Goal: Task Accomplishment & Management: Manage account settings

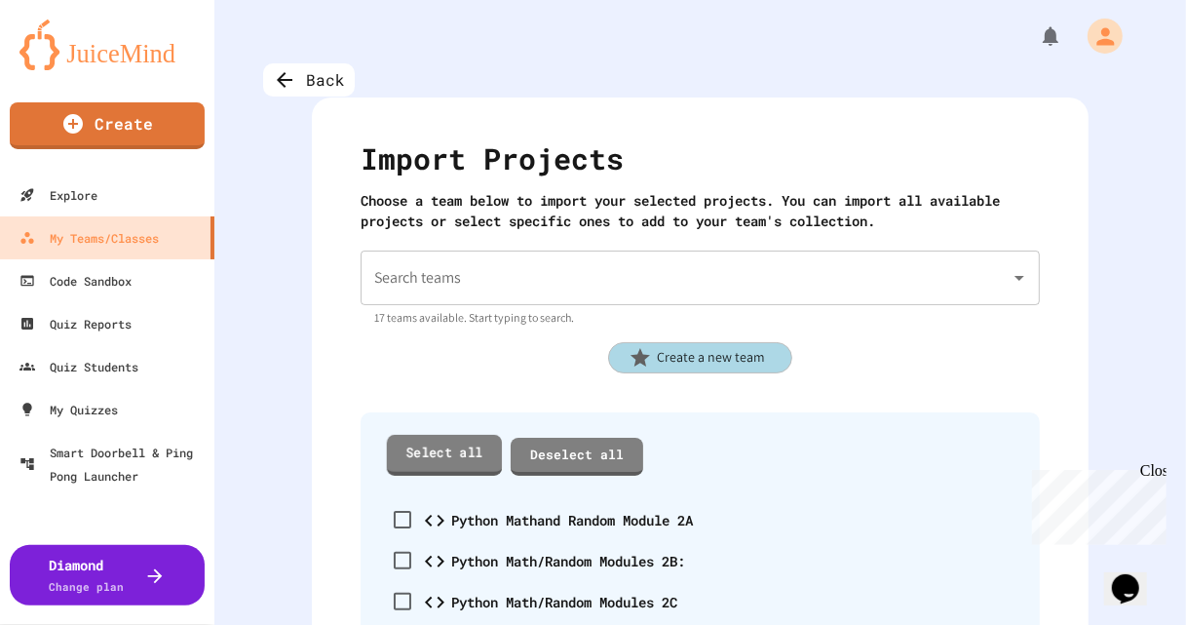
click at [454, 461] on link "Select all" at bounding box center [444, 455] width 115 height 40
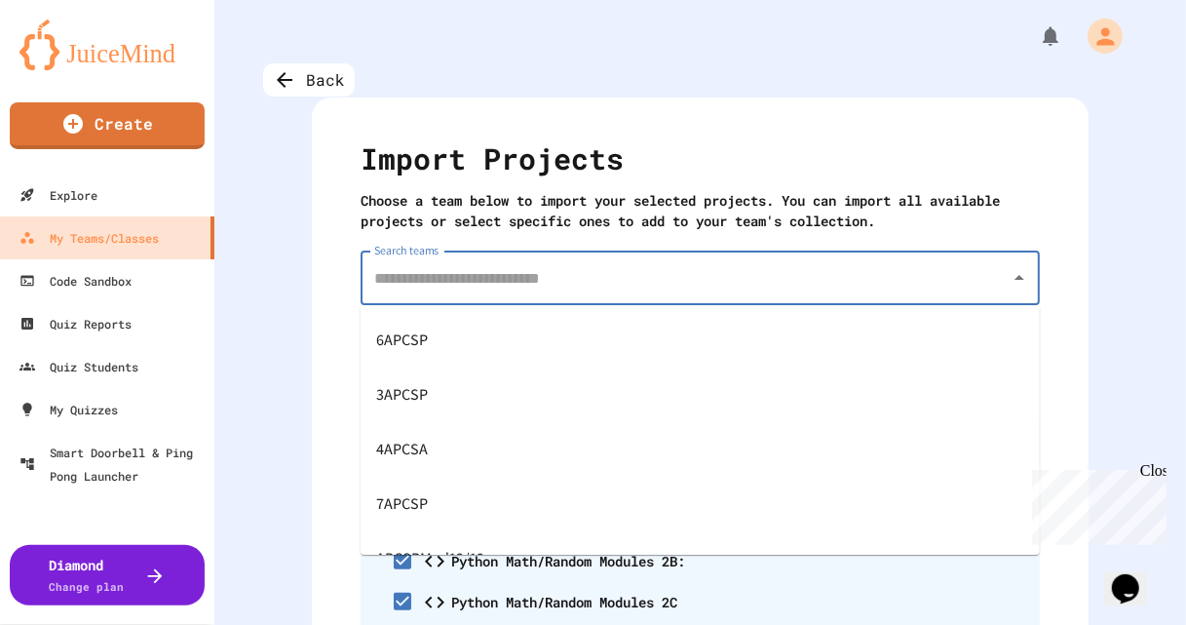
click at [477, 292] on input "Search teams" at bounding box center [685, 277] width 632 height 37
click at [428, 444] on span "APCSPMod12/13" at bounding box center [430, 444] width 108 height 31
type input "**********"
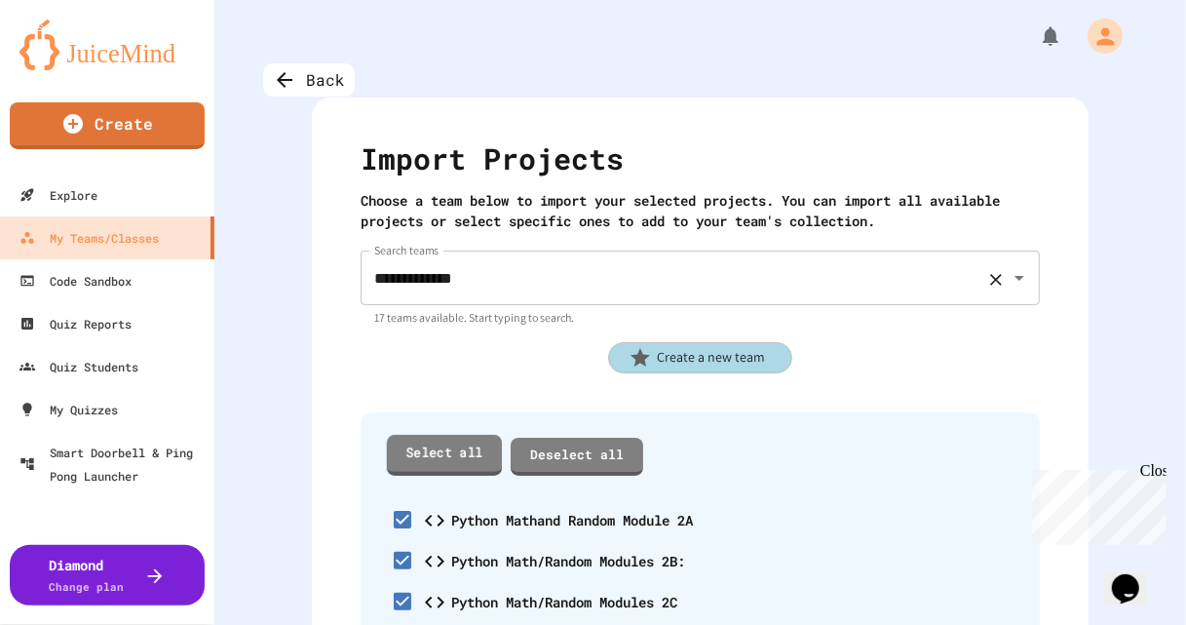
click at [458, 454] on link "Select all" at bounding box center [444, 455] width 115 height 40
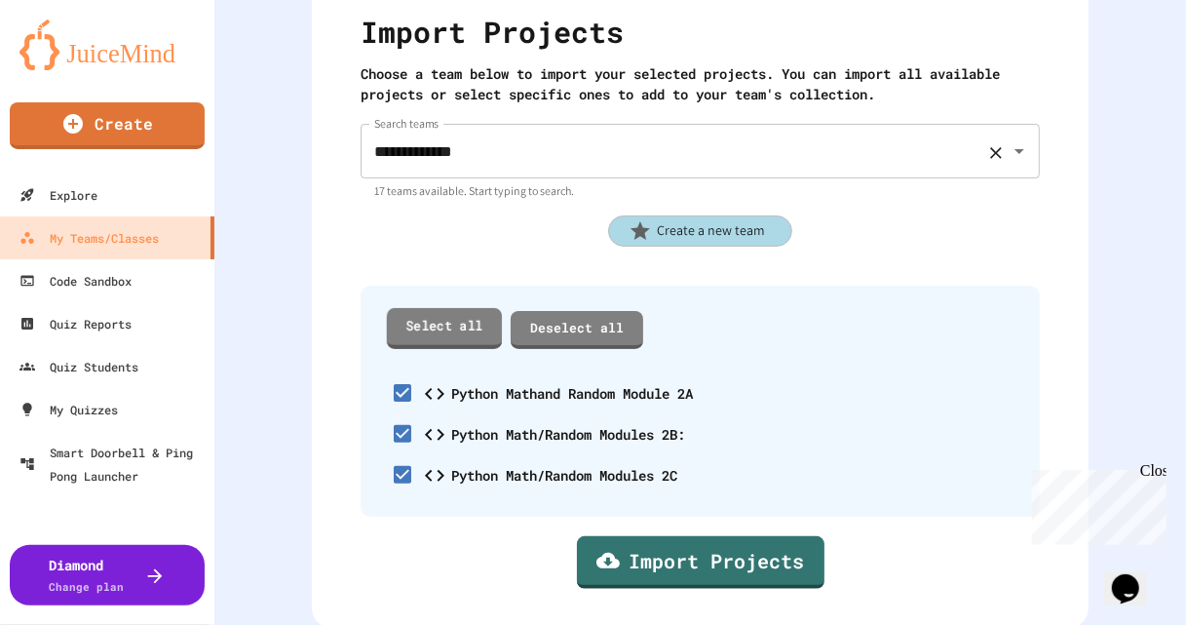
scroll to position [129, 0]
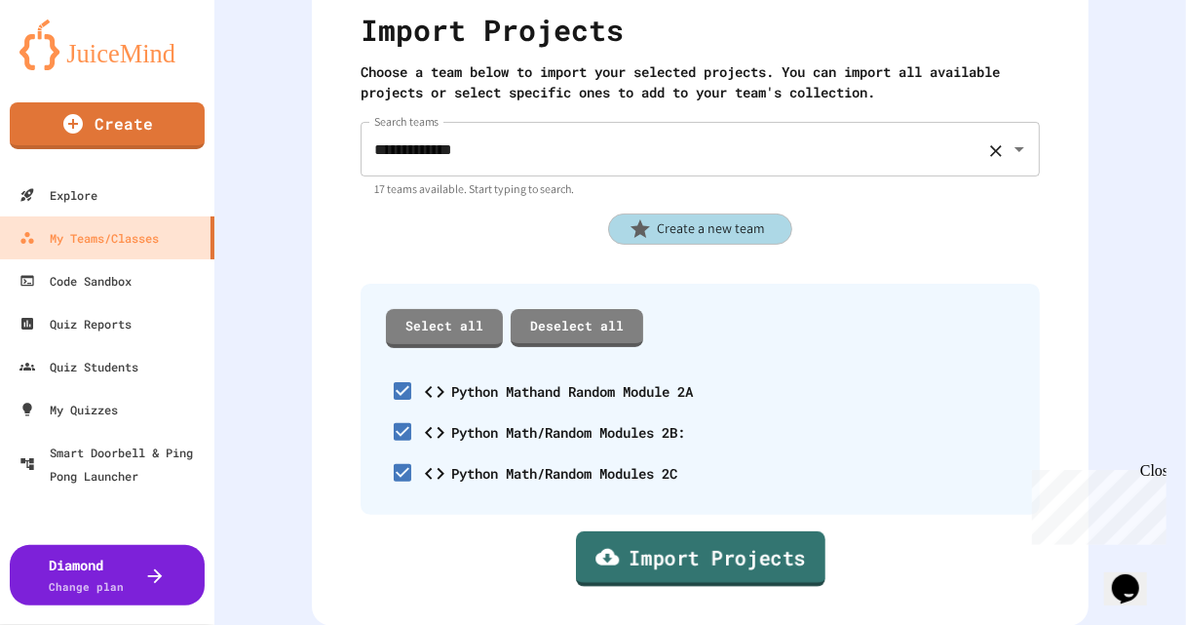
click at [626, 545] on link "Import Projects" at bounding box center [700, 559] width 249 height 56
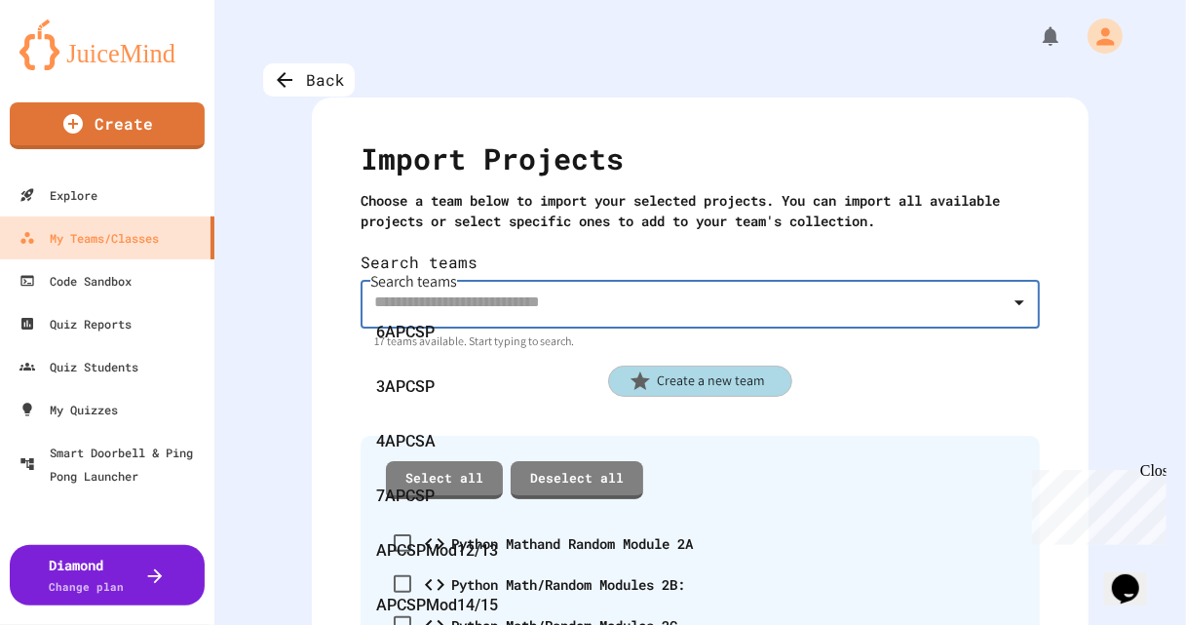
click at [538, 283] on input "Search teams" at bounding box center [685, 301] width 632 height 37
click at [500, 578] on div "APCSPMod14/15" at bounding box center [699, 605] width 679 height 55
type input "**********"
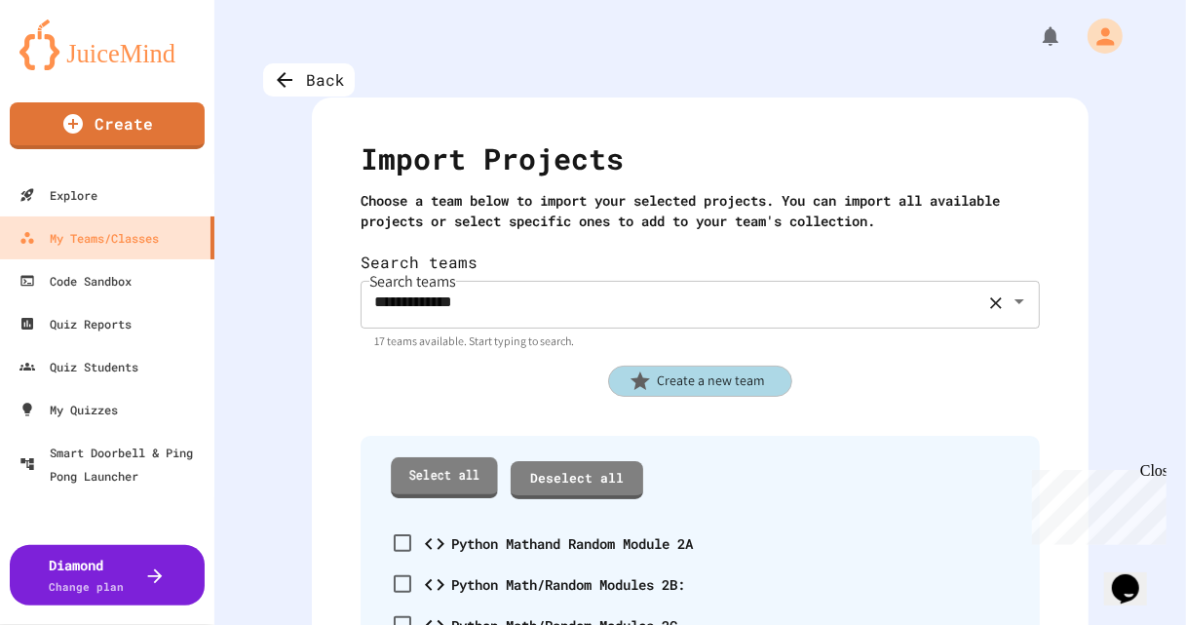
click at [461, 462] on link "Select all" at bounding box center [444, 477] width 107 height 40
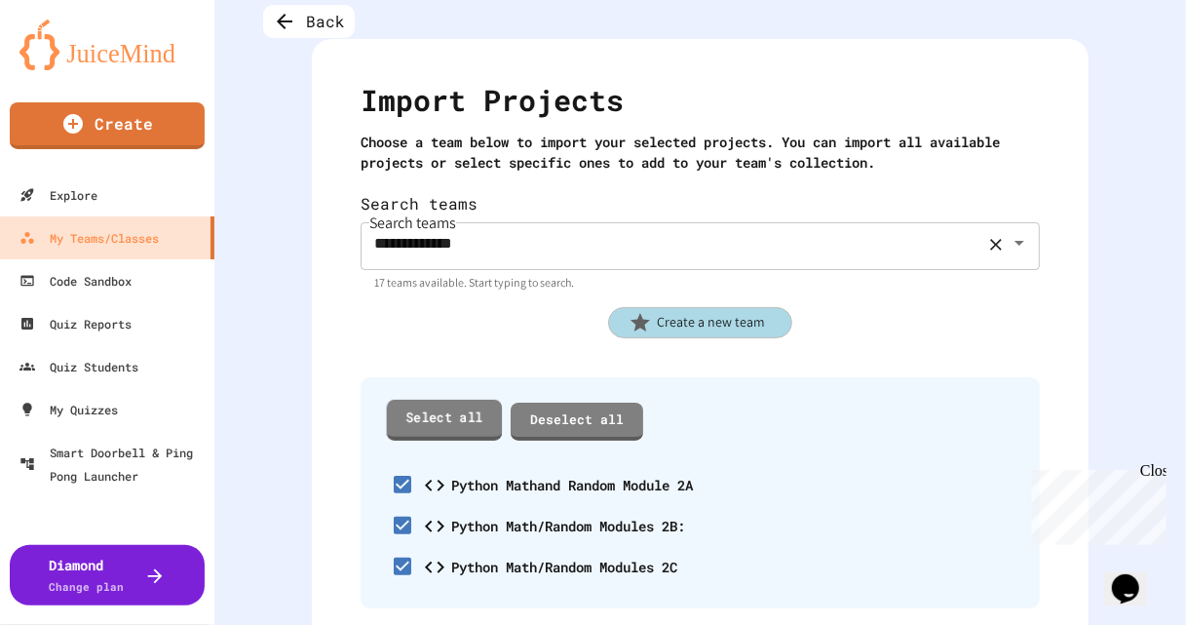
scroll to position [129, 0]
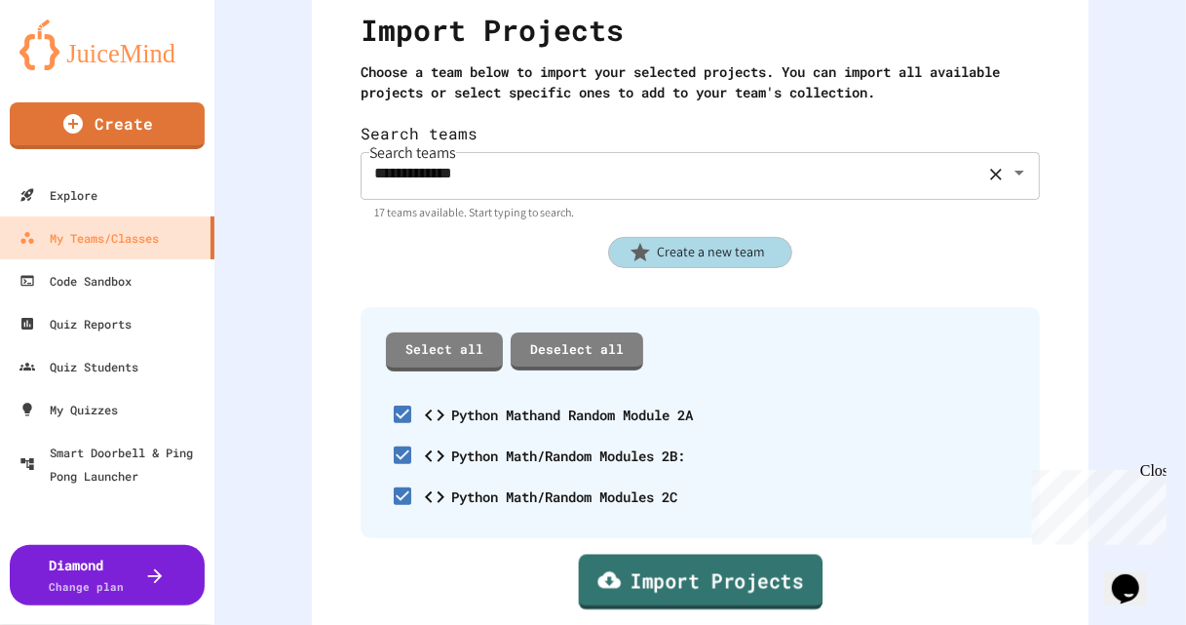
click at [675, 559] on link "Import Projects" at bounding box center [700, 582] width 245 height 56
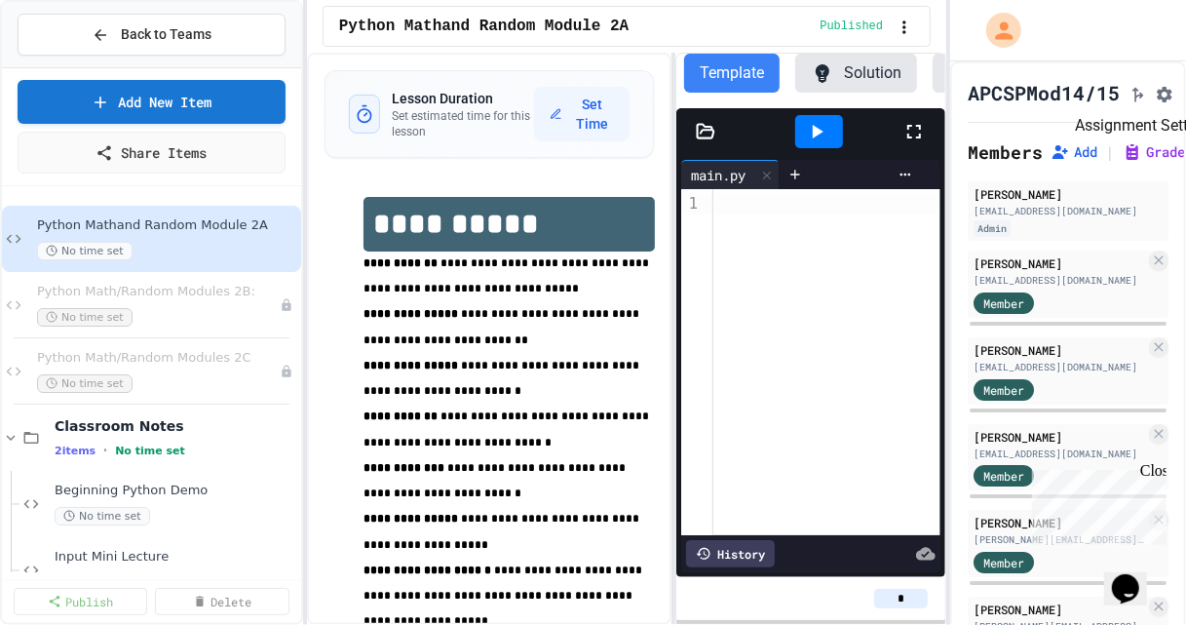
click at [1174, 96] on icon "Assignment Settings" at bounding box center [1164, 94] width 19 height 19
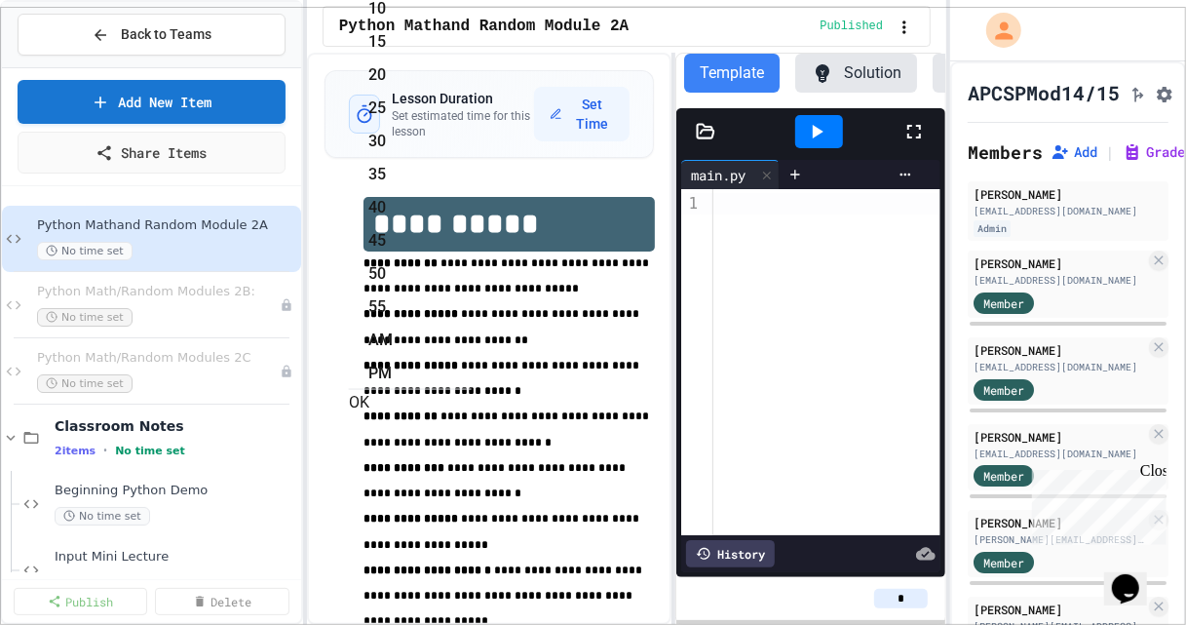
type input "**********"
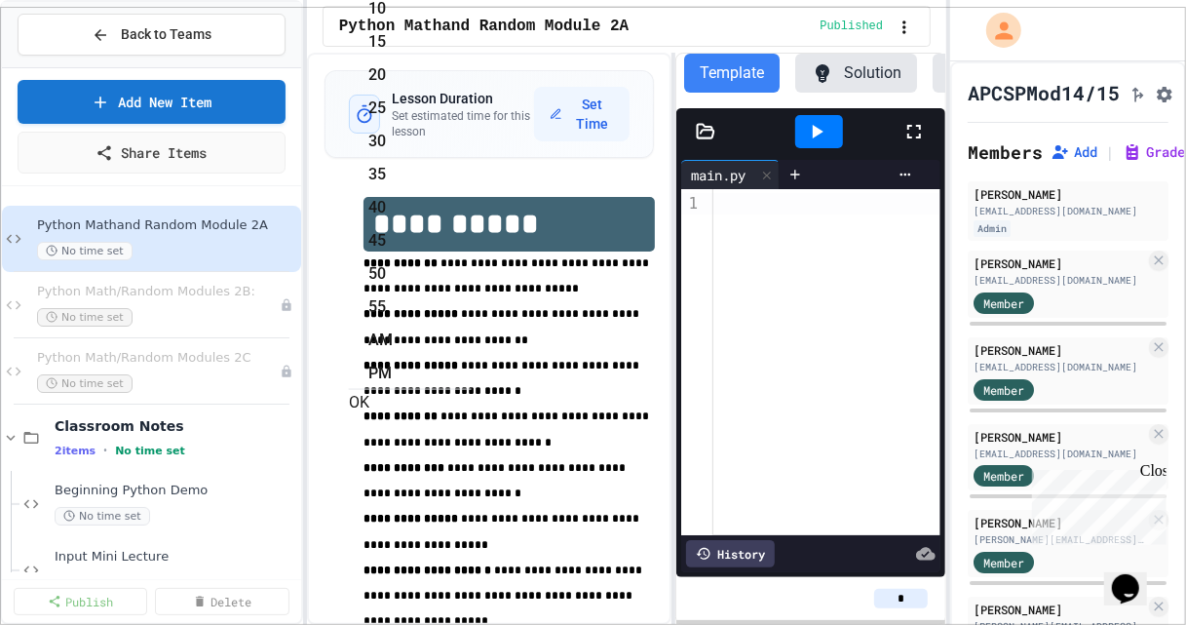
click at [369, 391] on button "OK" at bounding box center [359, 402] width 20 height 23
click at [194, 312] on div "No time set" at bounding box center [148, 317] width 223 height 19
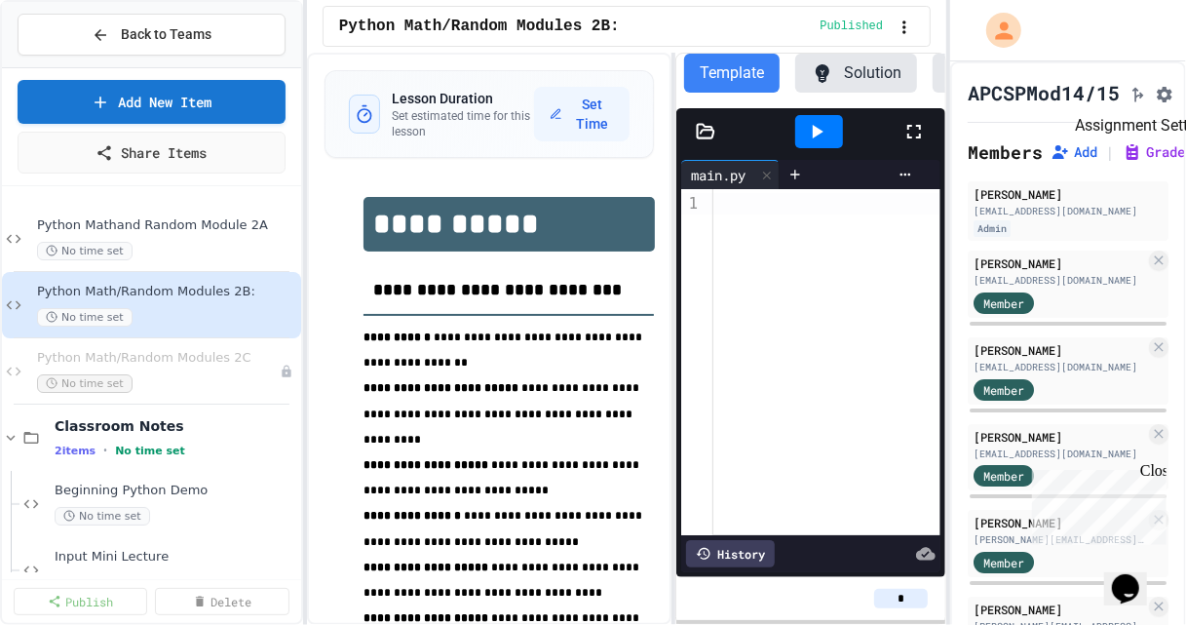
click at [1174, 99] on button "Assignment Settings" at bounding box center [1164, 92] width 19 height 23
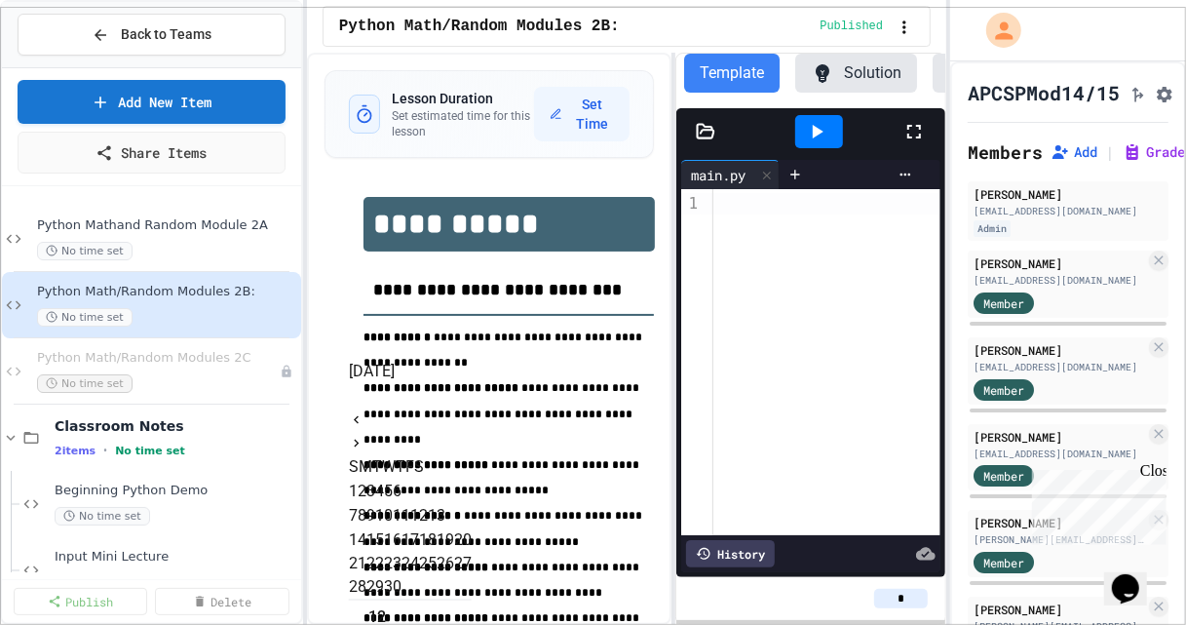
scroll to position [40, 0]
click at [364, 436] on icon "Next month" at bounding box center [357, 444] width 16 height 16
click at [375, 479] on button "3" at bounding box center [370, 490] width 9 height 23
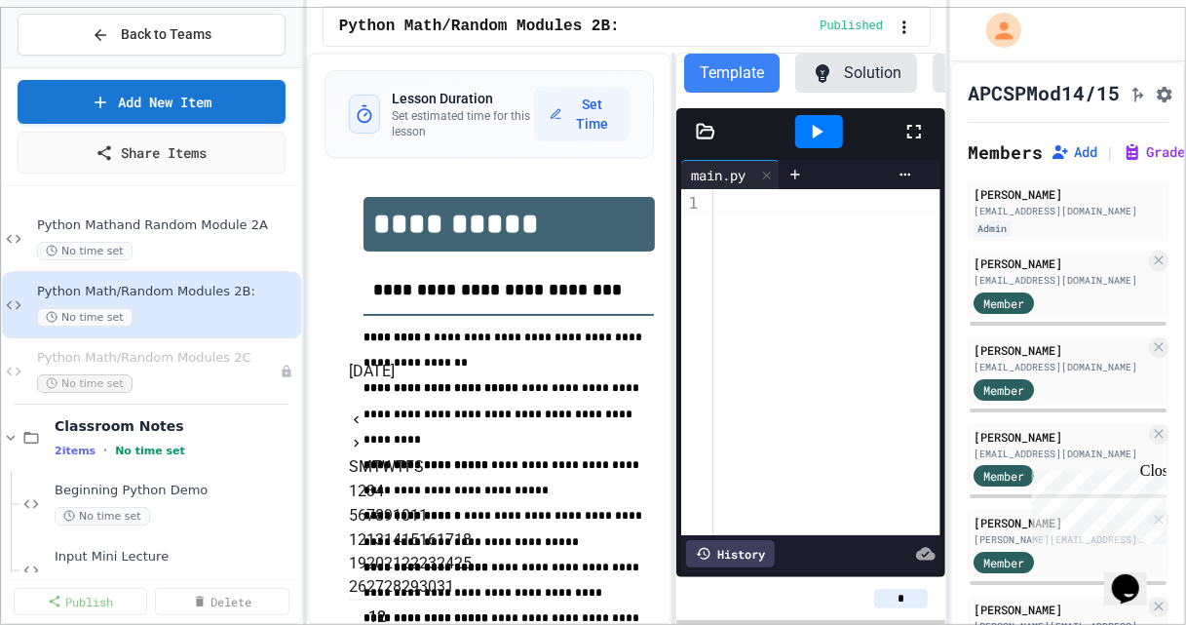
type input "**********"
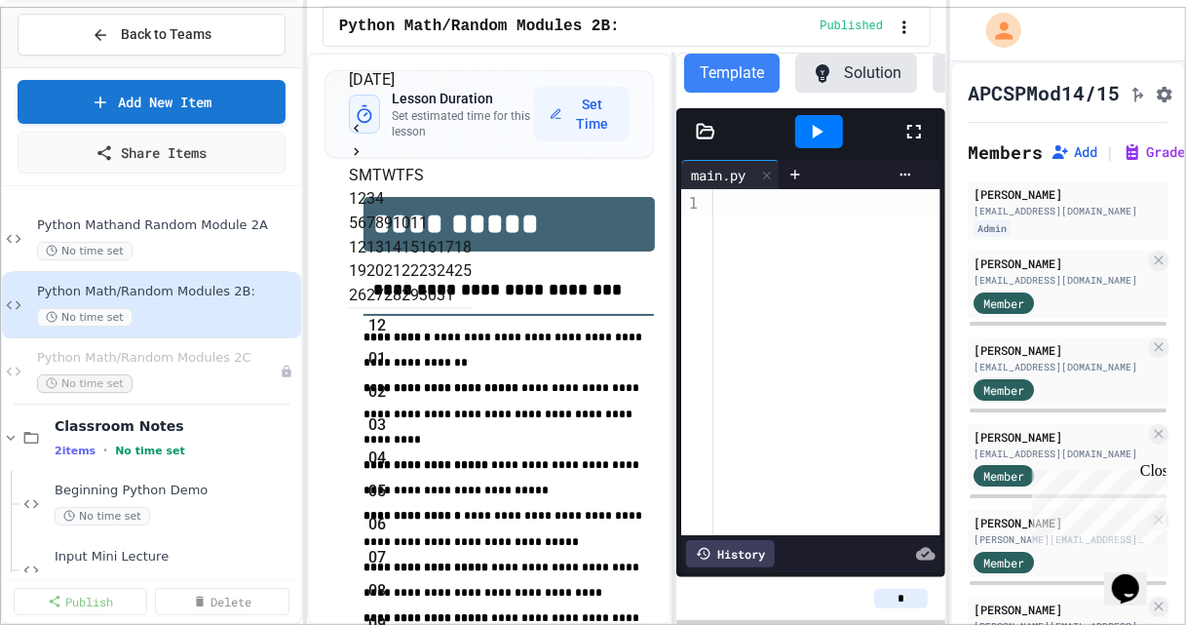
scroll to position [676, 0]
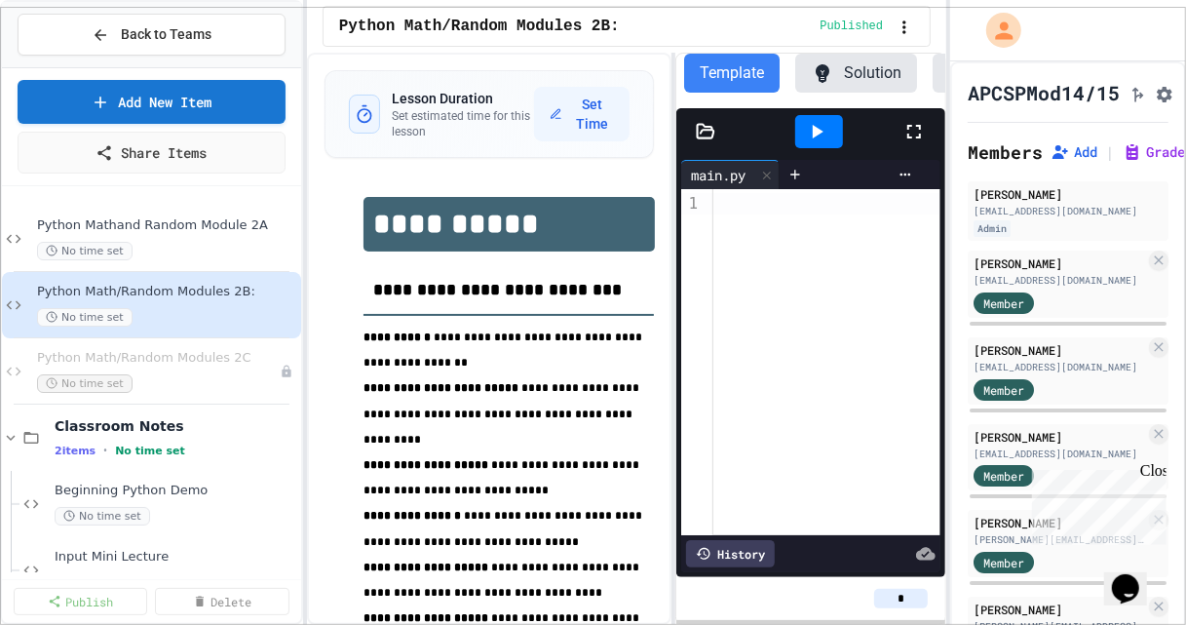
scroll to position [478, 0]
click at [180, 370] on div "Python Math/Random Modules 2C No time set" at bounding box center [148, 371] width 223 height 43
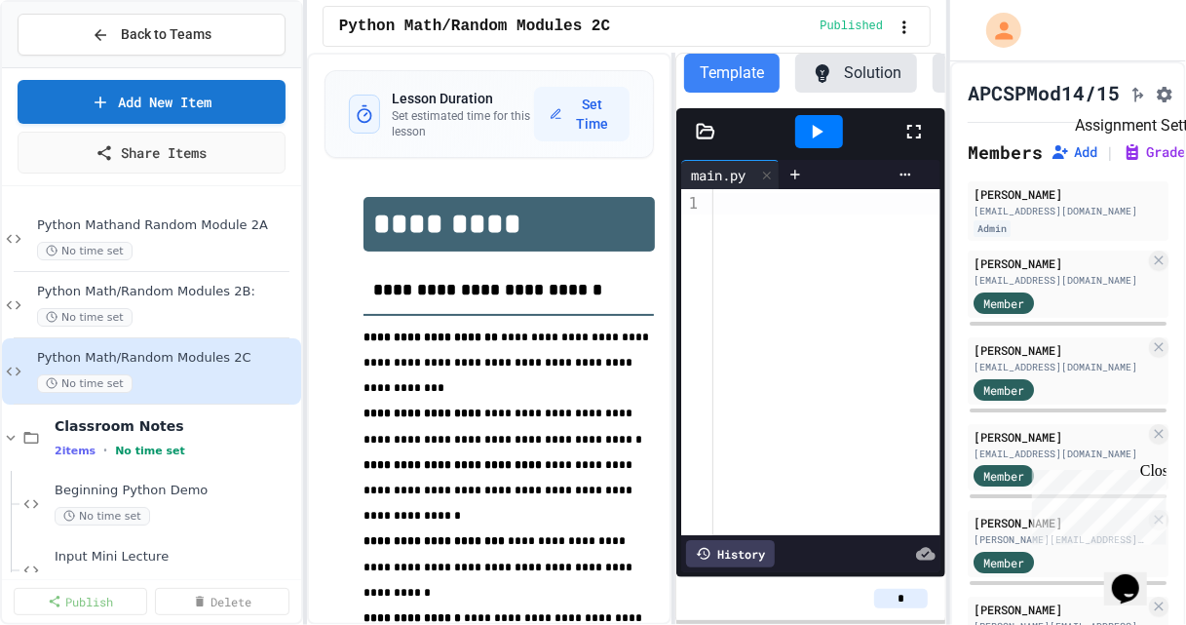
click at [1174, 95] on icon "Assignment Settings" at bounding box center [1164, 94] width 19 height 19
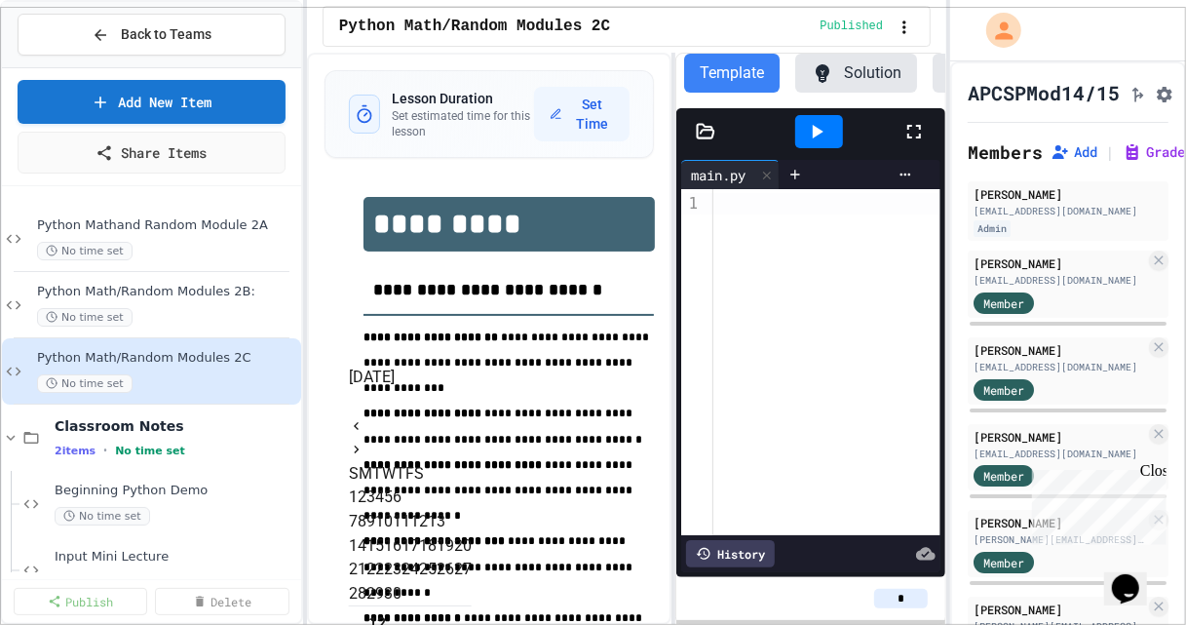
scroll to position [40, 0]
click at [364, 441] on icon "Next month" at bounding box center [357, 449] width 16 height 16
click at [366, 516] on button "6" at bounding box center [362, 521] width 9 height 23
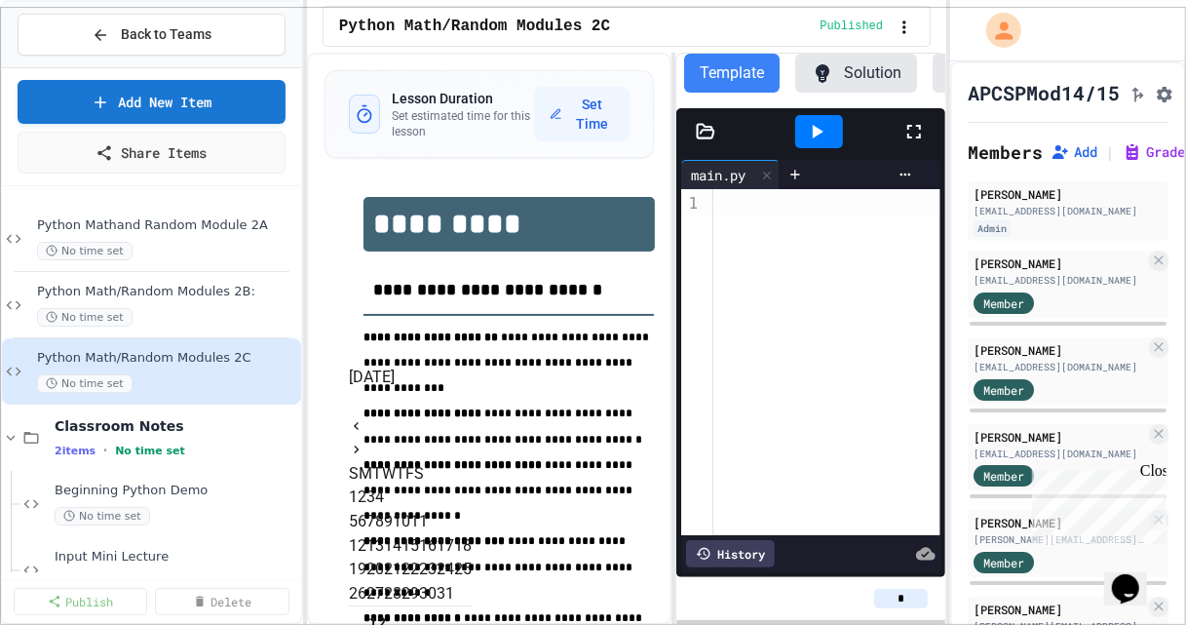
type input "**********"
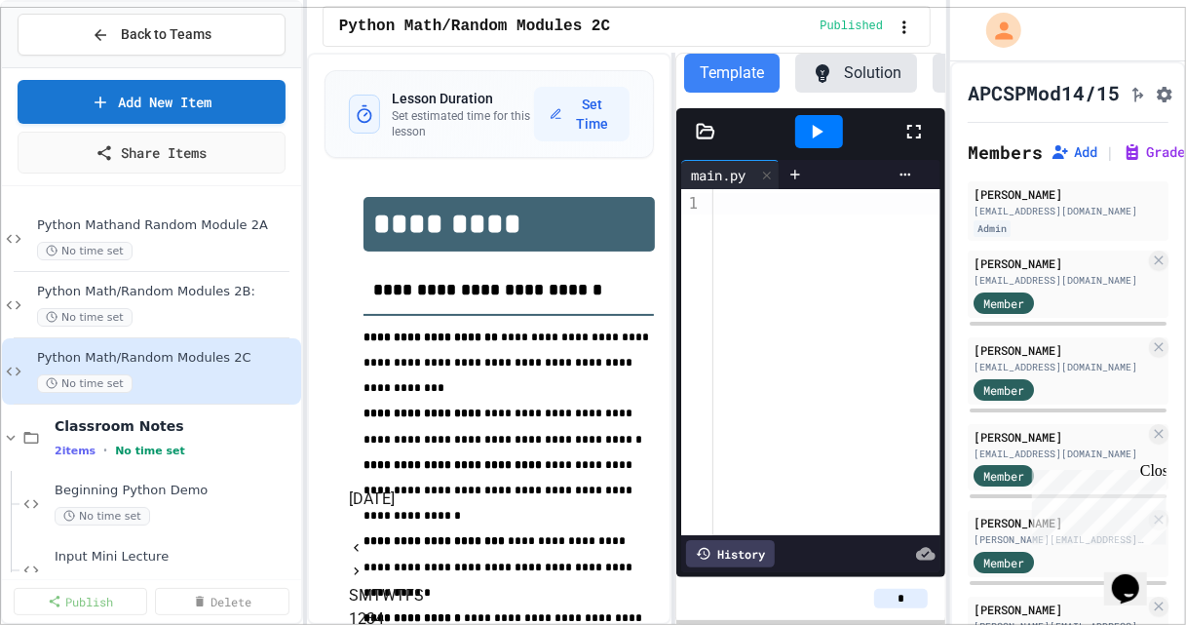
scroll to position [122, 0]
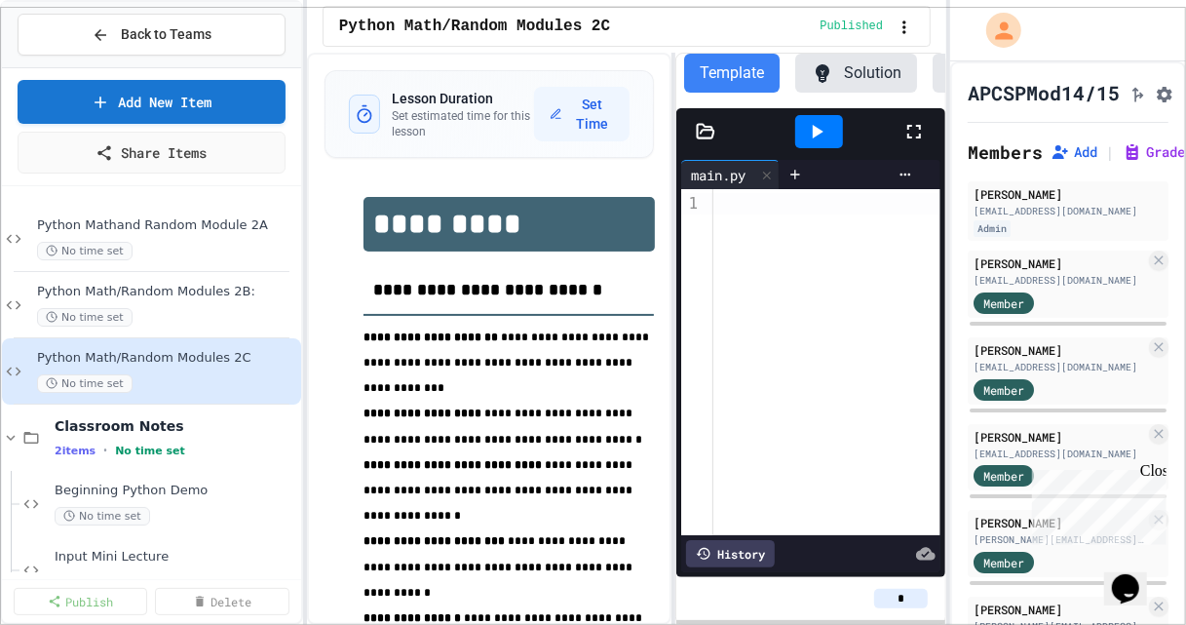
scroll to position [494, 0]
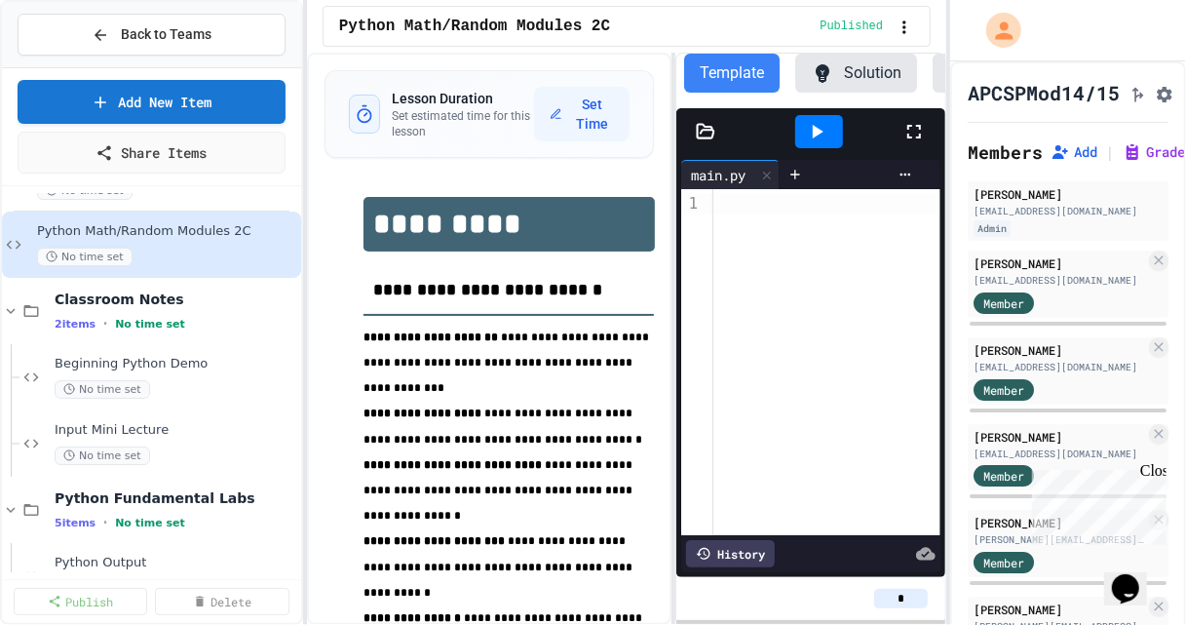
scroll to position [110, 0]
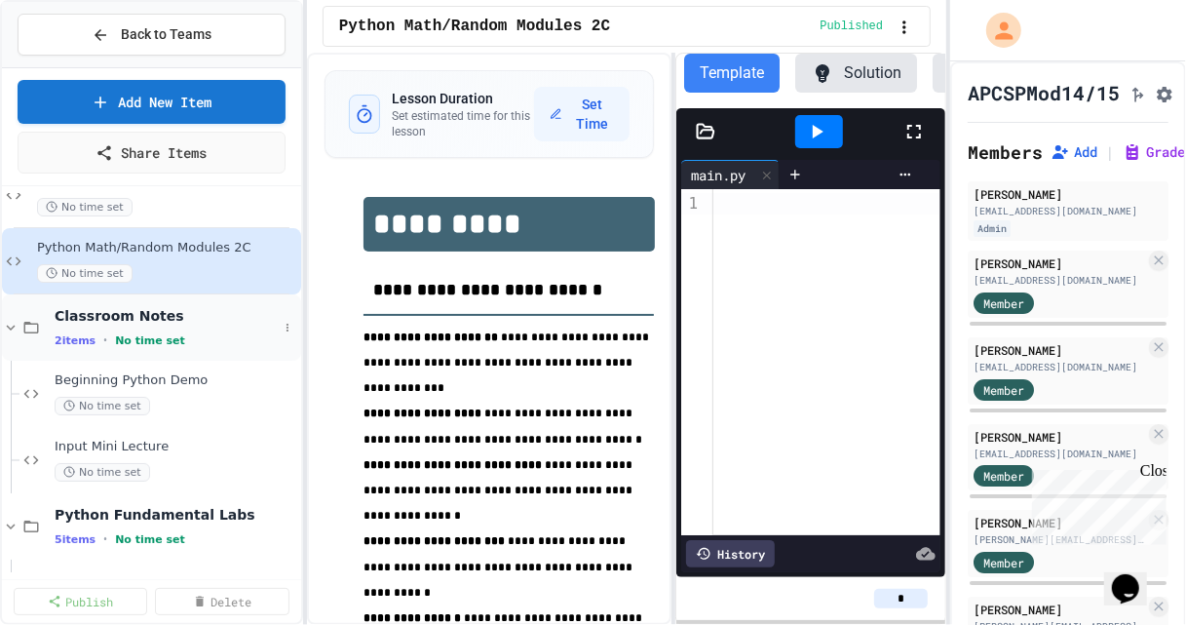
click at [10, 333] on icon at bounding box center [11, 328] width 18 height 18
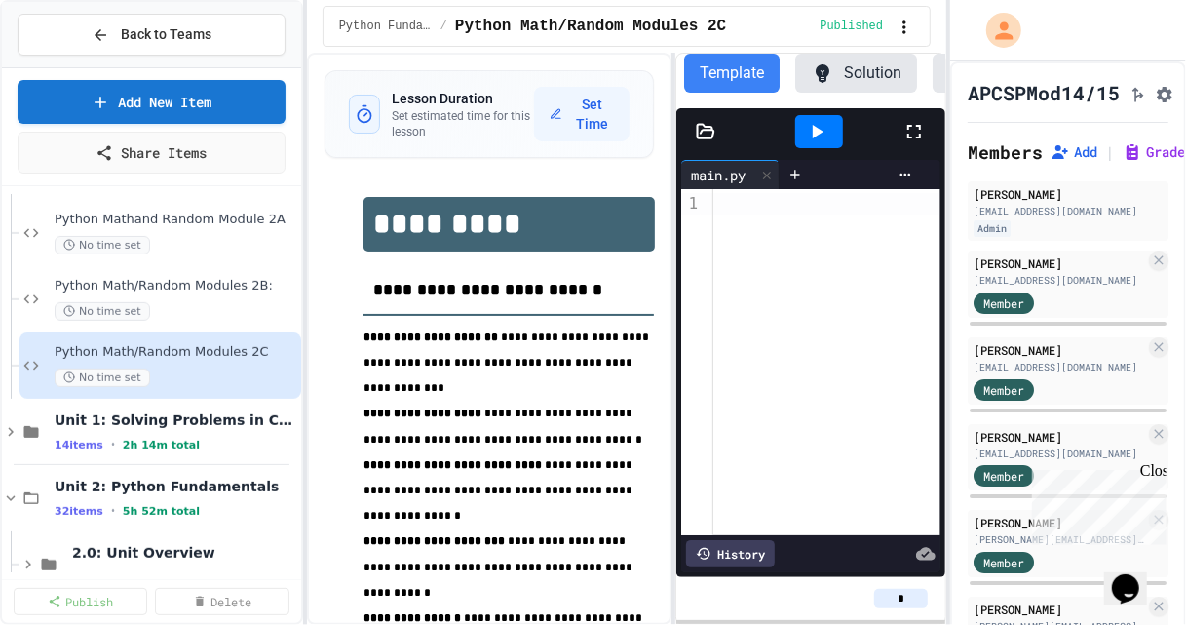
scroll to position [490, 0]
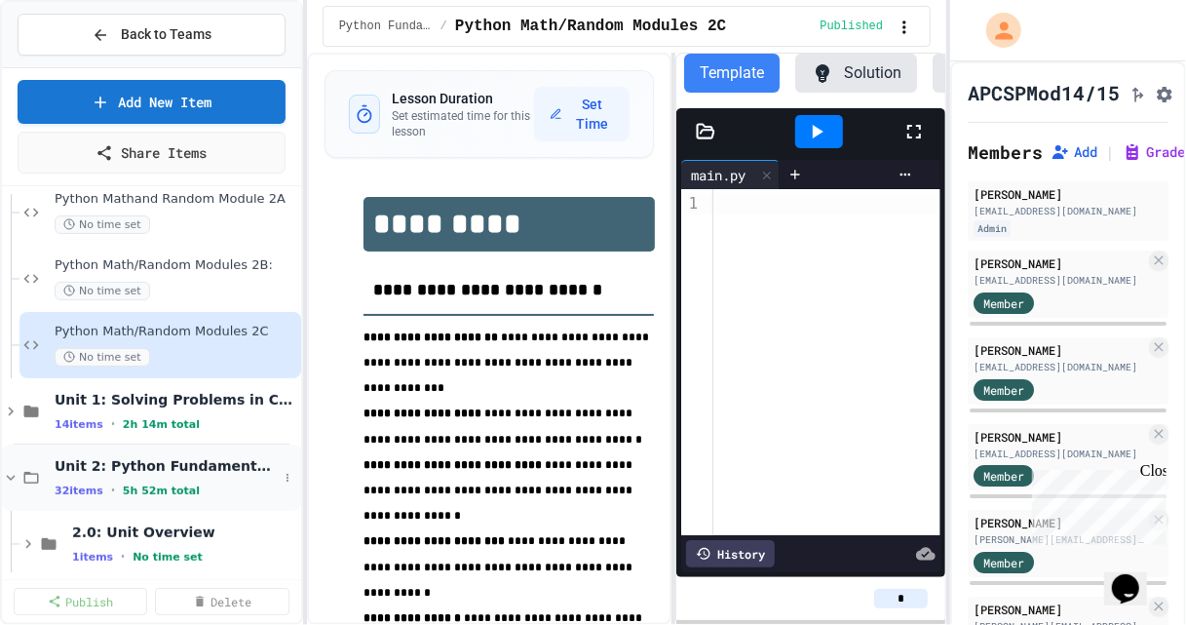
click at [10, 477] on icon at bounding box center [11, 477] width 9 height 6
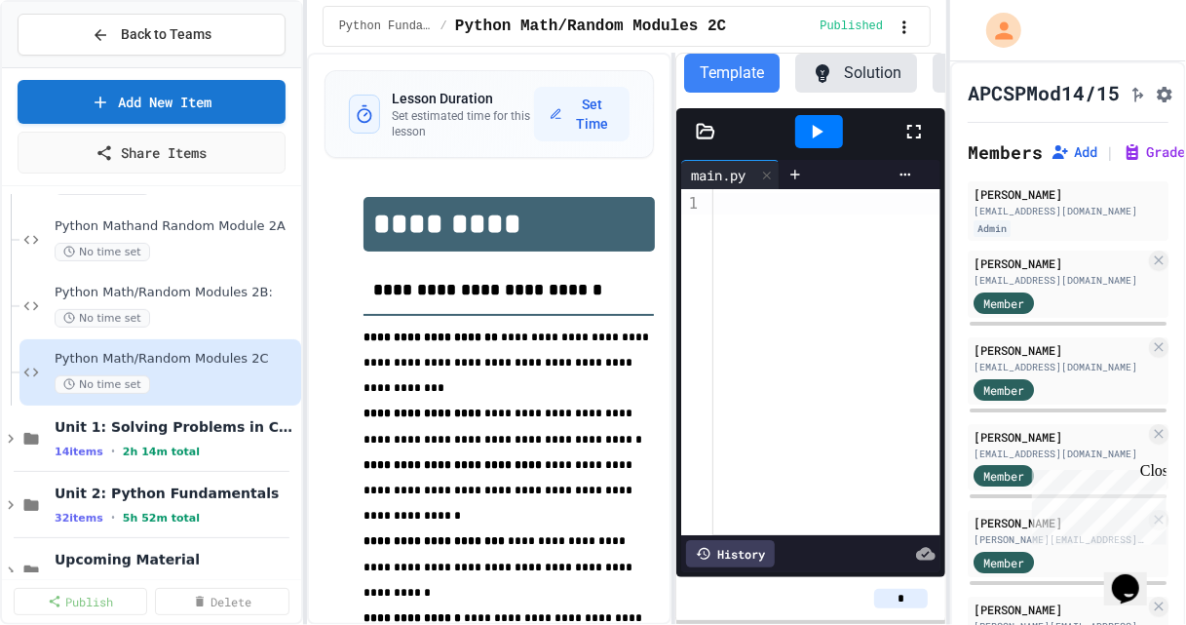
scroll to position [507, 0]
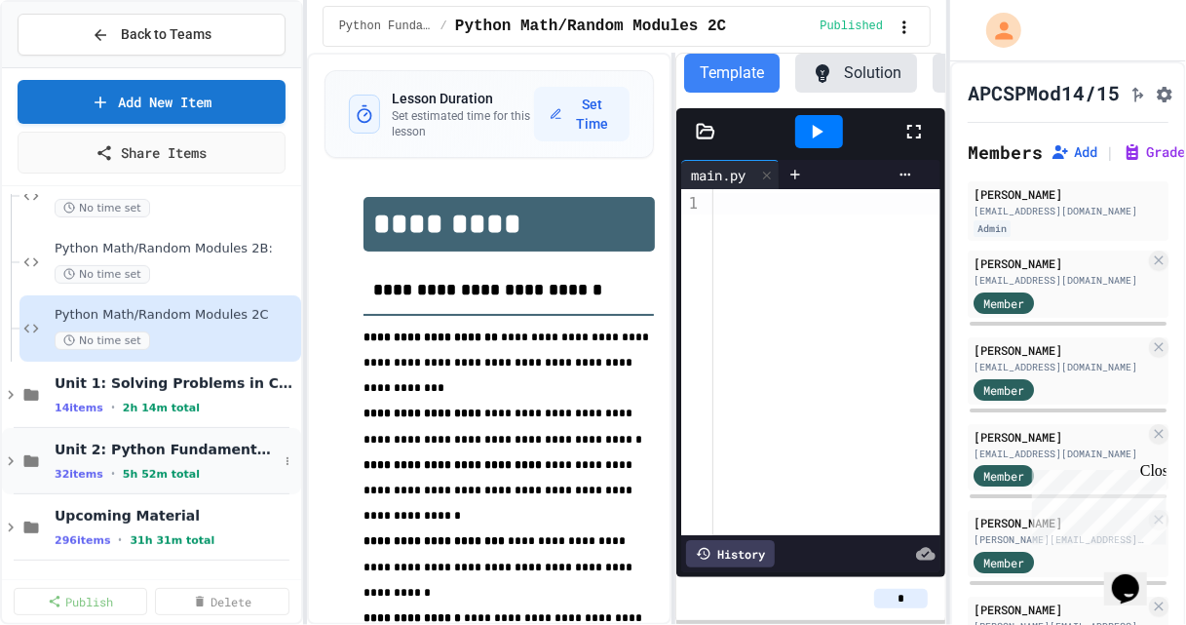
click at [13, 461] on icon at bounding box center [11, 461] width 18 height 18
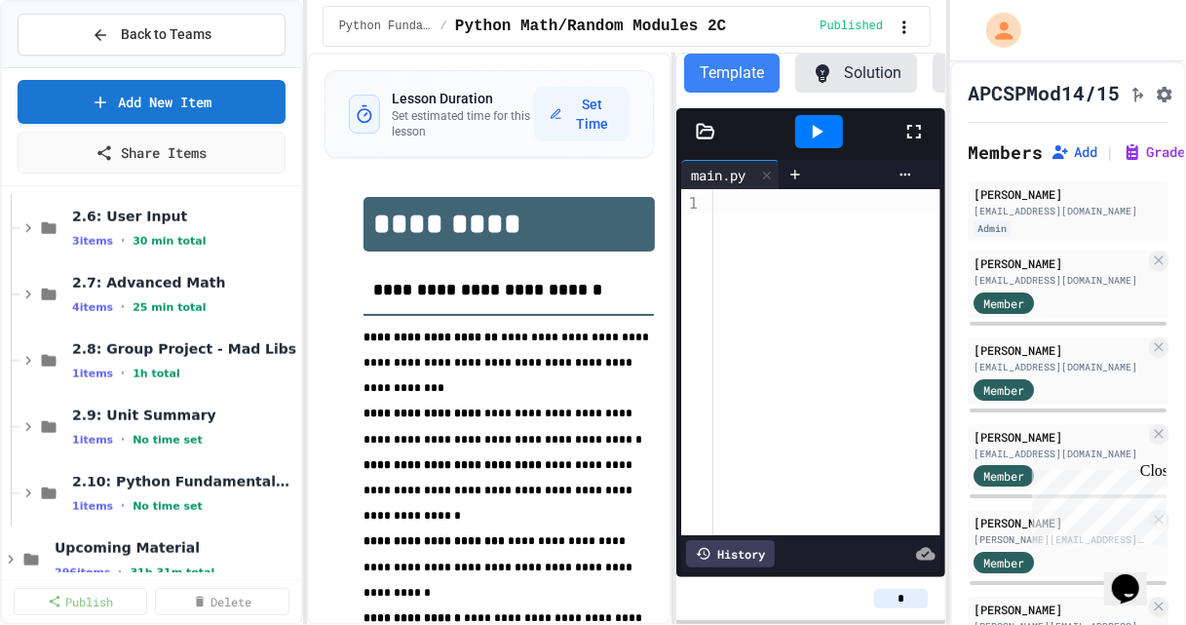
scroll to position [1234, 0]
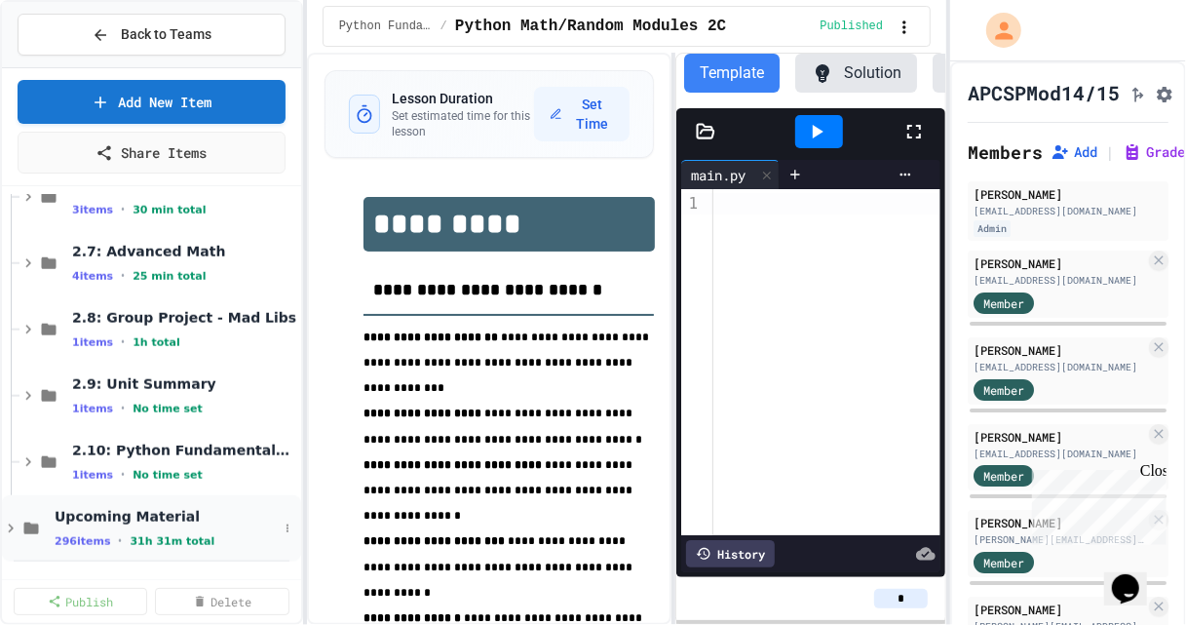
click at [7, 530] on icon at bounding box center [11, 528] width 18 height 18
click at [42, 524] on icon at bounding box center [30, 528] width 23 height 18
click at [9, 533] on icon at bounding box center [11, 528] width 18 height 18
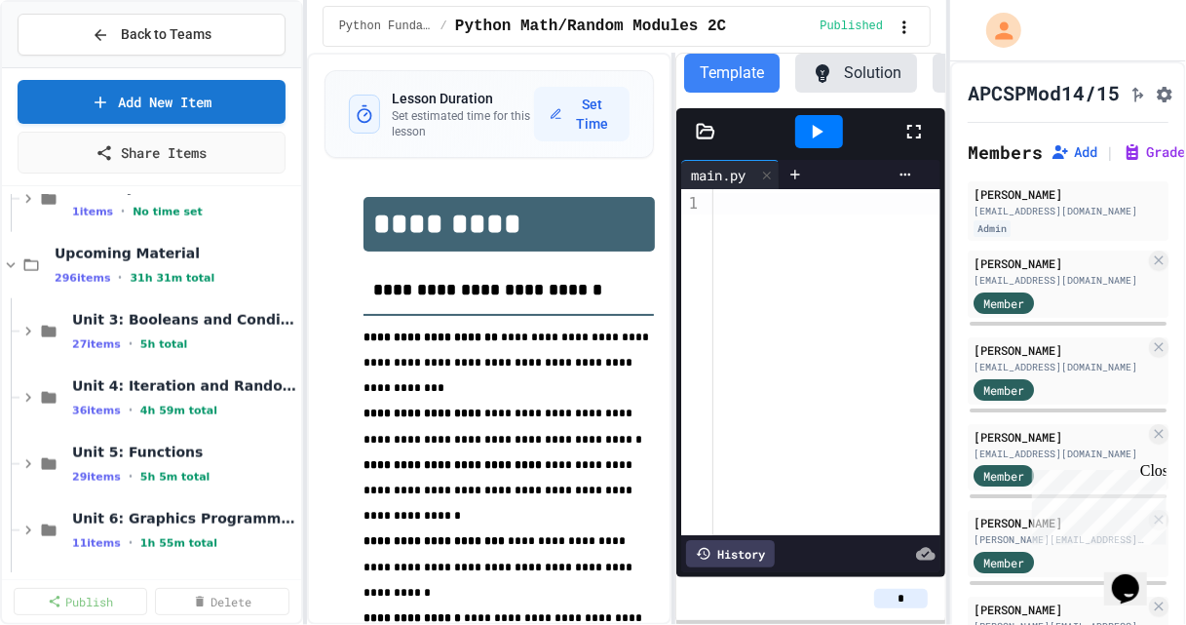
scroll to position [1537, 0]
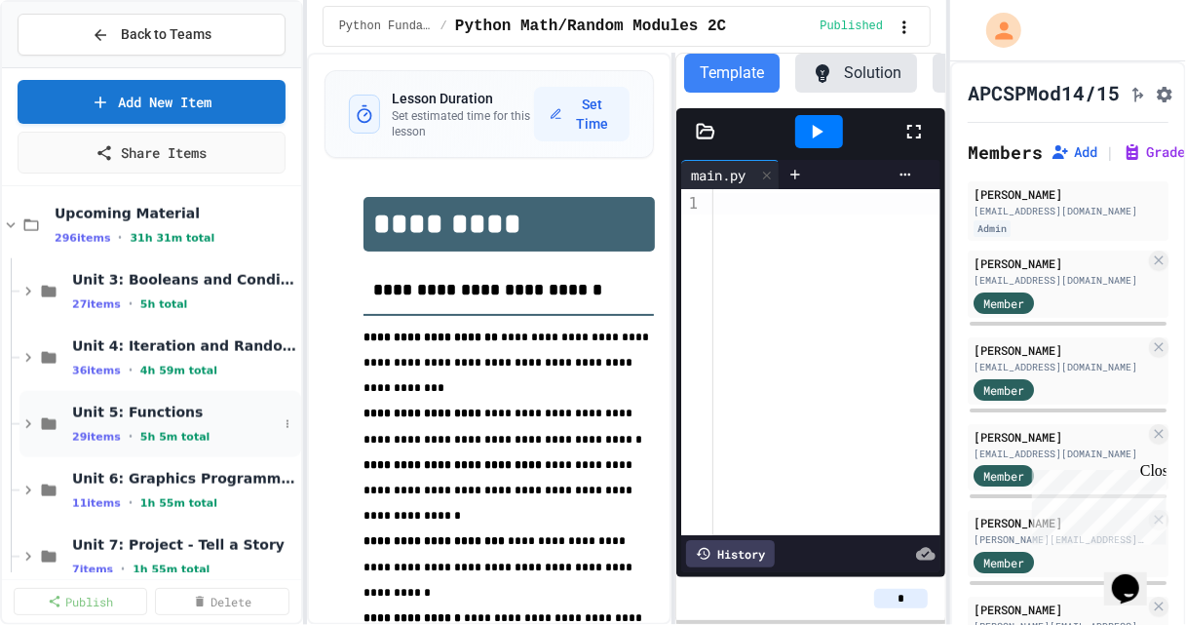
click at [25, 429] on icon at bounding box center [28, 424] width 18 height 18
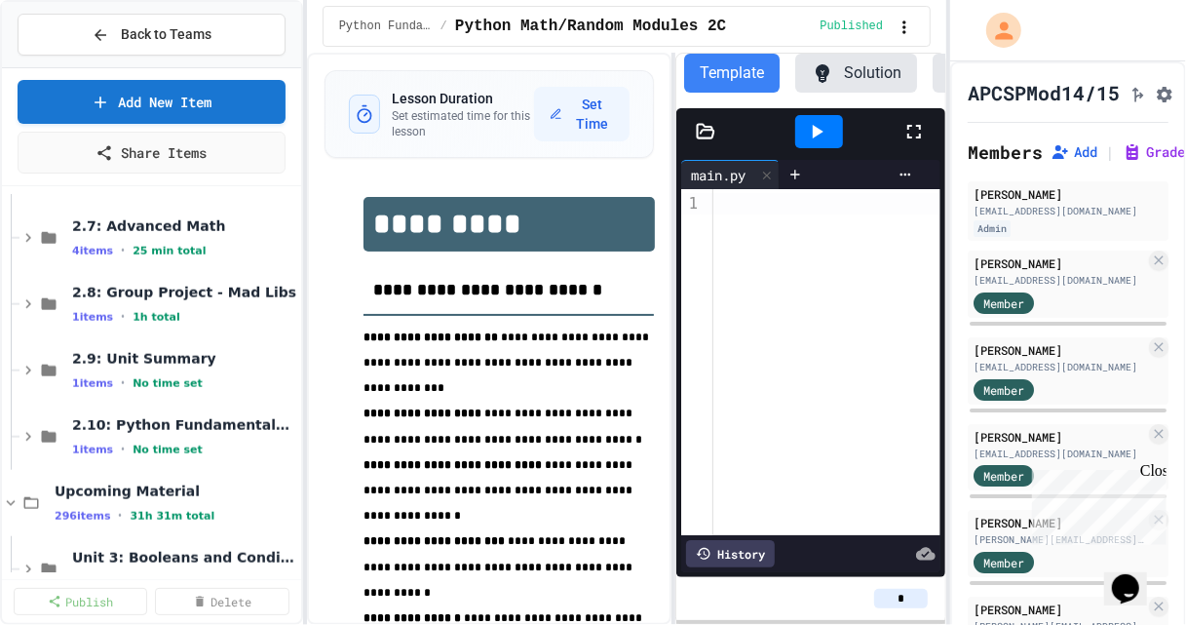
scroll to position [1298, 0]
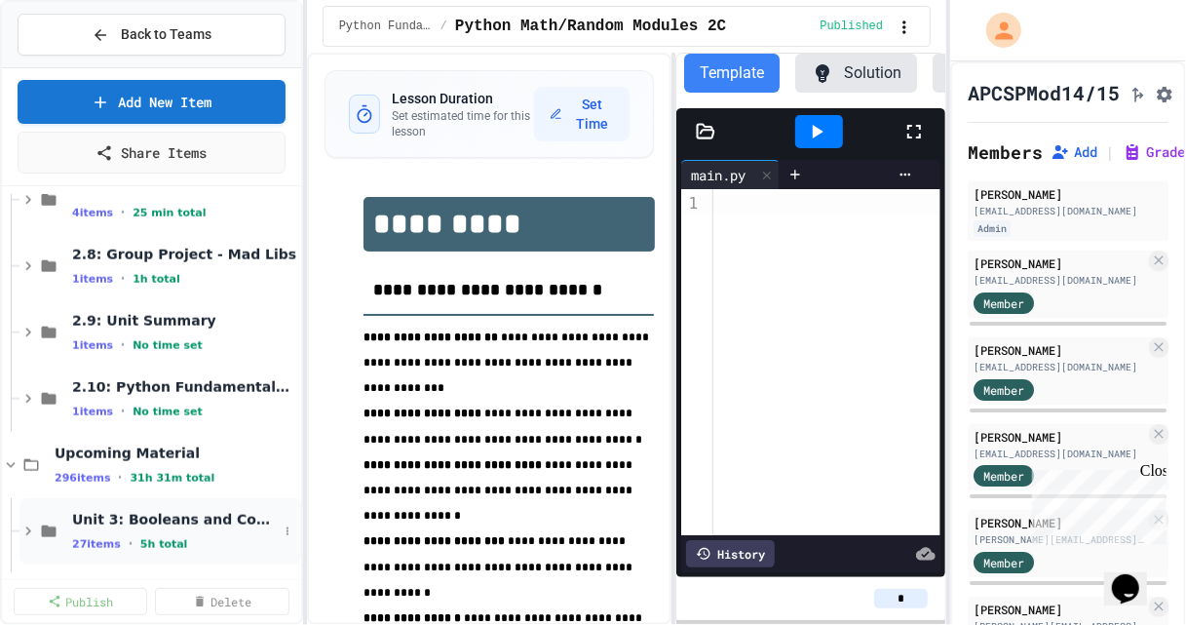
click at [28, 531] on icon at bounding box center [28, 531] width 6 height 9
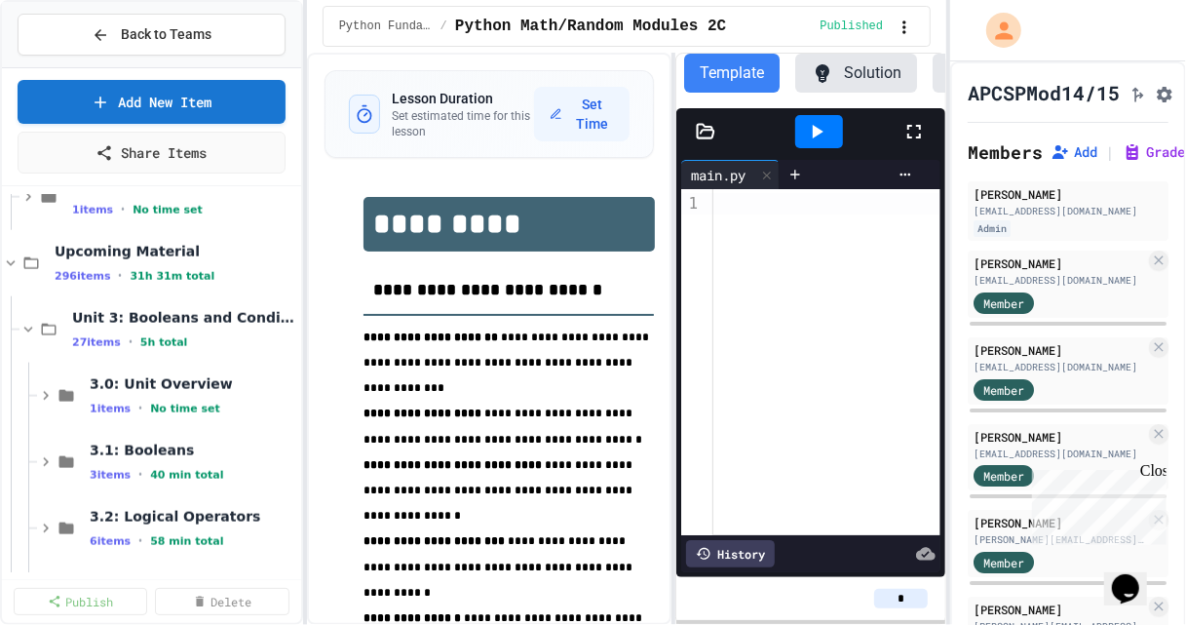
scroll to position [1496, 0]
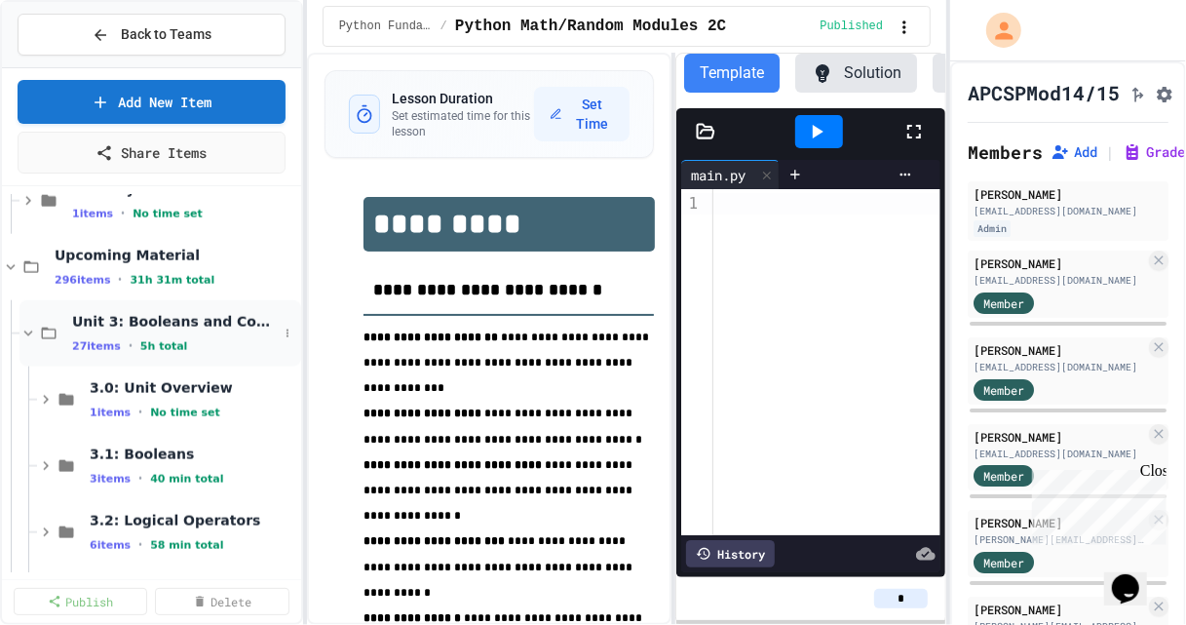
click at [27, 326] on icon at bounding box center [28, 333] width 18 height 18
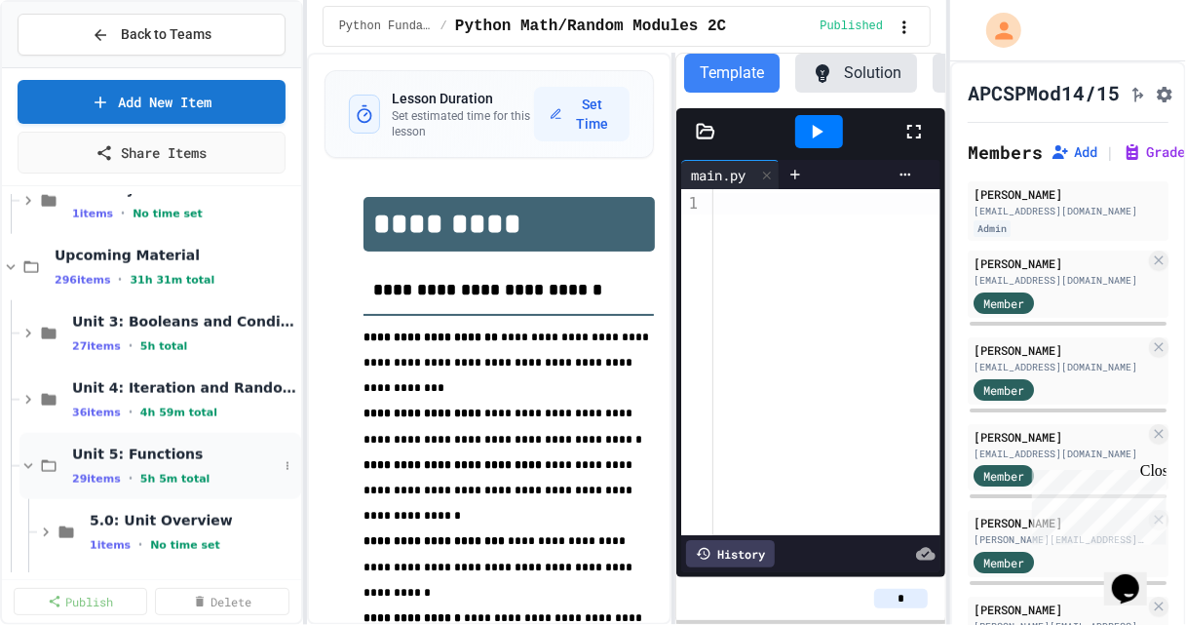
click at [25, 469] on icon at bounding box center [28, 466] width 18 height 18
click at [10, 263] on icon at bounding box center [11, 267] width 18 height 18
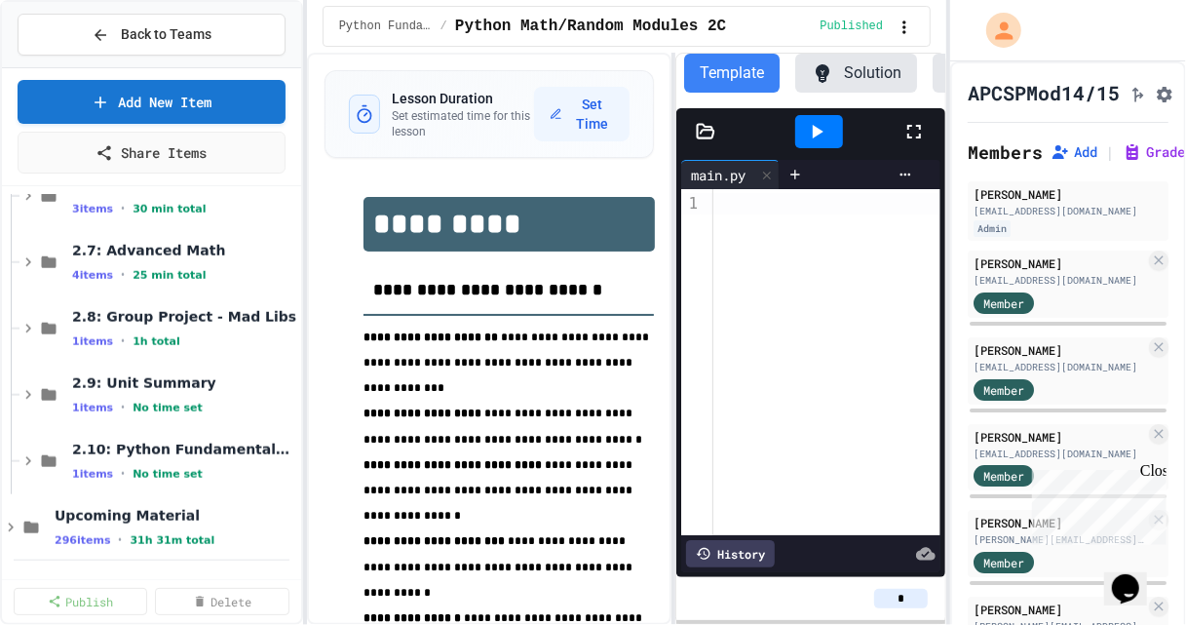
scroll to position [1234, 0]
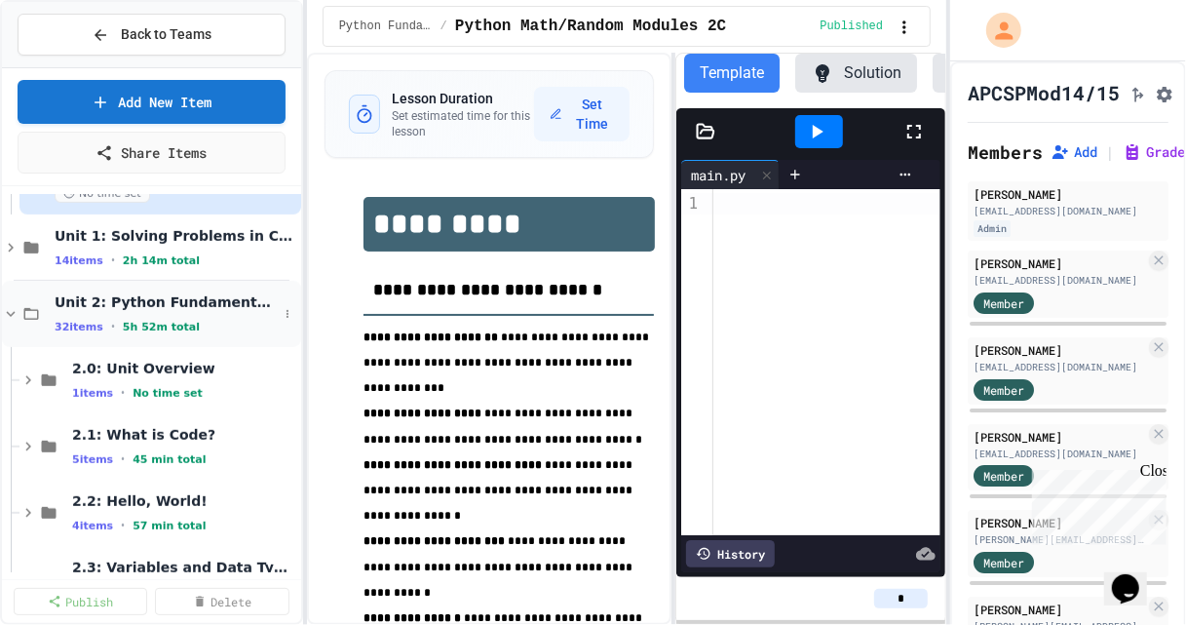
click at [11, 316] on icon at bounding box center [11, 314] width 18 height 18
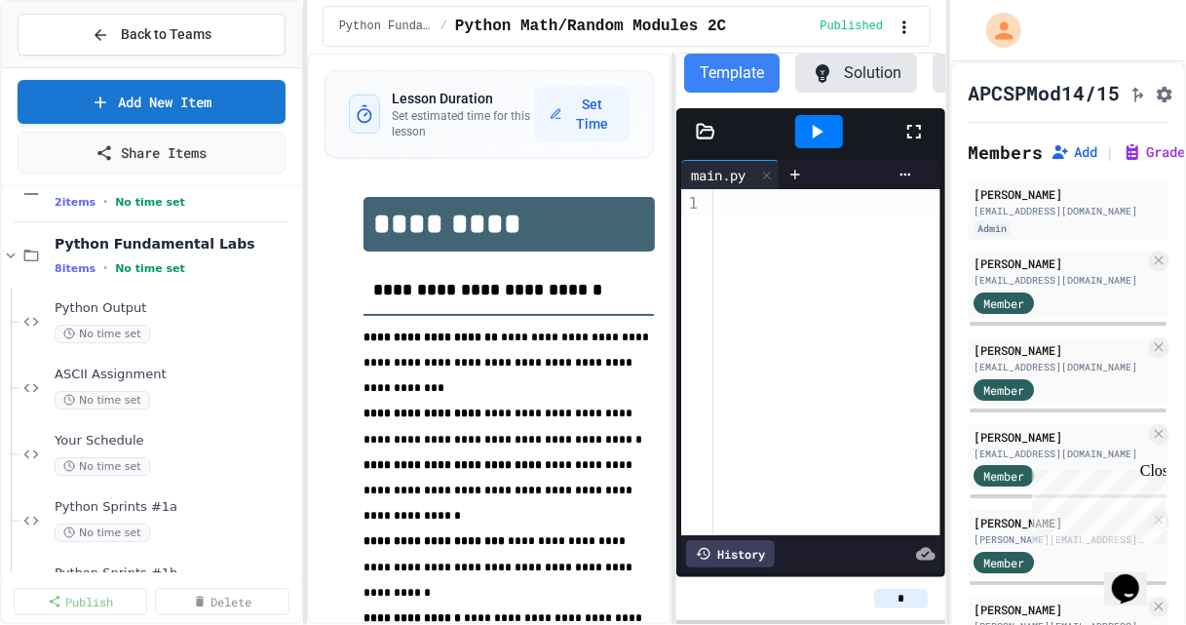
scroll to position [0, 0]
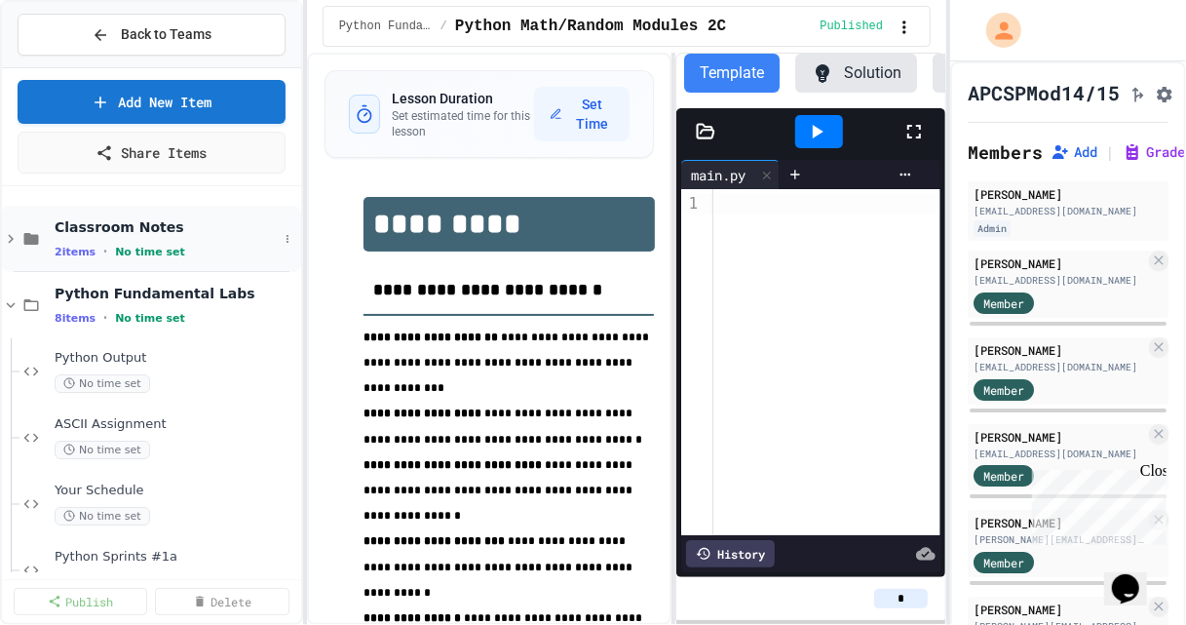
click at [13, 246] on icon at bounding box center [11, 239] width 18 height 18
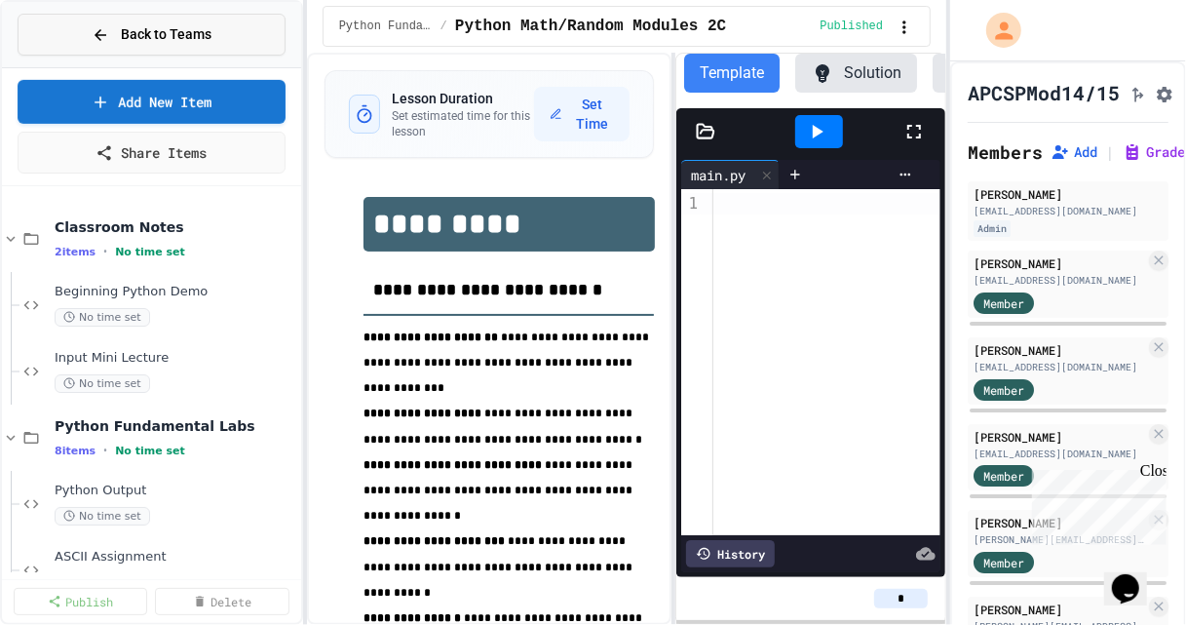
click at [174, 34] on span "Back to Teams" at bounding box center [166, 34] width 91 height 20
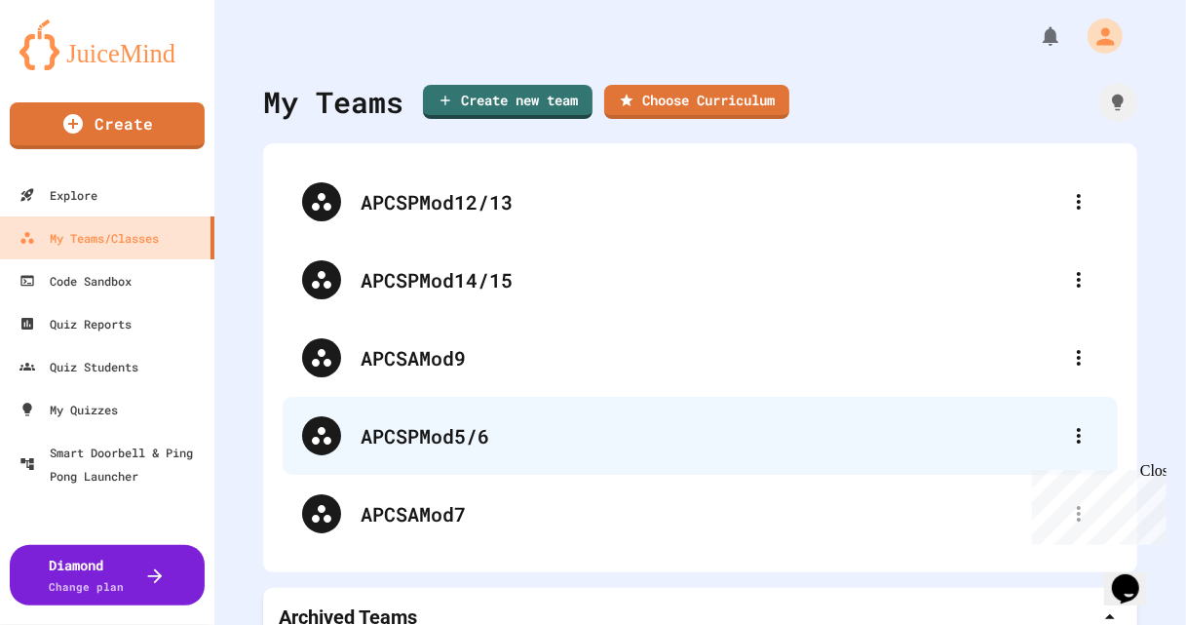
click at [436, 441] on div "APCSPMod5/6" at bounding box center [709, 435] width 699 height 29
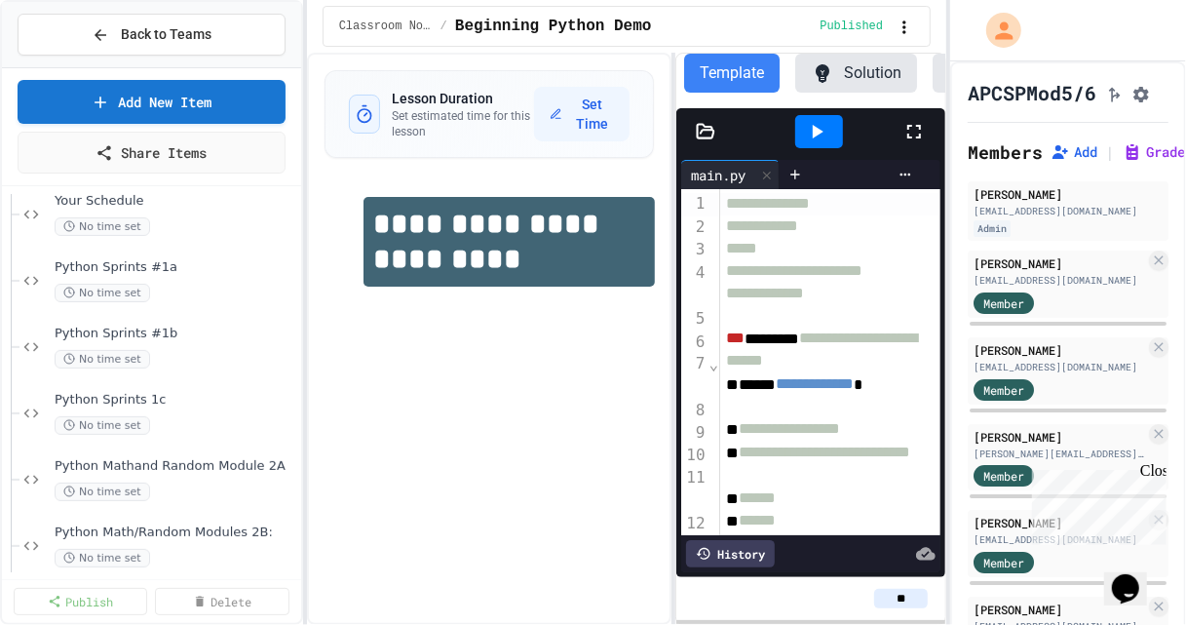
scroll to position [424, 0]
click at [136, 409] on div "Python Sprints 1c No time set" at bounding box center [166, 411] width 223 height 43
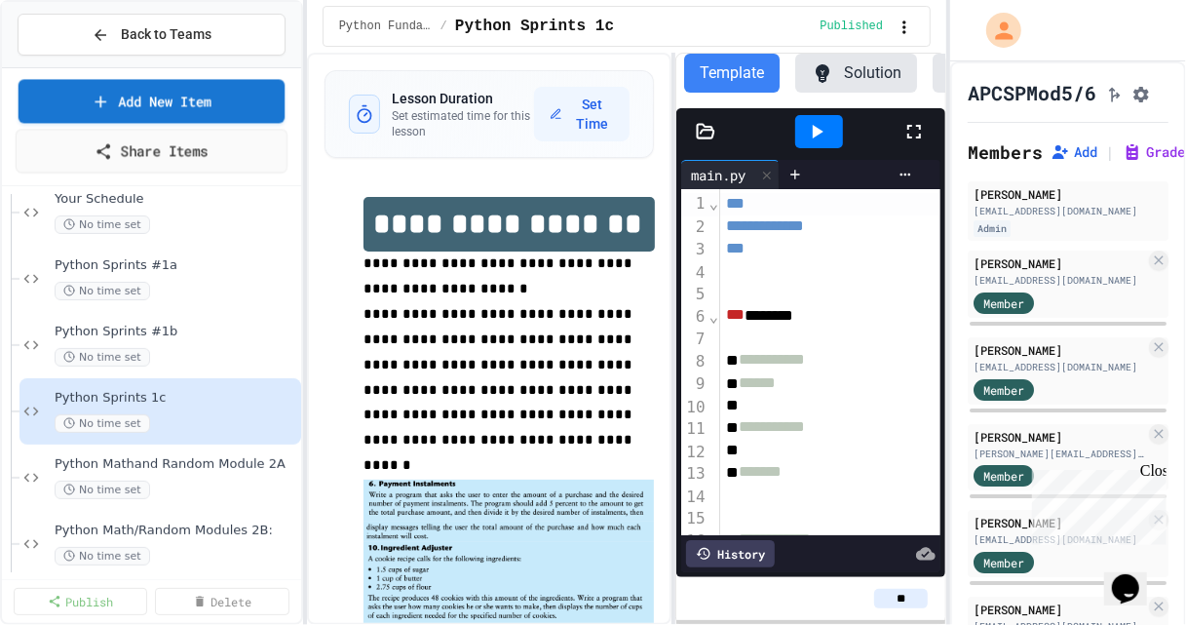
click at [169, 151] on link "Share Items" at bounding box center [152, 151] width 272 height 44
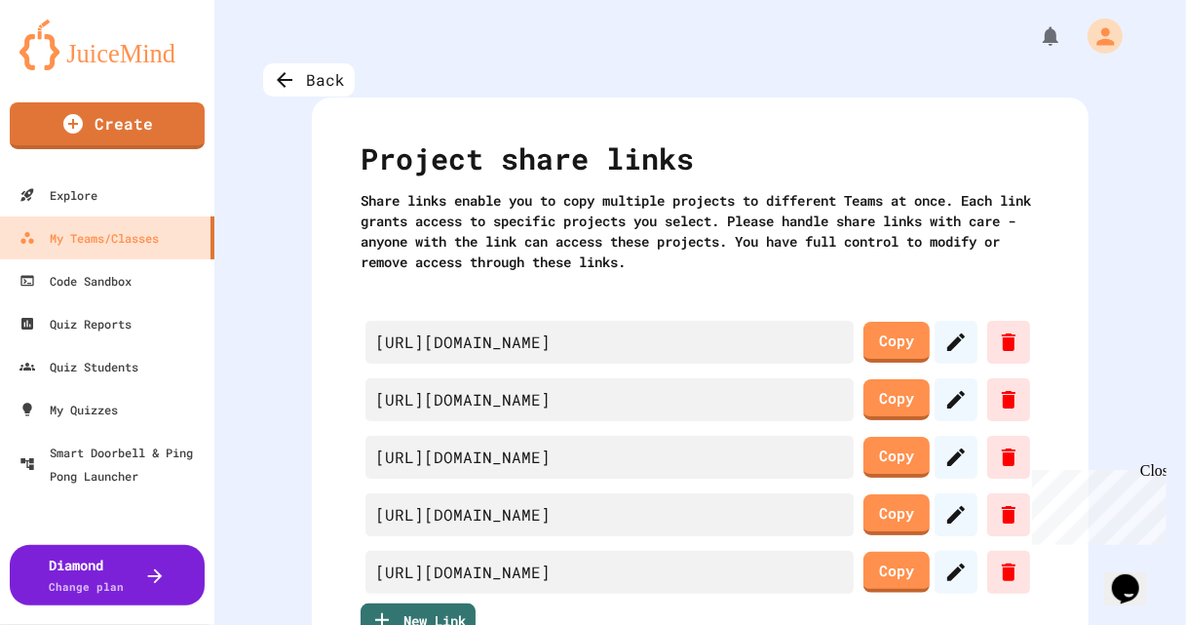
scroll to position [54, 0]
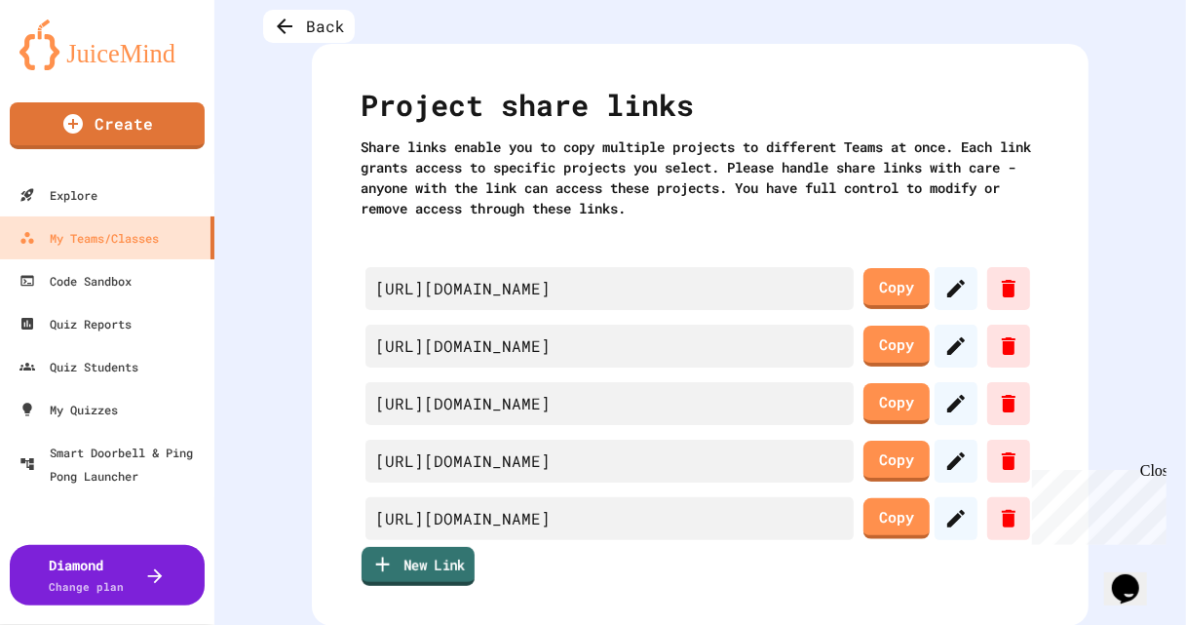
click at [404, 579] on link "New Link" at bounding box center [417, 566] width 113 height 39
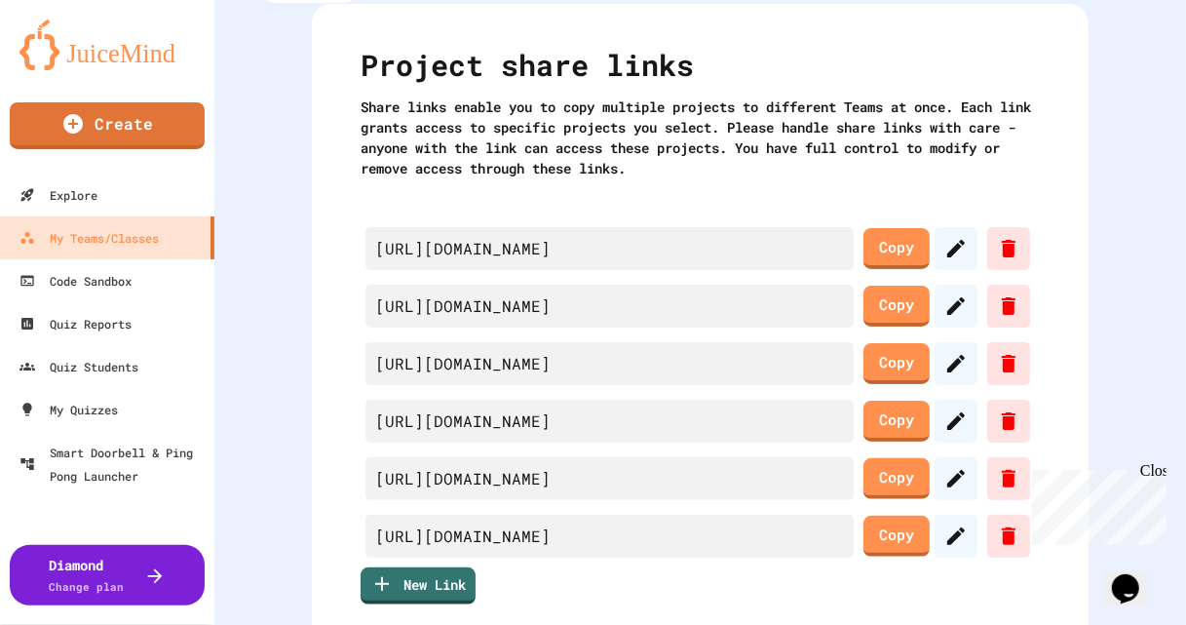
scroll to position [111, 0]
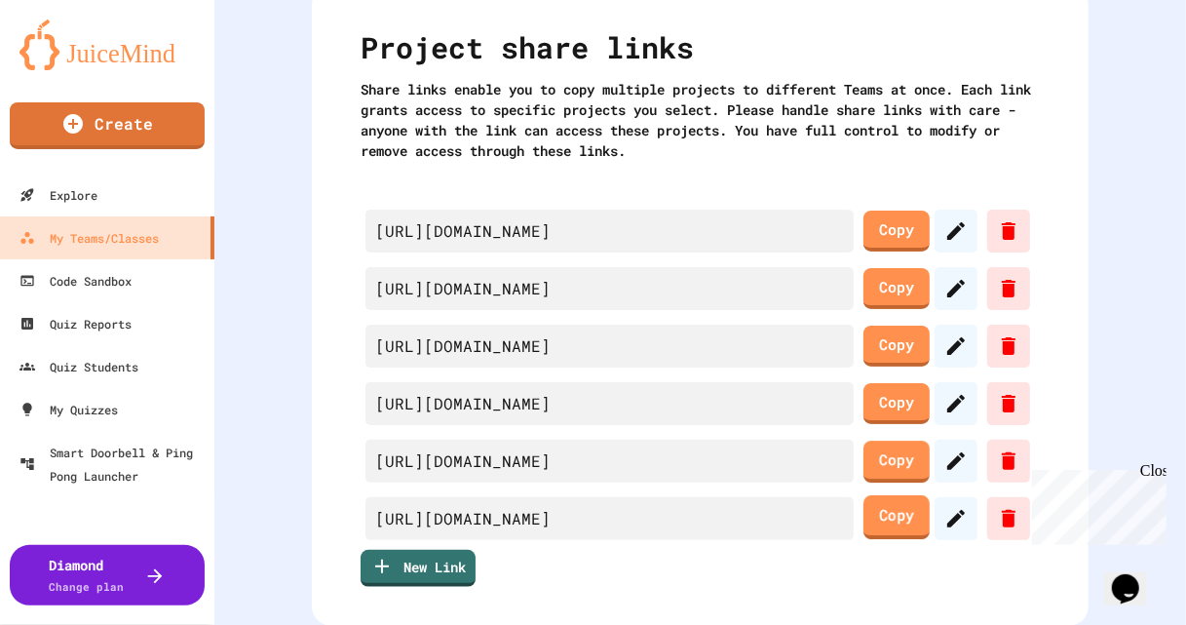
click at [929, 519] on link "Copy" at bounding box center [896, 517] width 66 height 44
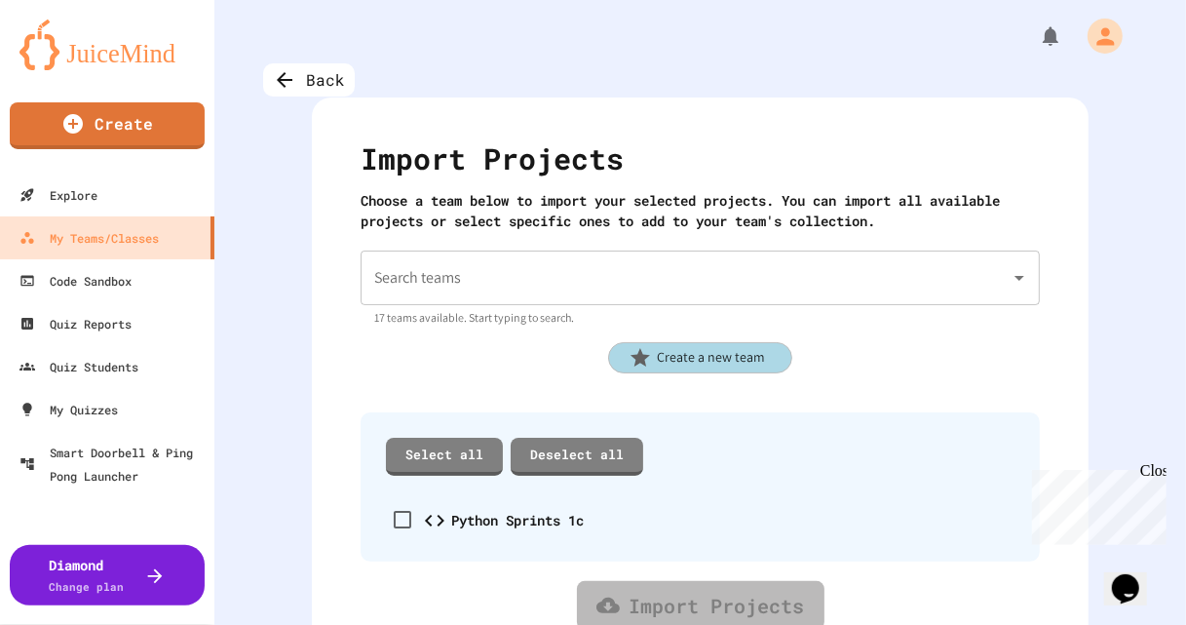
click at [585, 287] on input "Search teams" at bounding box center [685, 277] width 632 height 37
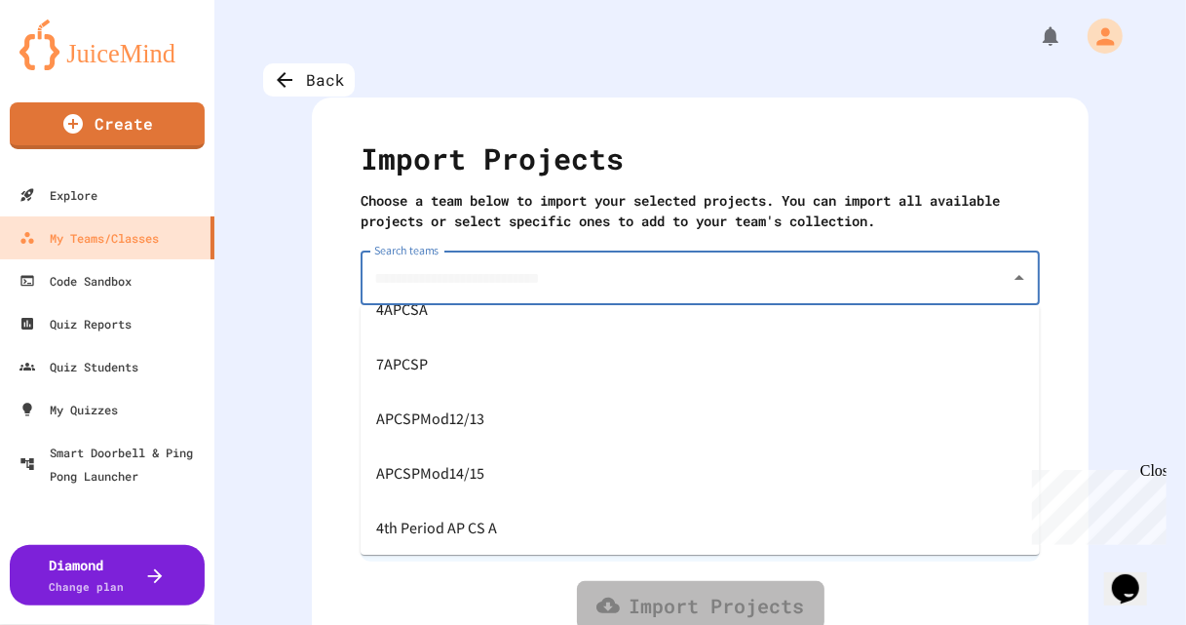
scroll to position [212, 0]
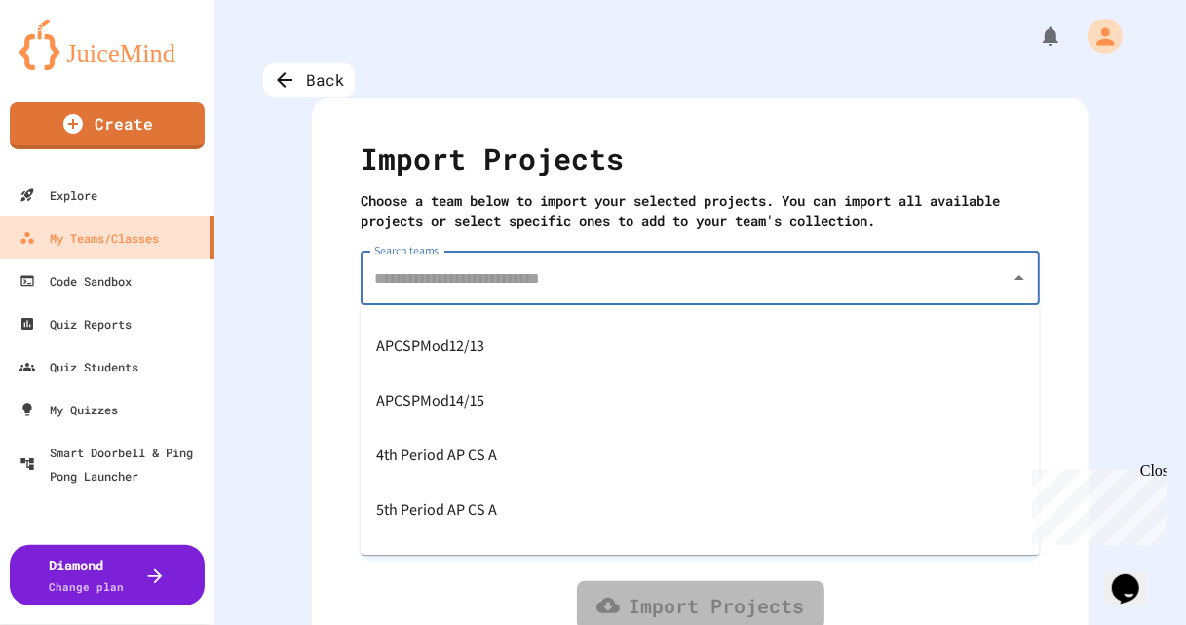
click at [486, 357] on div "APCSPMod12/13" at bounding box center [699, 346] width 679 height 55
type input "**********"
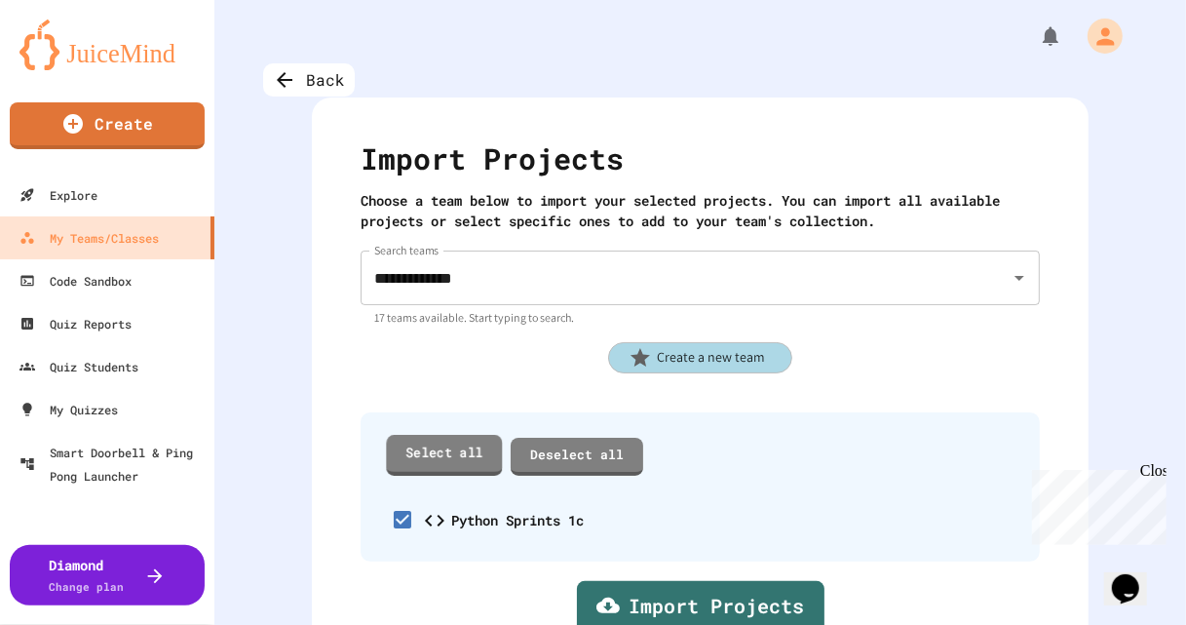
click at [442, 464] on link "Select all" at bounding box center [444, 455] width 116 height 40
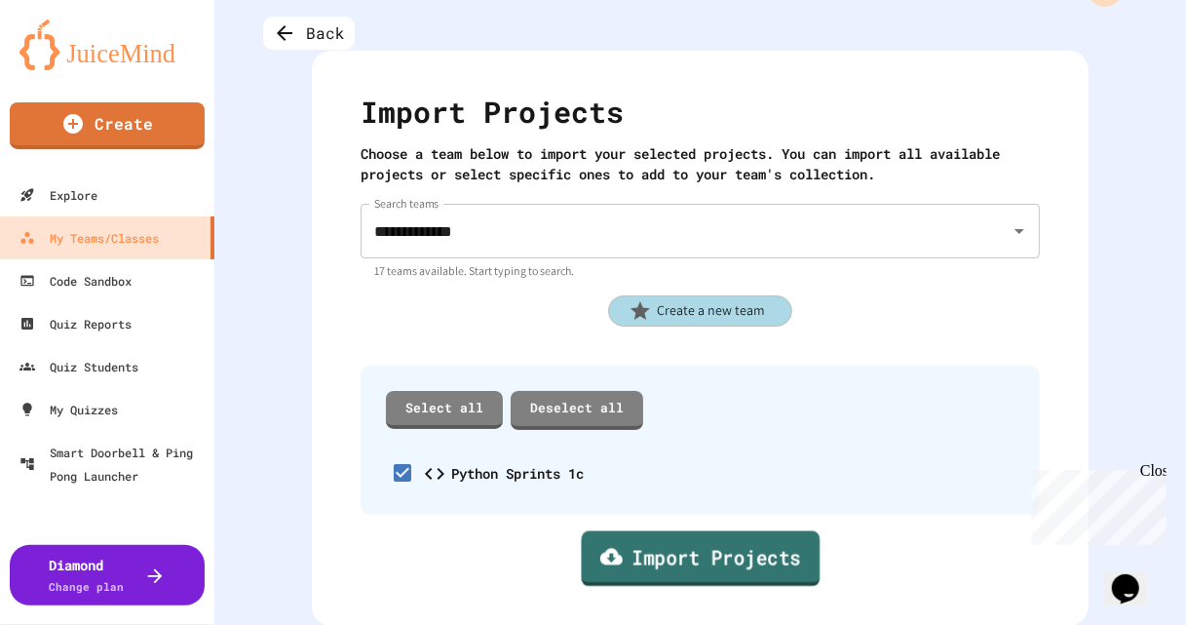
click at [694, 557] on link "Import Projects" at bounding box center [700, 559] width 239 height 56
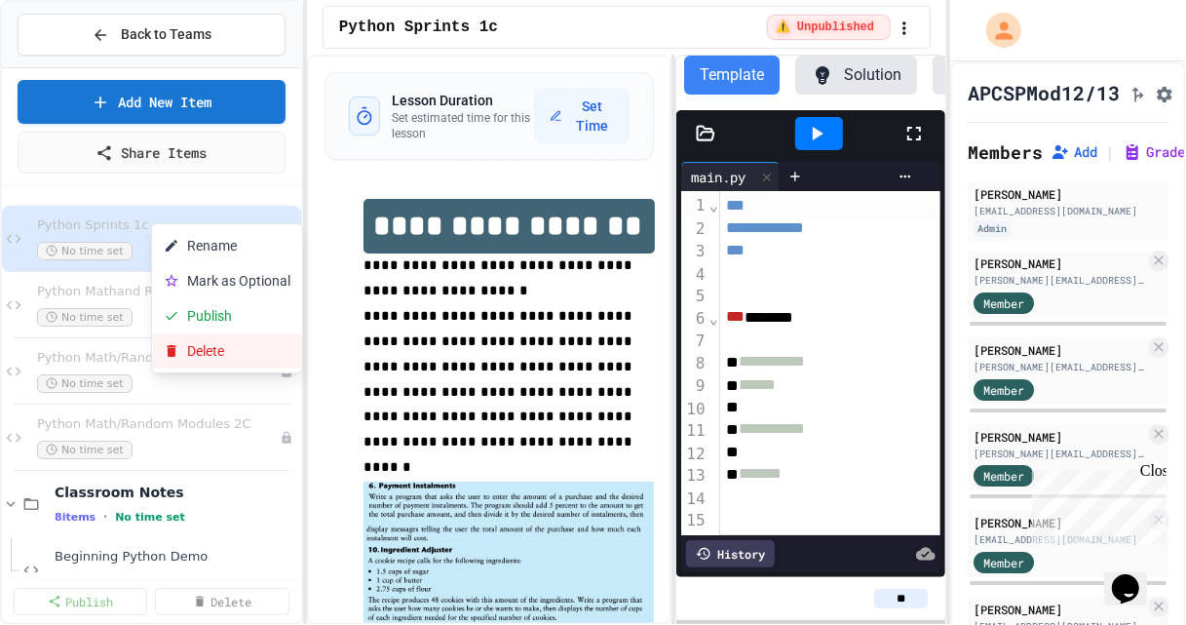
click at [186, 351] on button "Delete" at bounding box center [227, 350] width 150 height 35
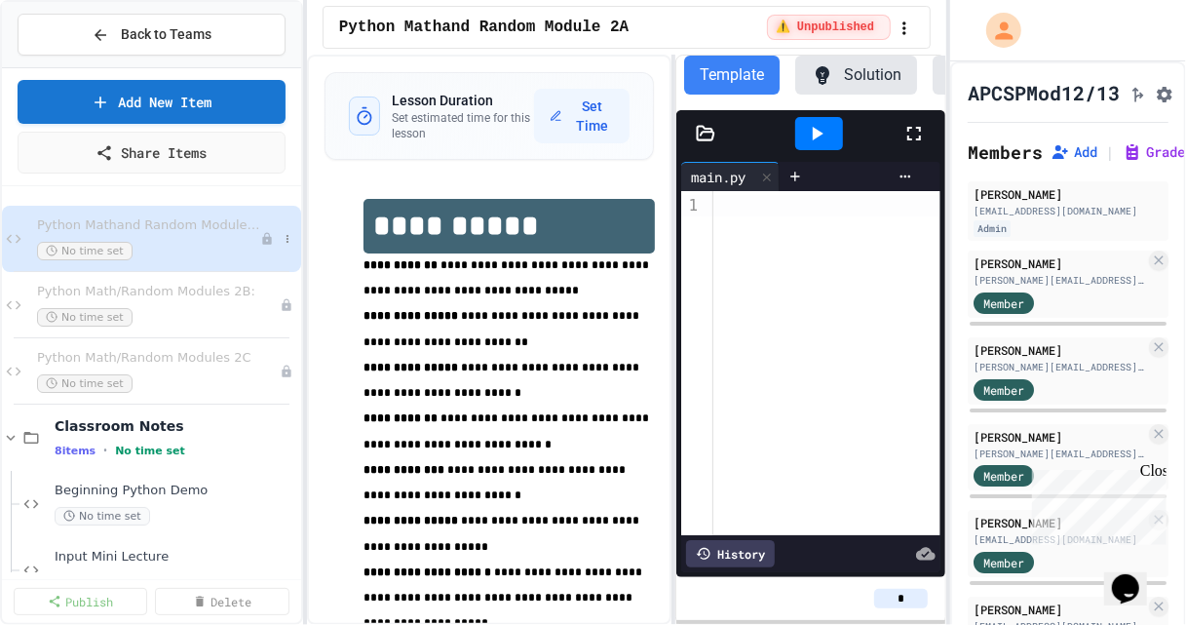
click at [188, 232] on span "Python Mathand Random Module 2A" at bounding box center [148, 225] width 223 height 17
click at [10, 433] on icon at bounding box center [11, 438] width 18 height 18
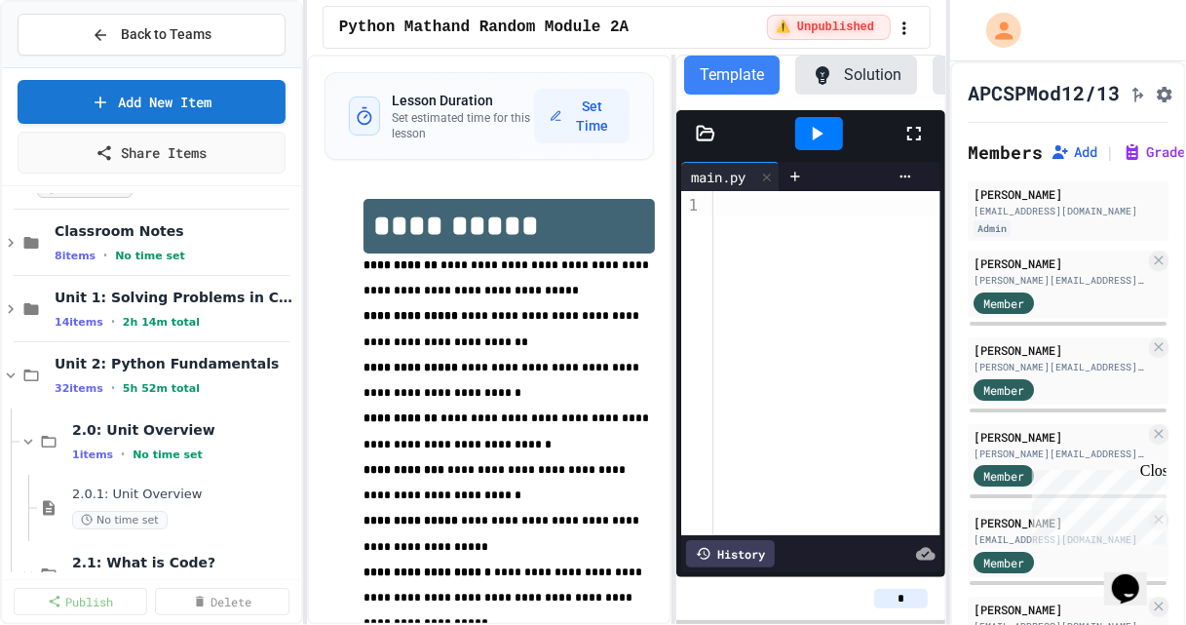
scroll to position [148, 0]
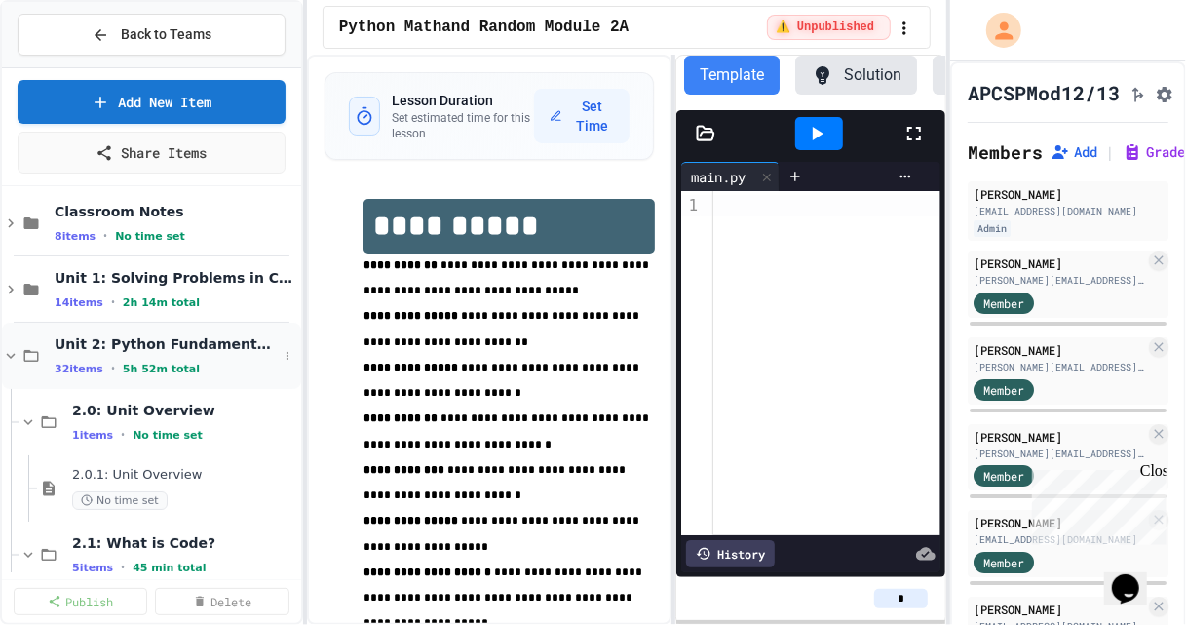
click at [12, 352] on icon at bounding box center [11, 356] width 18 height 18
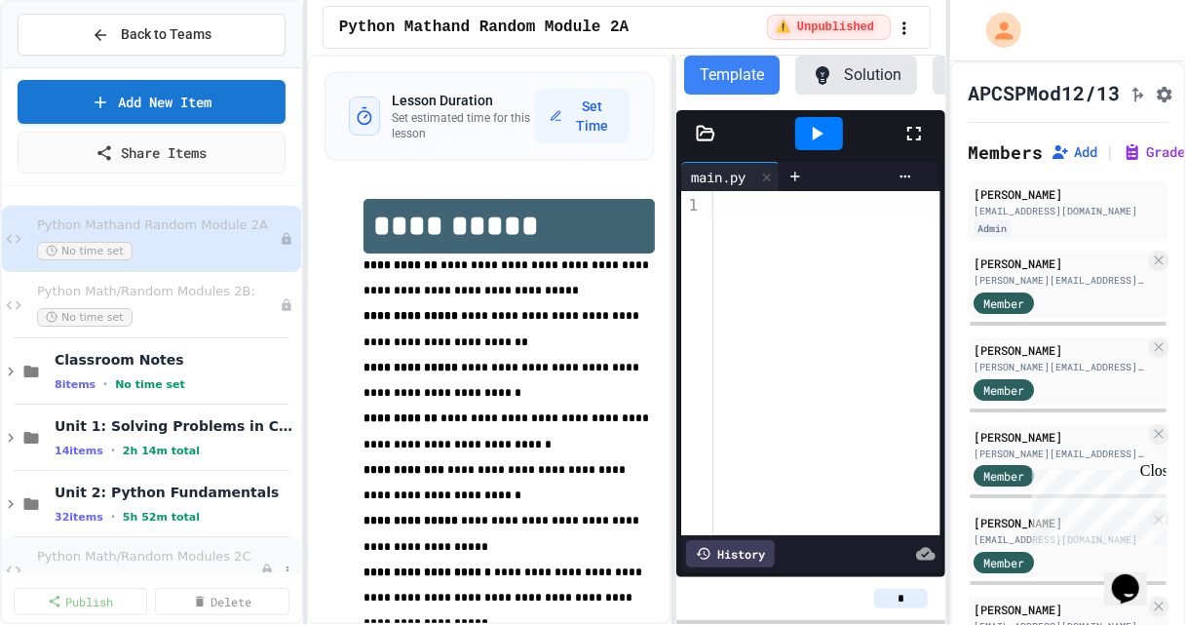
scroll to position [108, 0]
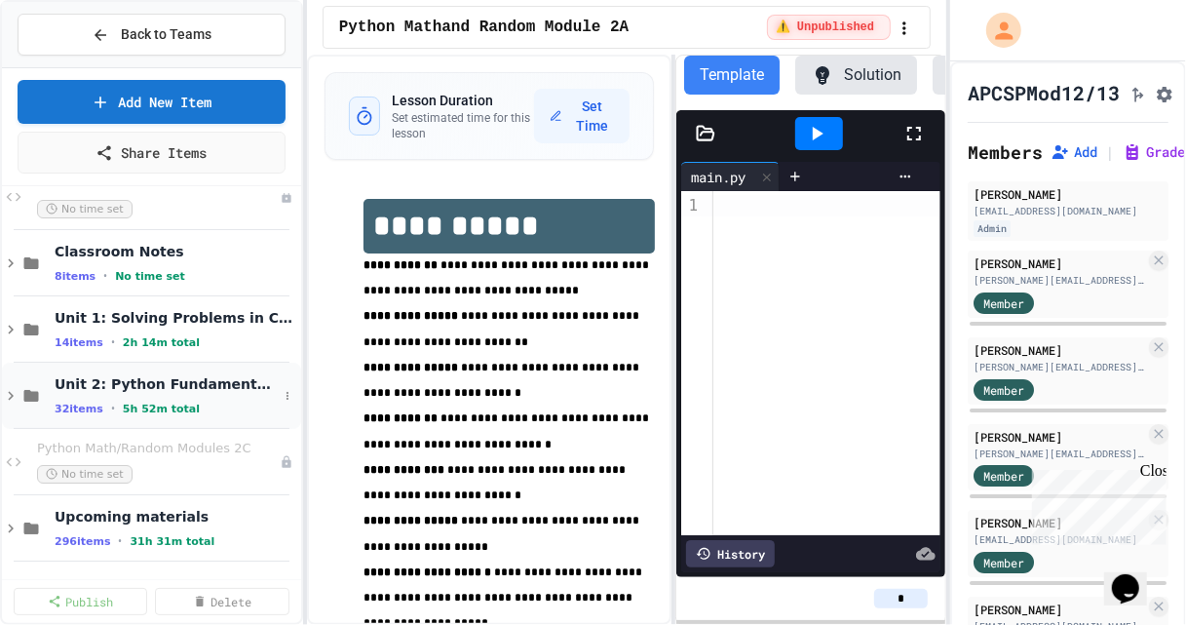
click at [10, 397] on icon at bounding box center [11, 396] width 18 height 18
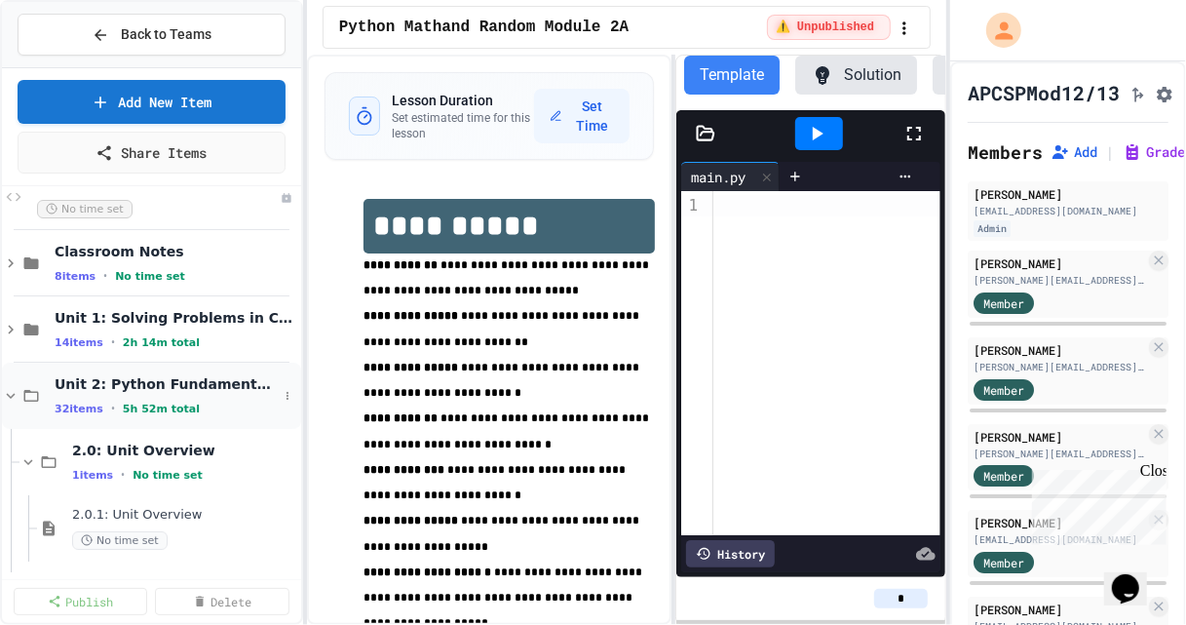
click at [9, 388] on icon at bounding box center [11, 396] width 18 height 18
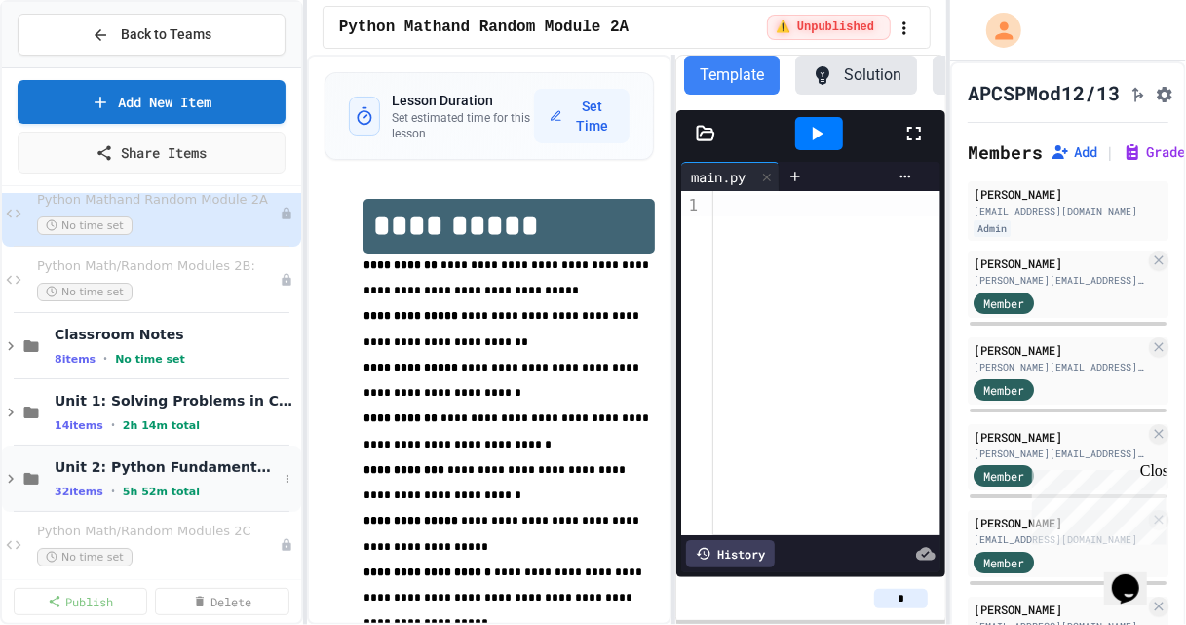
scroll to position [0, 0]
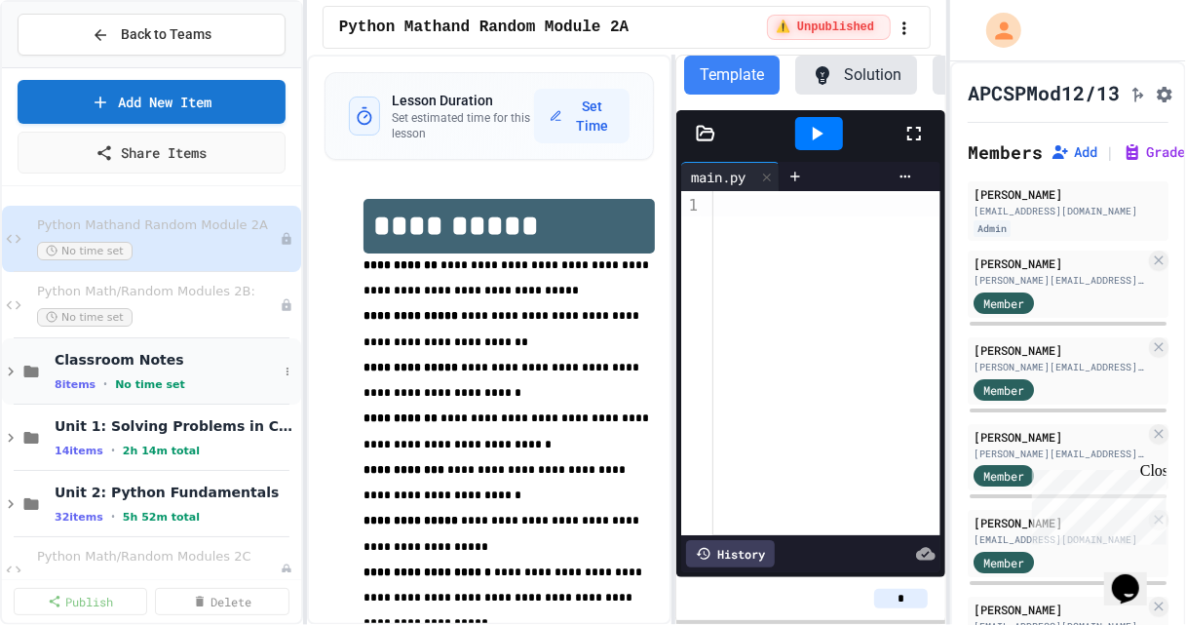
click at [10, 368] on icon at bounding box center [11, 371] width 6 height 9
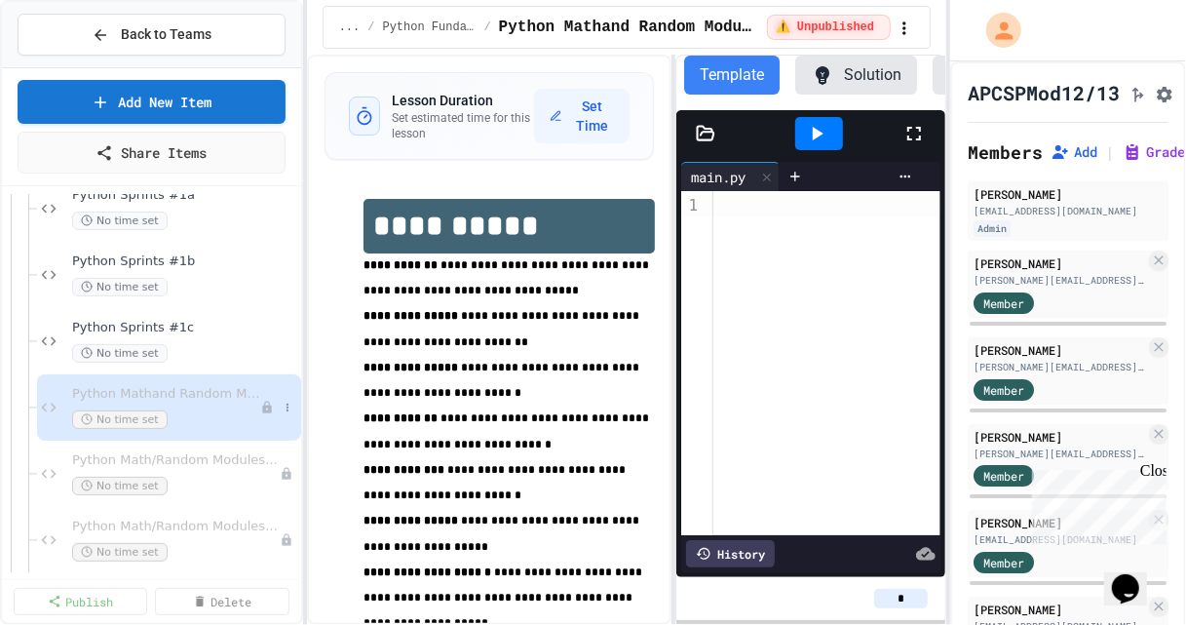
scroll to position [495, 0]
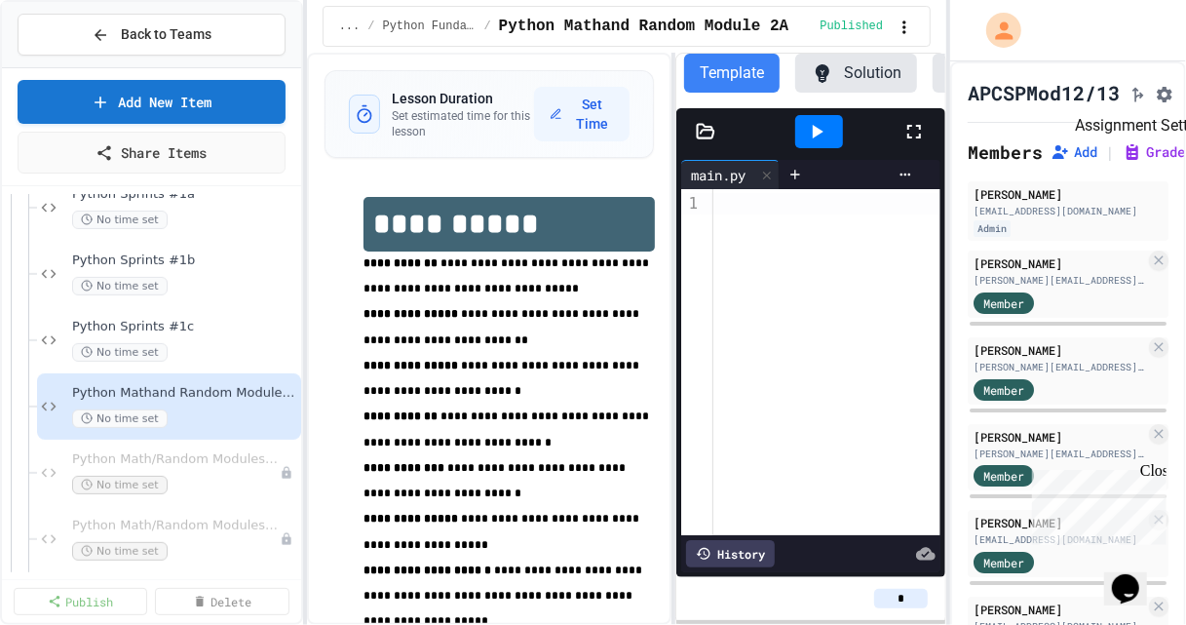
click at [1174, 102] on button "Assignment Settings" at bounding box center [1164, 92] width 19 height 23
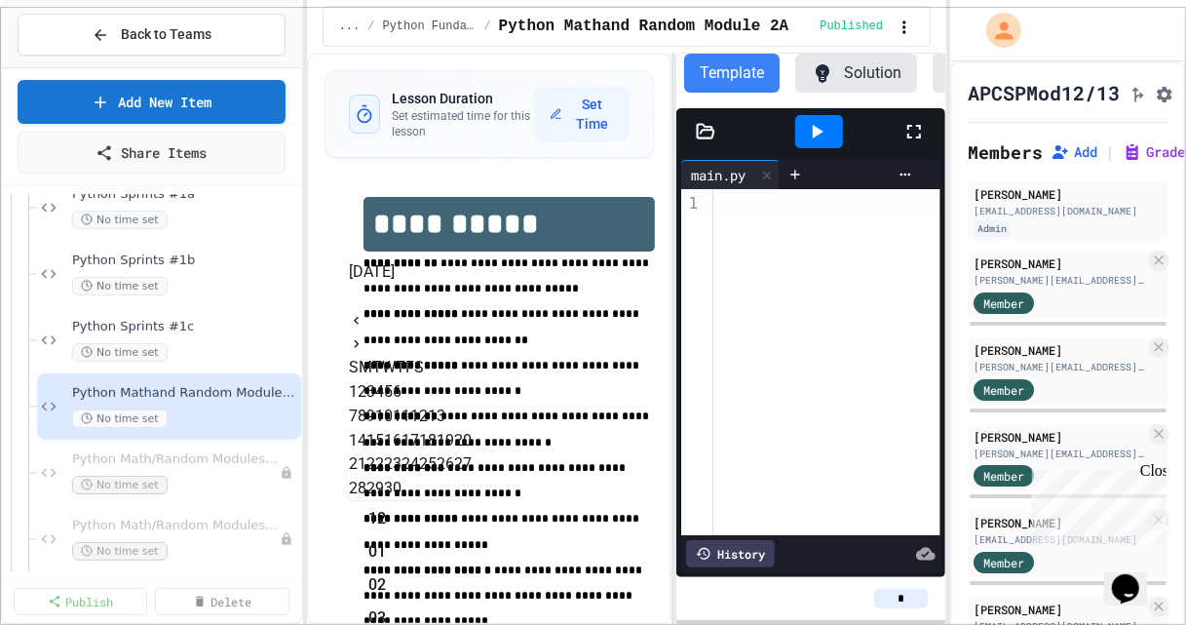
scroll to position [40, 0]
click at [364, 336] on icon "Next month" at bounding box center [357, 344] width 16 height 16
click at [358, 380] on button "1" at bounding box center [353, 391] width 9 height 23
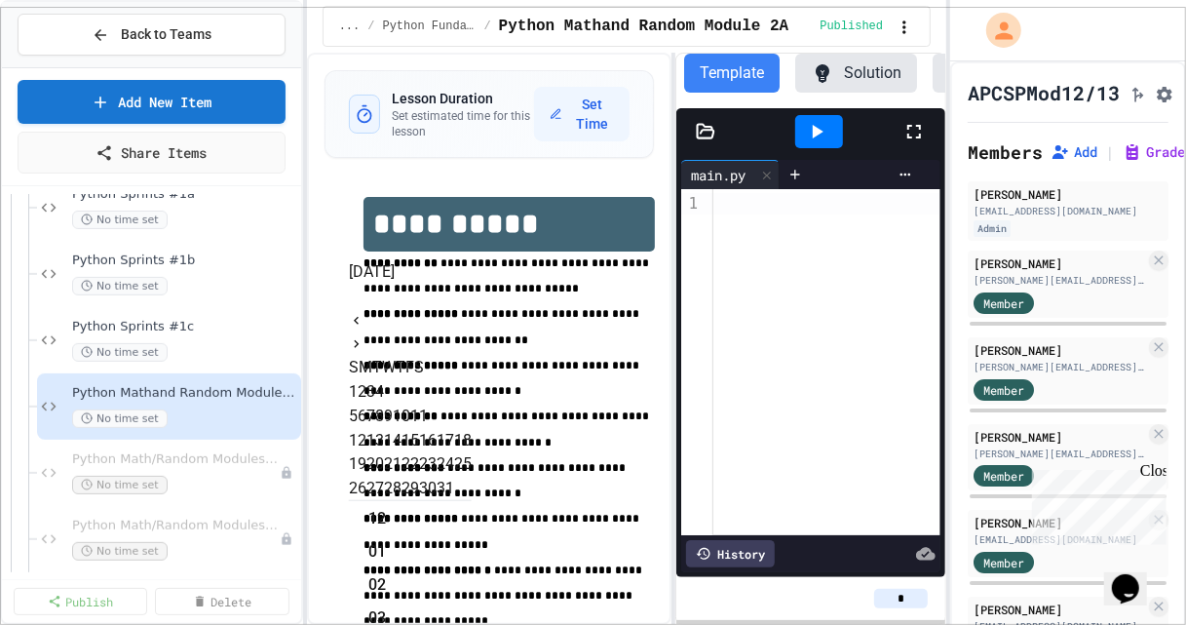
click at [375, 380] on button "3" at bounding box center [370, 391] width 9 height 23
click at [358, 380] on button "1" at bounding box center [353, 391] width 9 height 23
type input "**********"
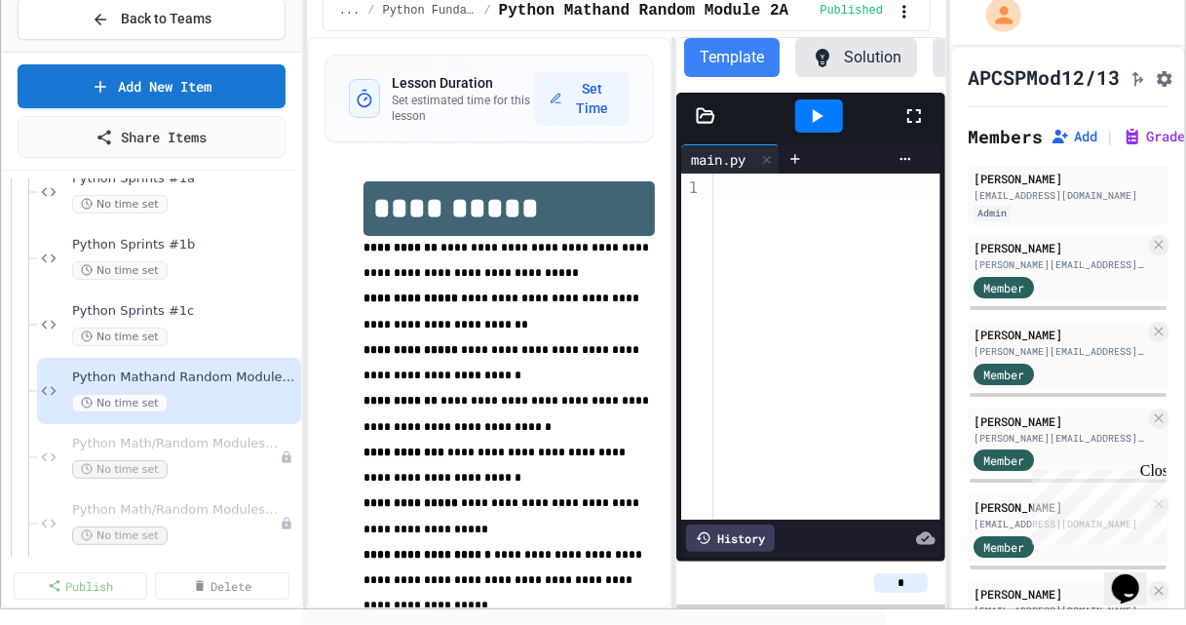
scroll to position [0, 0]
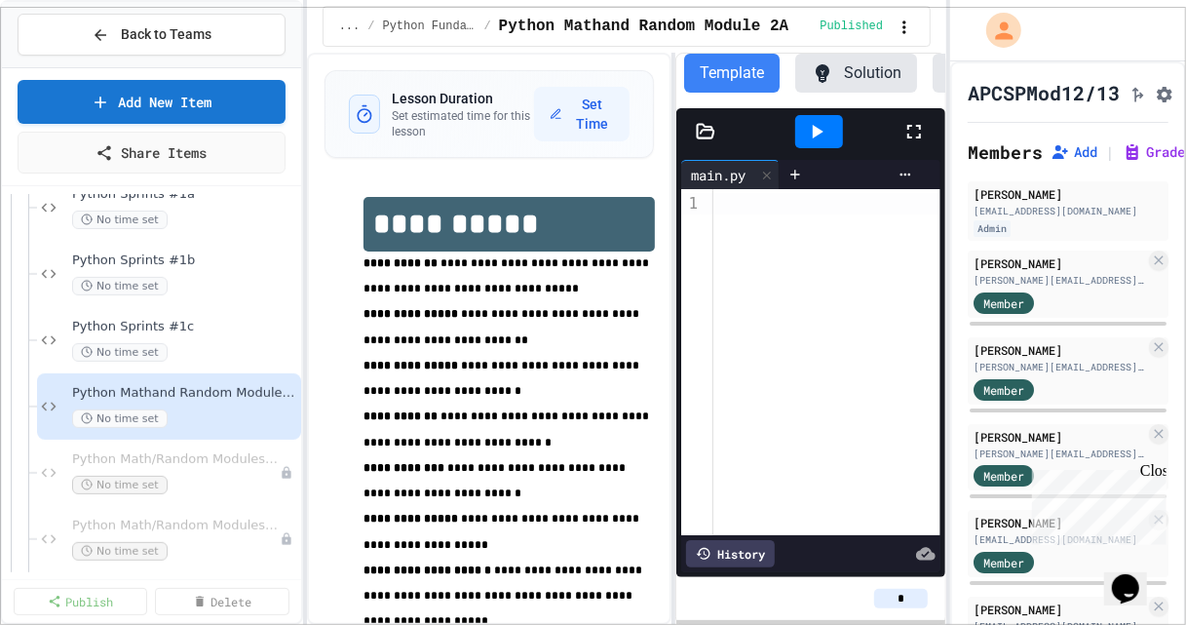
click at [158, 475] on span "No time set" at bounding box center [119, 484] width 95 height 19
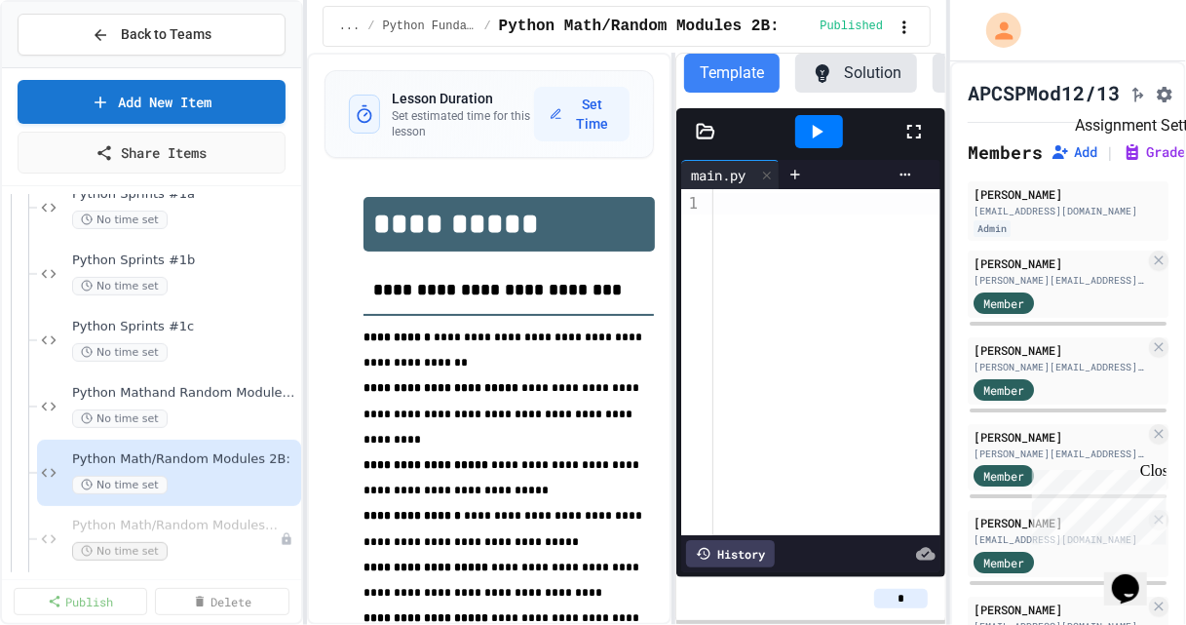
click at [1174, 99] on icon "Assignment Settings" at bounding box center [1164, 94] width 19 height 19
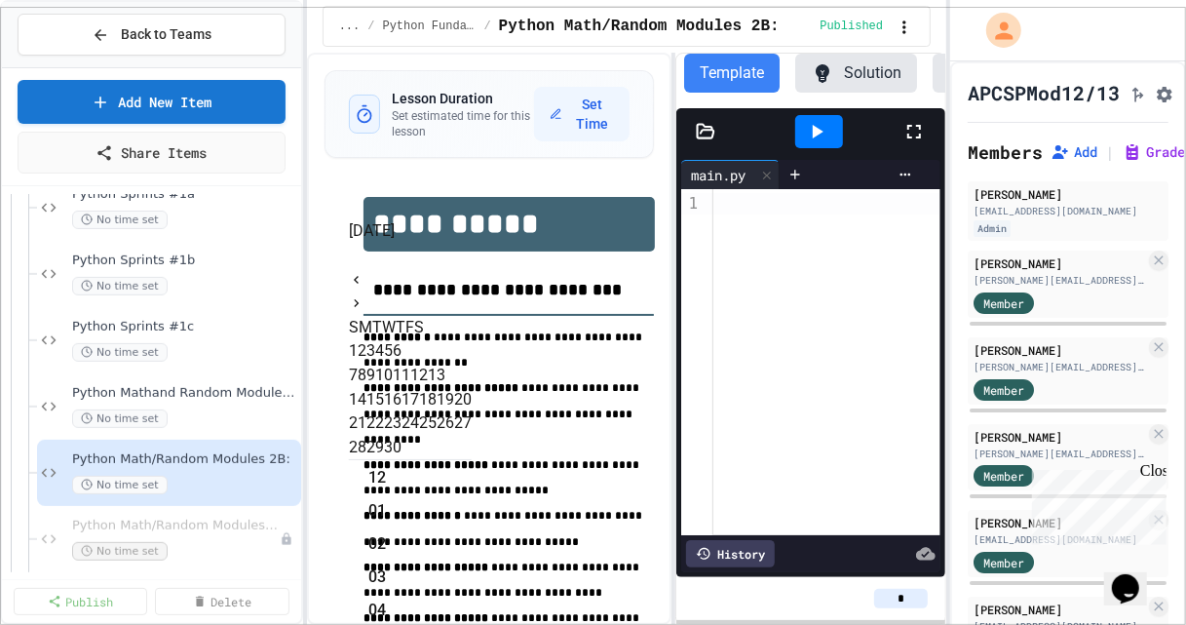
scroll to position [40, 0]
click at [364, 295] on icon "Next month" at bounding box center [357, 303] width 16 height 16
click at [375, 339] on button "3" at bounding box center [370, 350] width 9 height 23
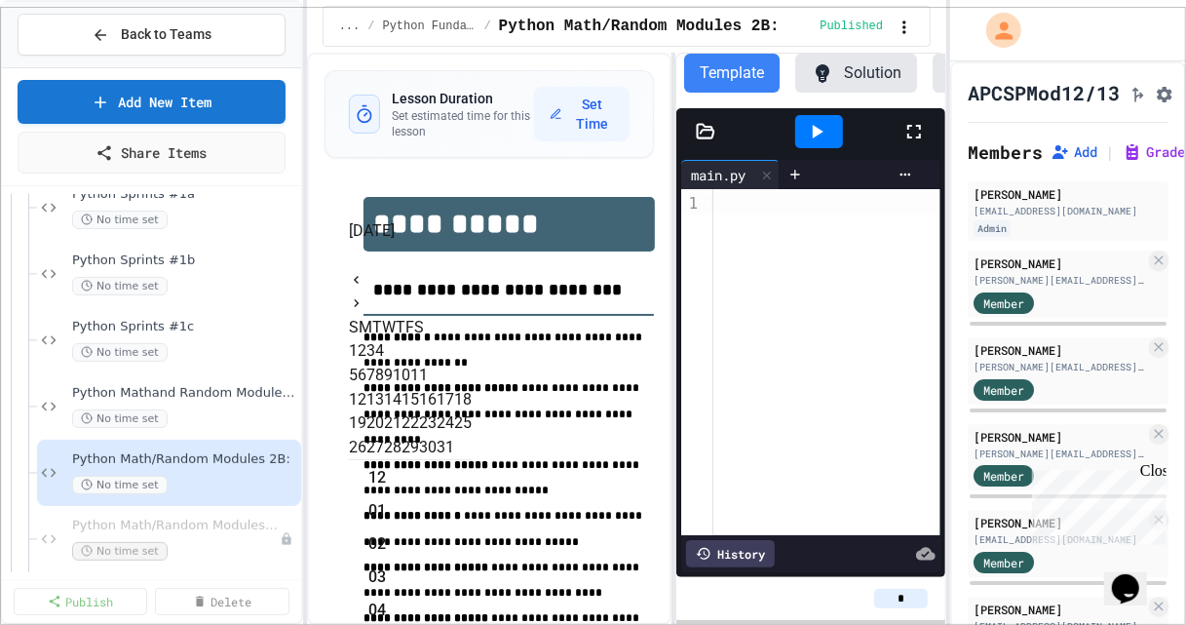
scroll to position [409, 0]
type input "**********"
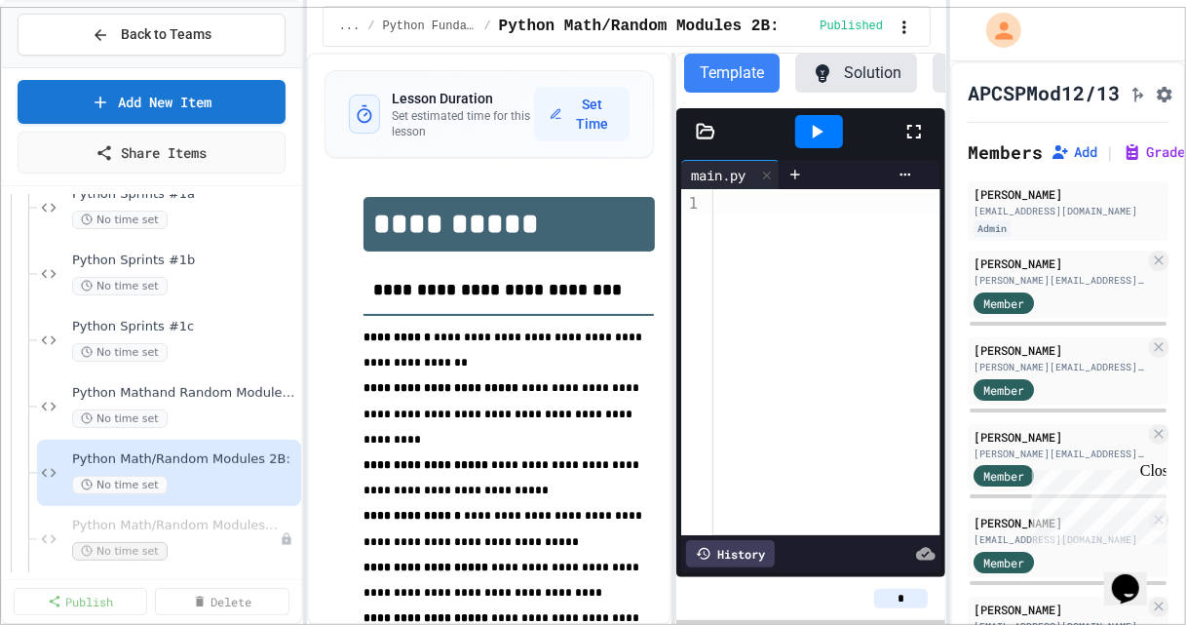
scroll to position [475, 0]
click at [199, 531] on span "Python Math/Random Modules 2C" at bounding box center [166, 525] width 188 height 17
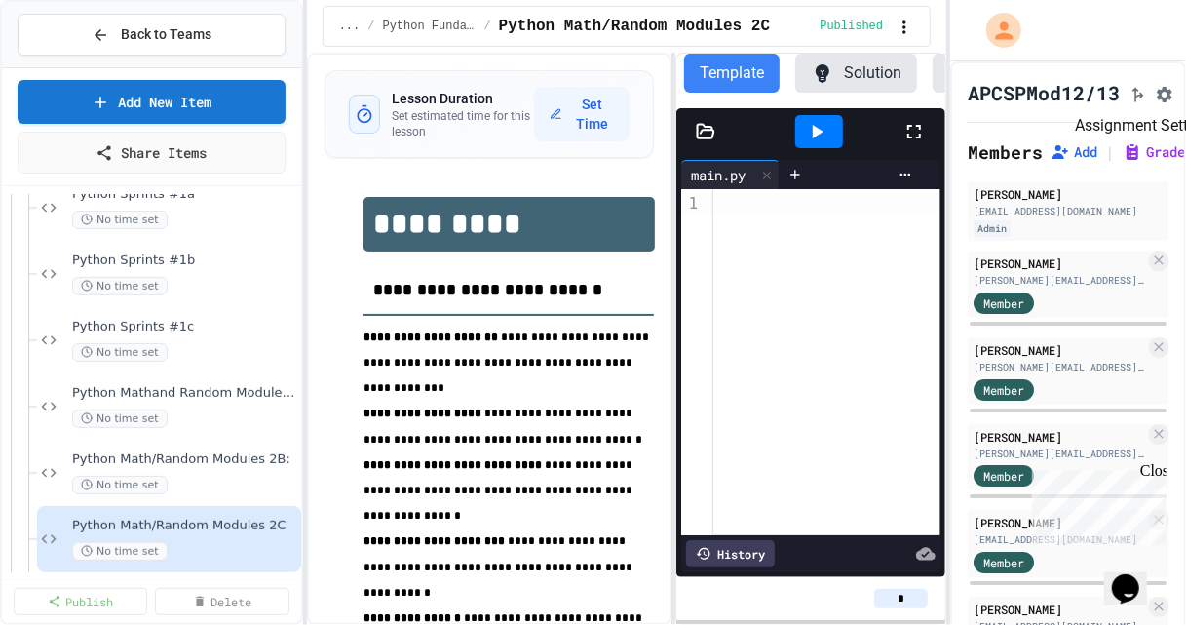
click at [1172, 101] on icon "Assignment Settings" at bounding box center [1164, 95] width 16 height 16
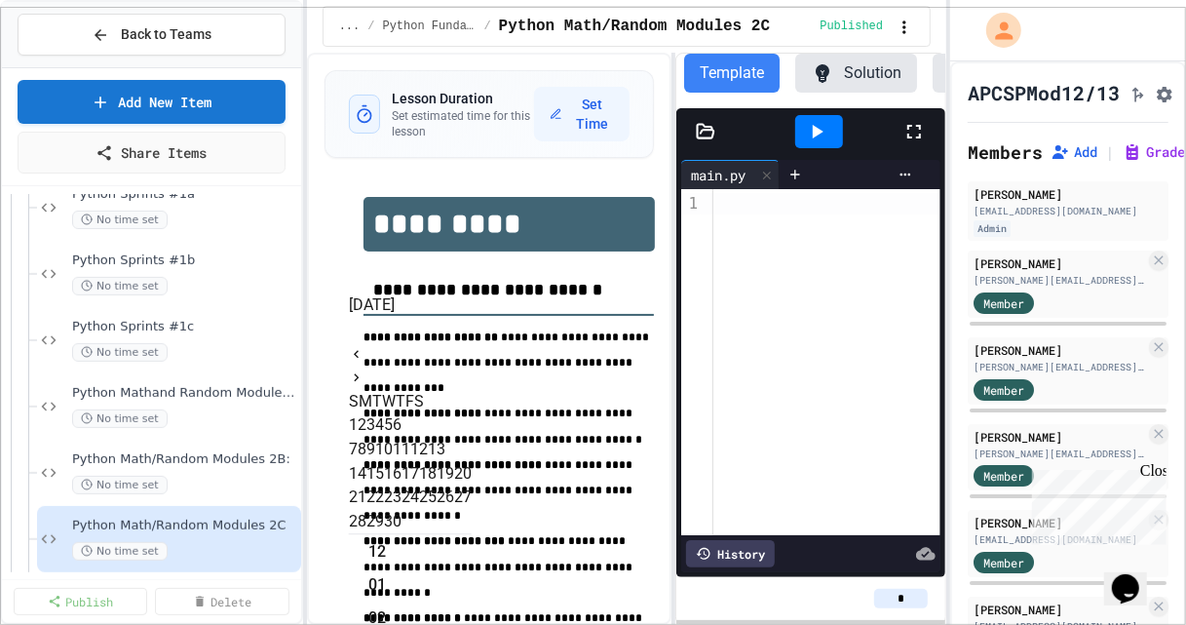
scroll to position [40, 0]
click at [364, 370] on icon "Next month" at bounding box center [357, 378] width 16 height 16
click at [366, 437] on button "6" at bounding box center [362, 448] width 9 height 23
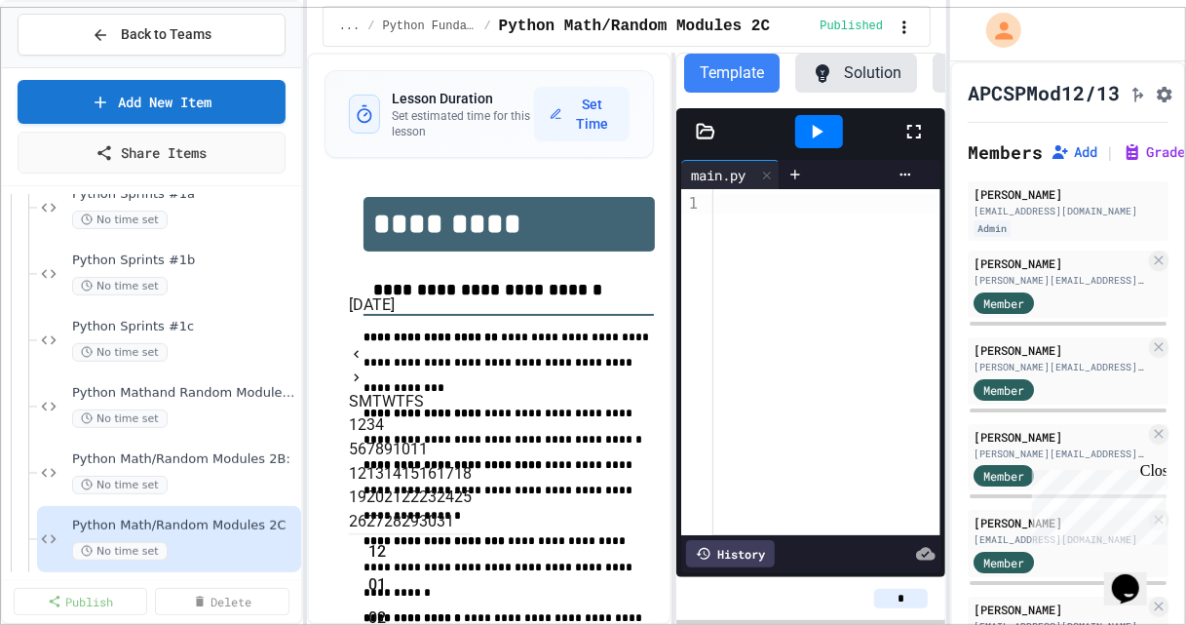
scroll to position [409, 0]
type input "**********"
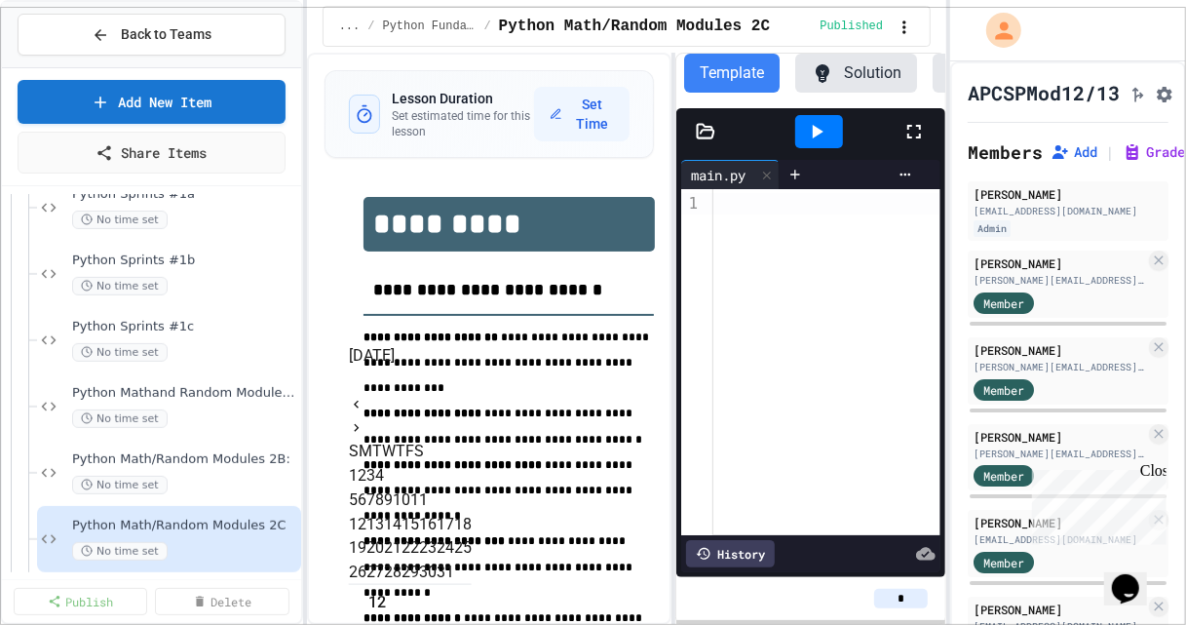
scroll to position [50, 0]
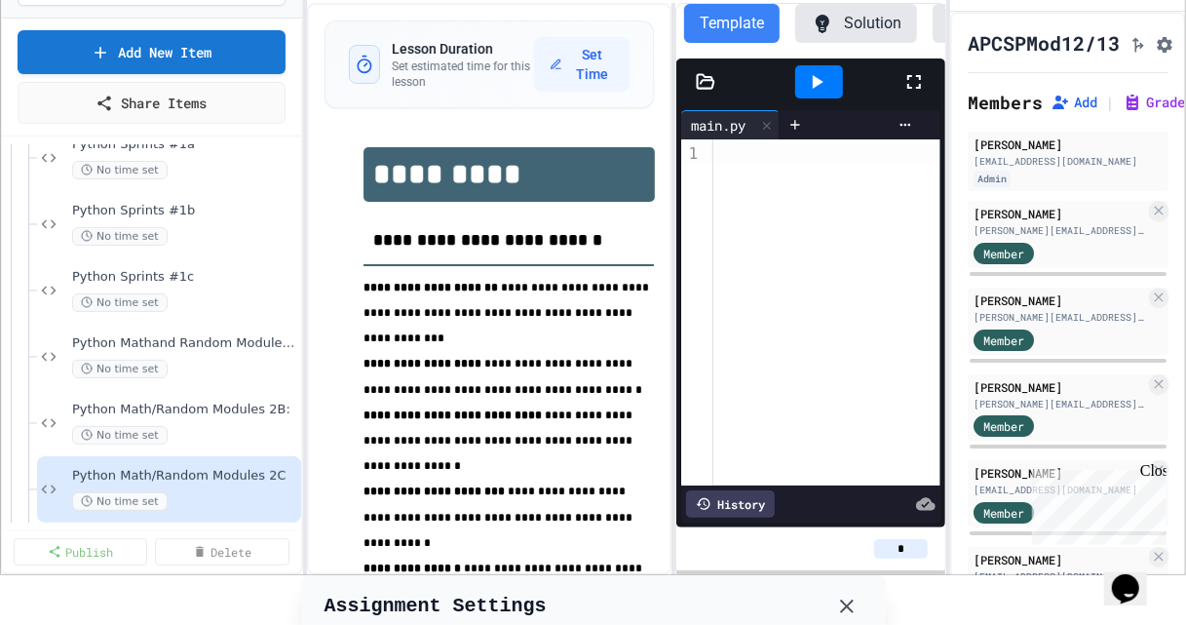
scroll to position [0, 0]
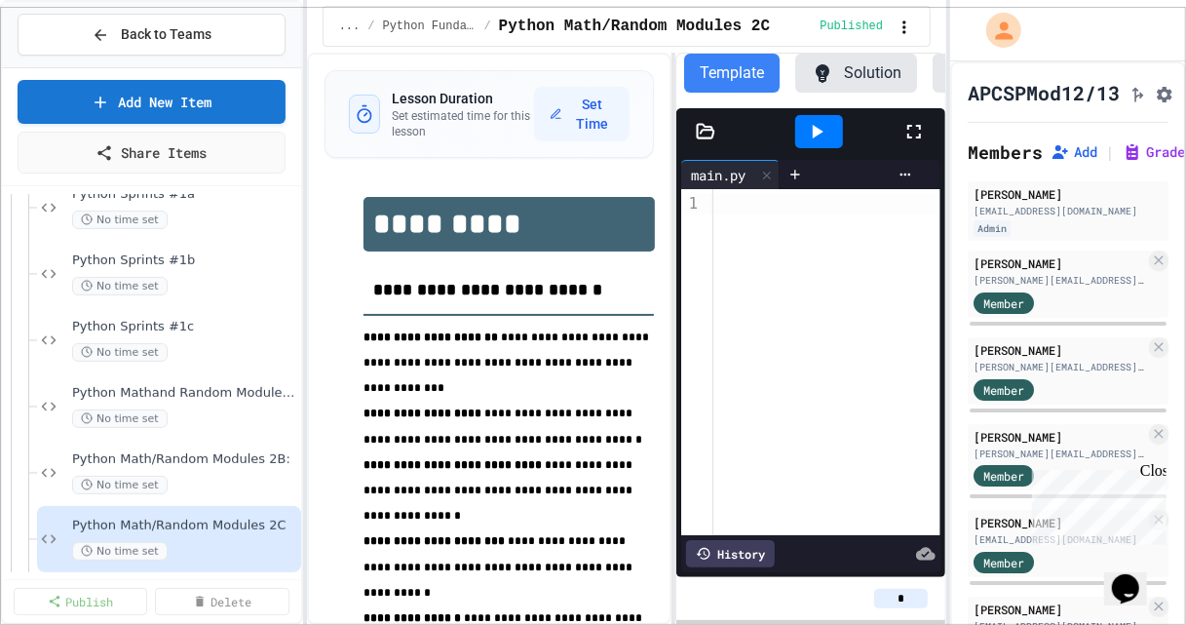
click at [170, 35] on span "Back to Teams" at bounding box center [166, 34] width 91 height 20
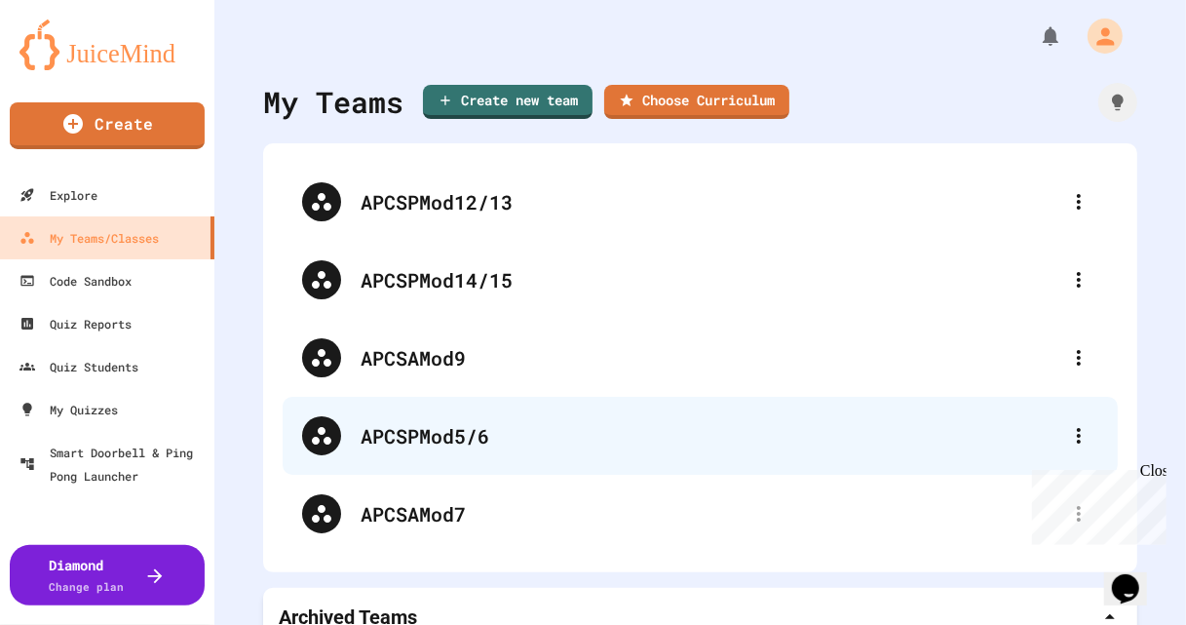
click at [392, 435] on div "APCSPMod5/6" at bounding box center [709, 435] width 699 height 29
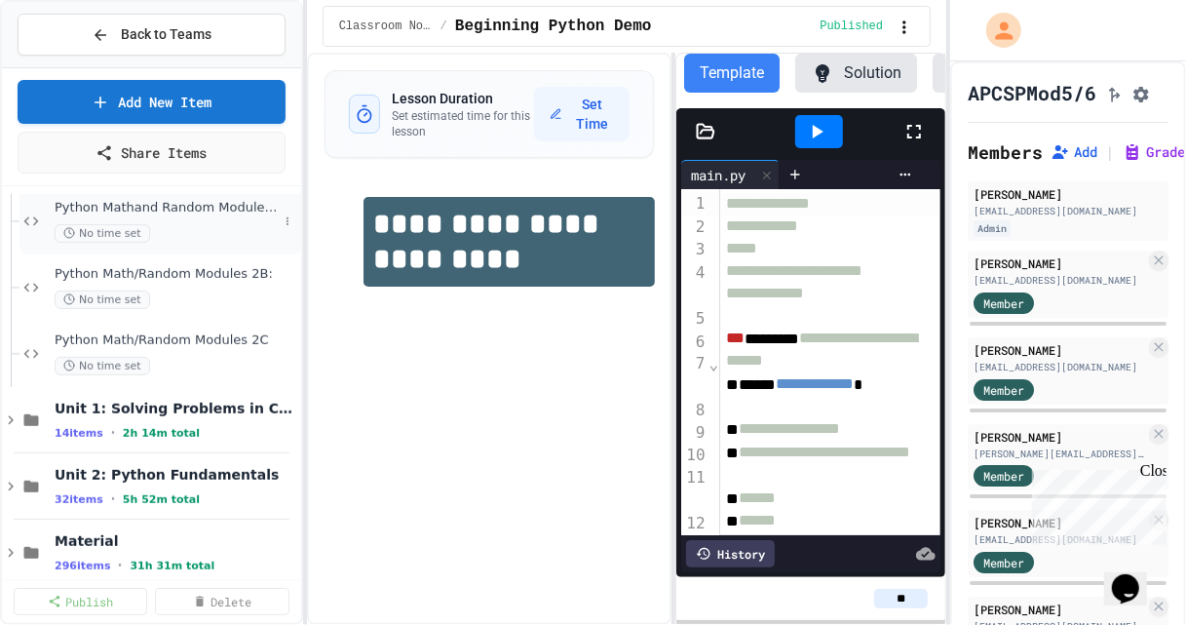
click at [196, 205] on span "Python Mathand Random Module 2A" at bounding box center [166, 208] width 223 height 17
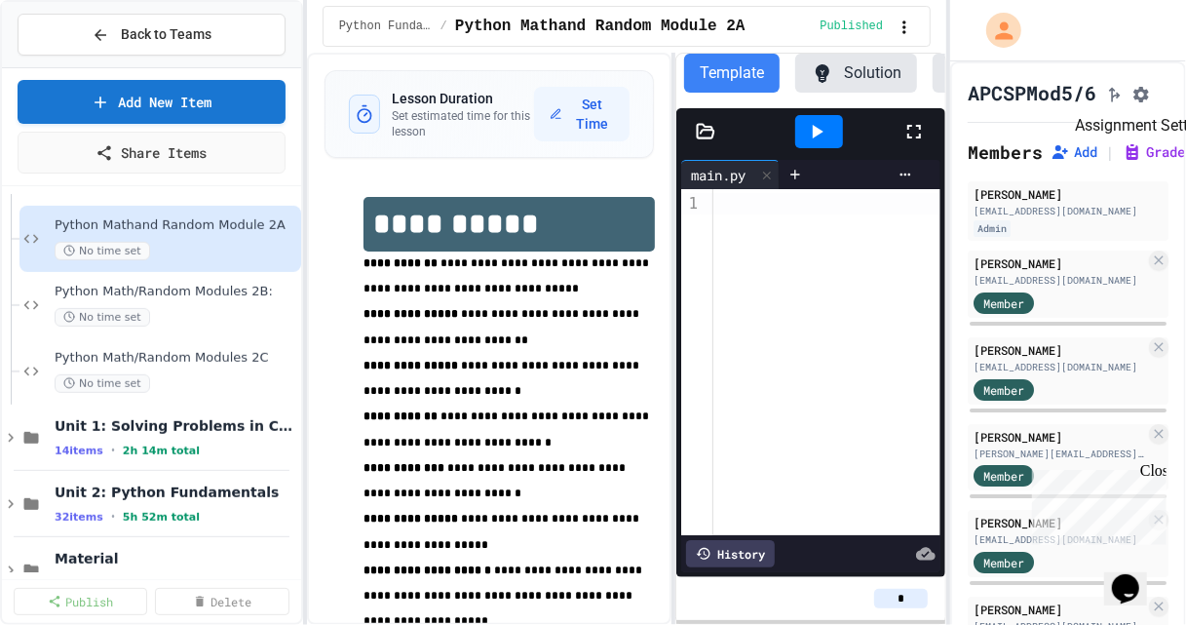
click at [1149, 96] on icon "Assignment Settings" at bounding box center [1141, 95] width 16 height 16
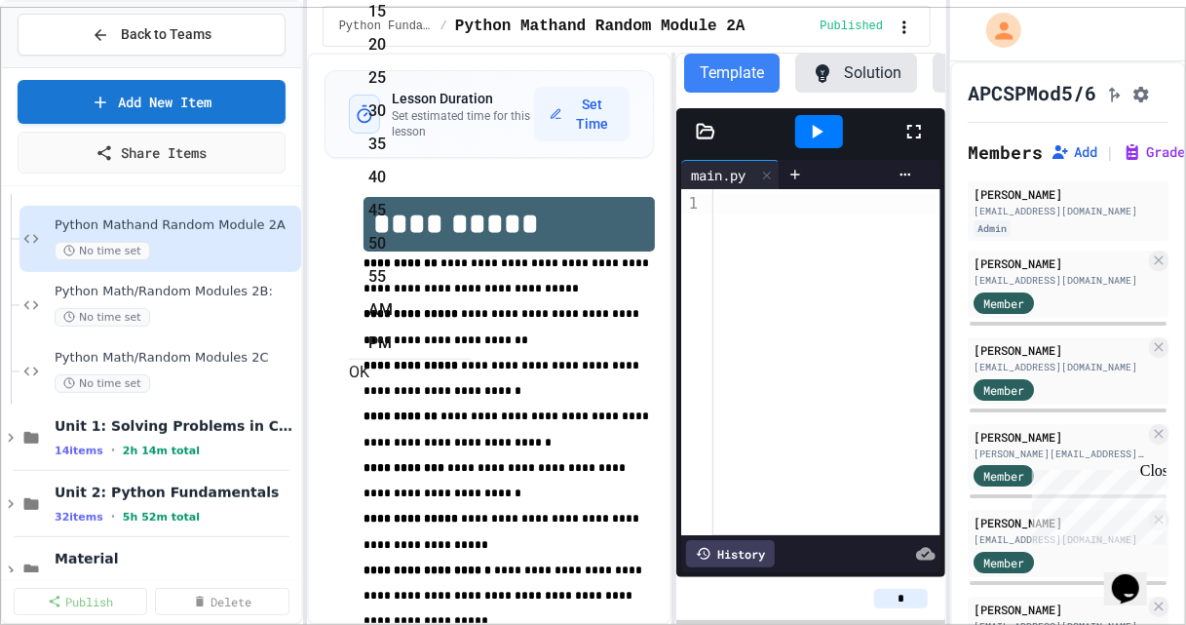
type input "**********"
click at [369, 361] on button "OK" at bounding box center [359, 371] width 20 height 23
click at [228, 302] on div "Python Math/Random Modules 2B: No time set" at bounding box center [166, 305] width 223 height 43
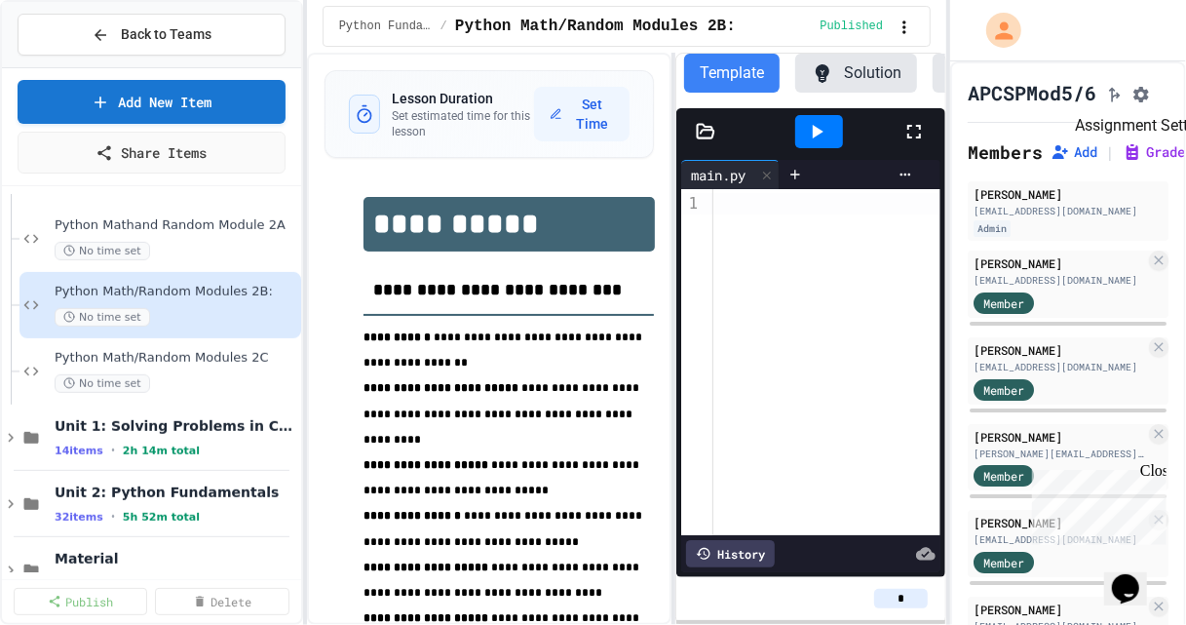
click at [1149, 94] on icon "Assignment Settings" at bounding box center [1141, 95] width 16 height 16
click at [1151, 97] on icon "Assignment Settings" at bounding box center [1140, 94] width 19 height 19
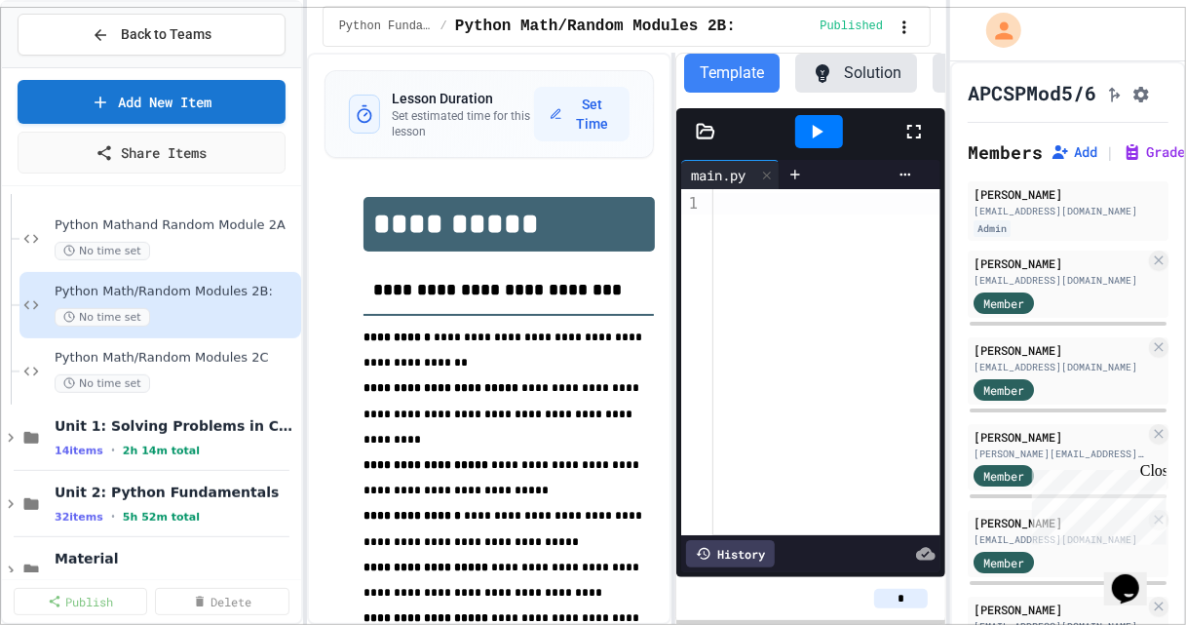
click at [129, 360] on span "Python Math/Random Modules 2C" at bounding box center [166, 358] width 223 height 17
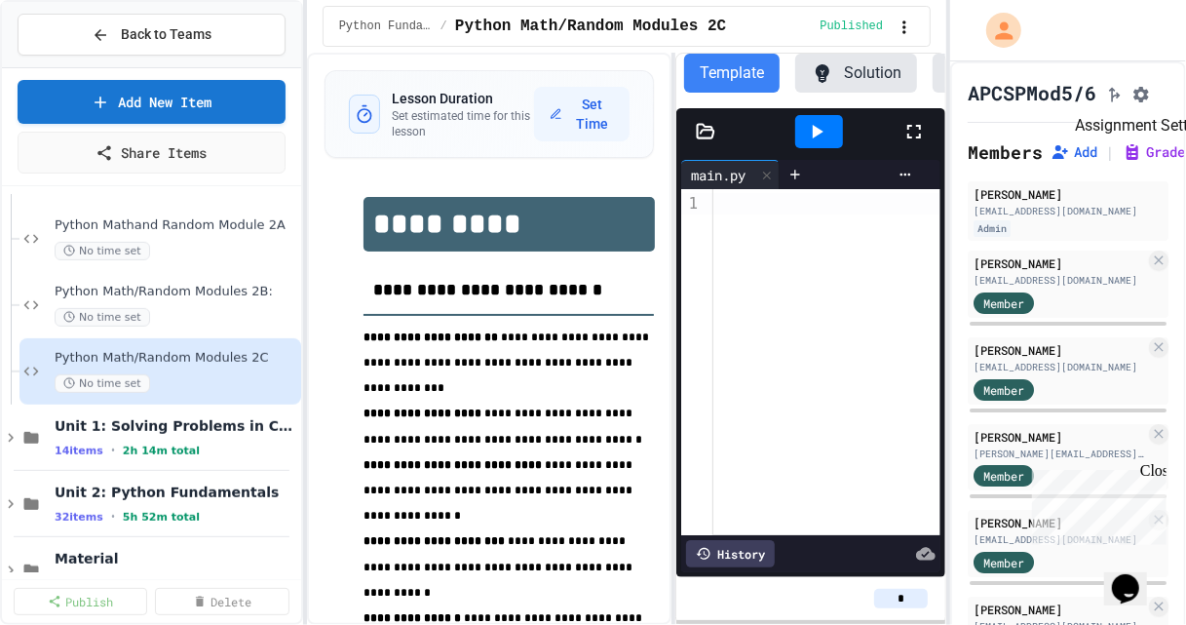
click at [1151, 94] on icon "Assignment Settings" at bounding box center [1140, 94] width 19 height 19
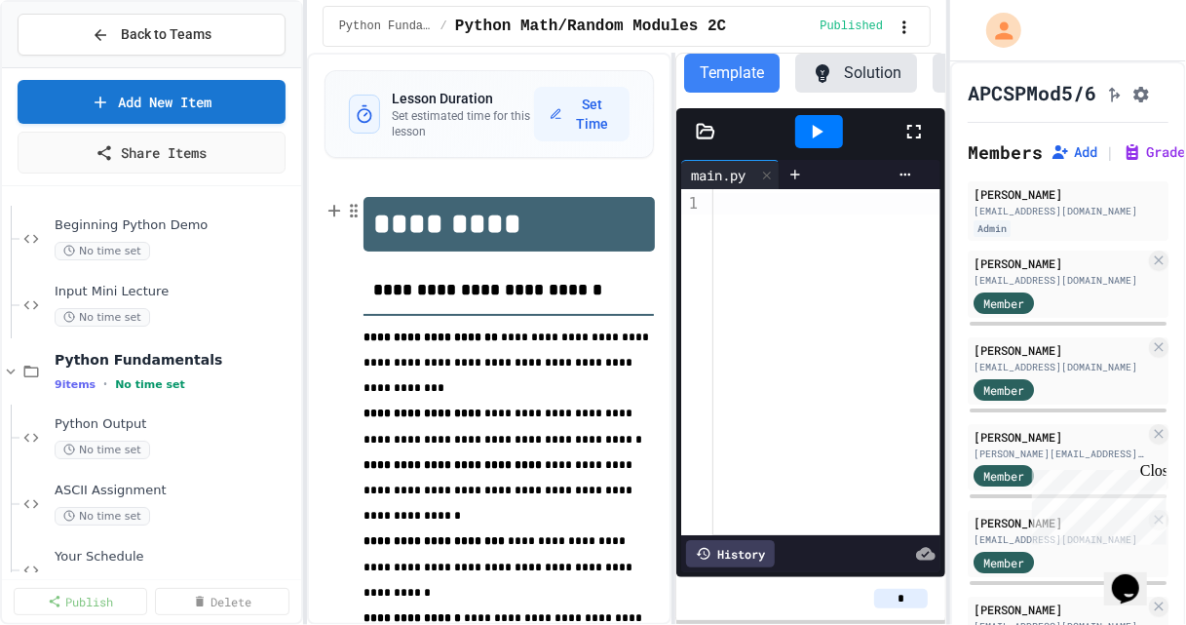
scroll to position [58, 0]
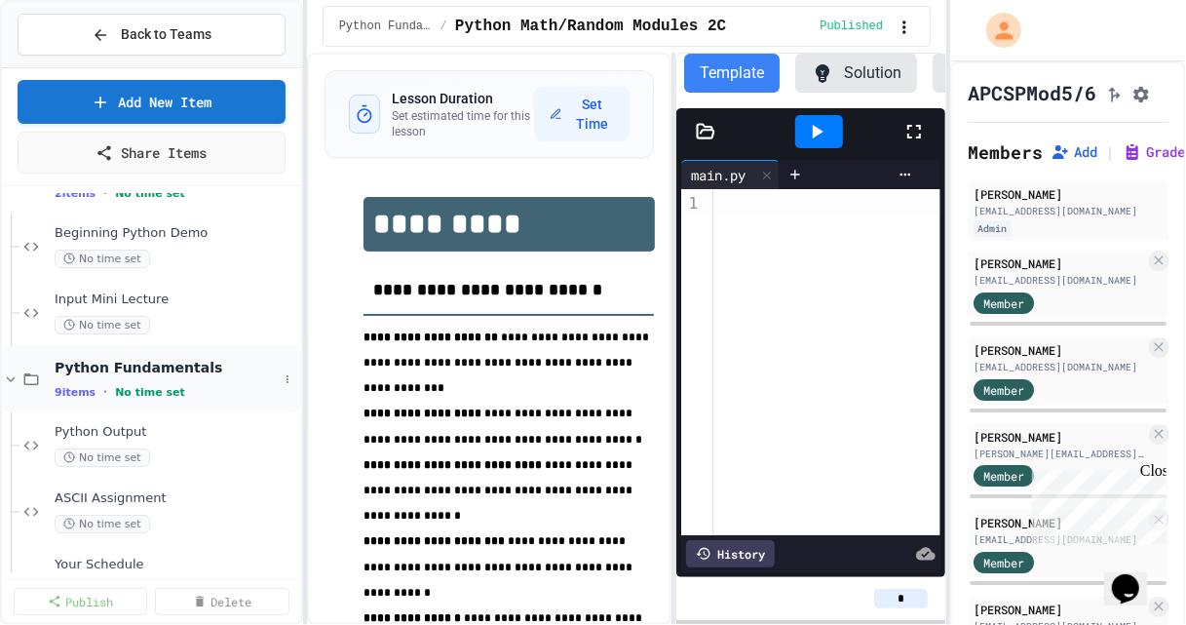
click at [8, 379] on icon at bounding box center [11, 379] width 18 height 18
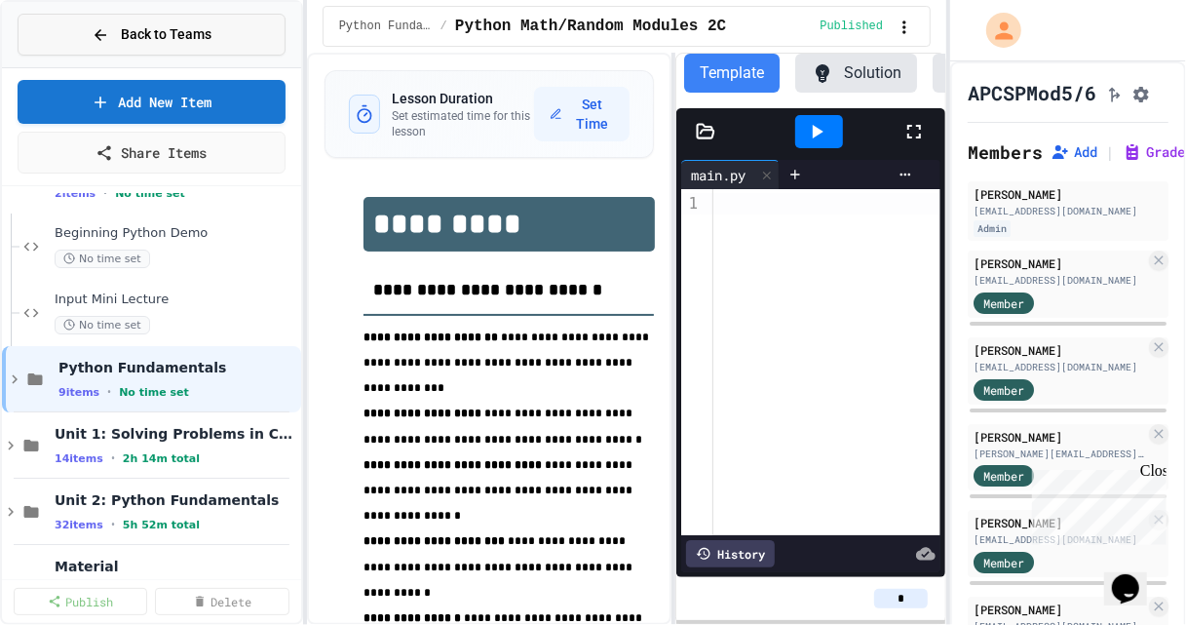
click at [159, 40] on span "Back to Teams" at bounding box center [166, 34] width 91 height 20
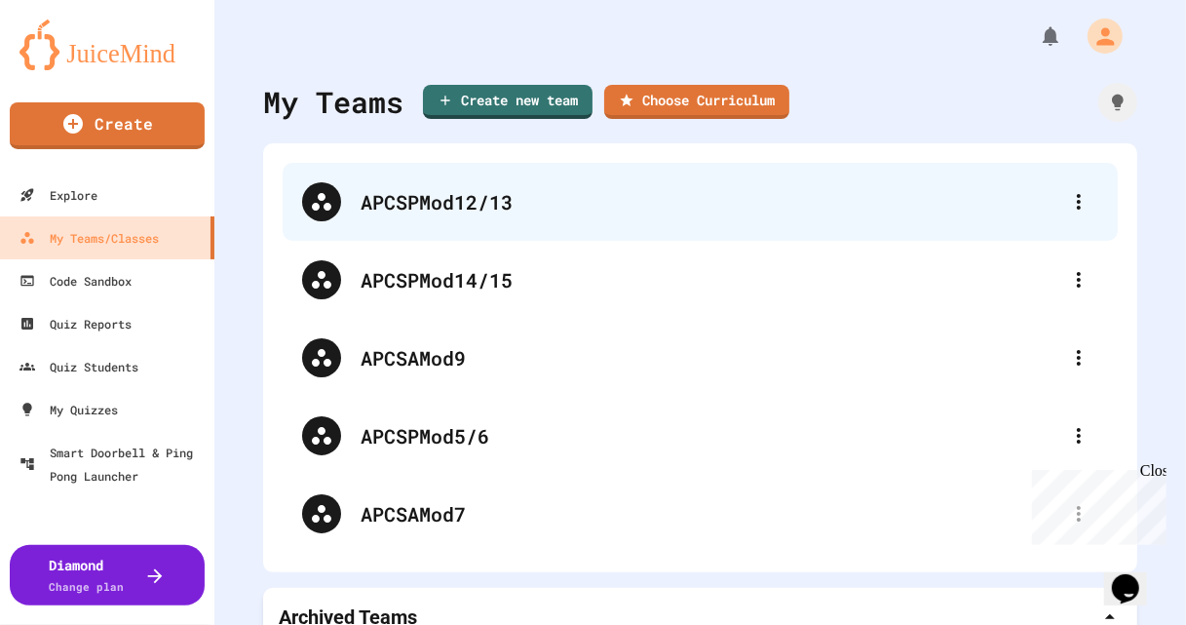
click at [438, 206] on div "APCSPMod12/13" at bounding box center [709, 201] width 699 height 29
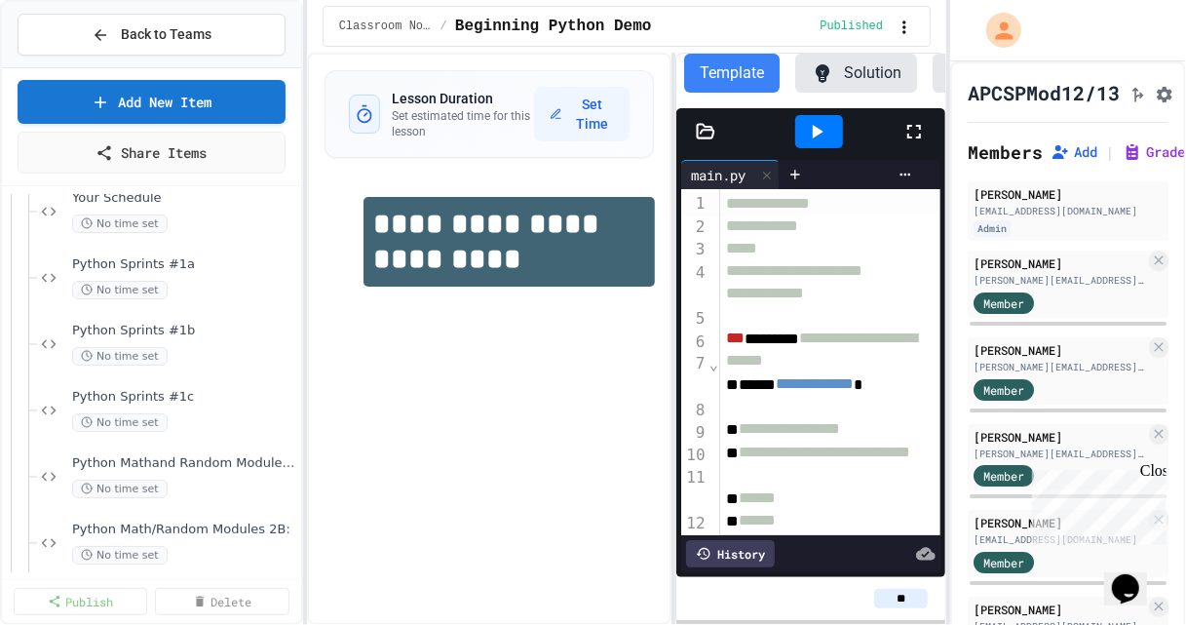
scroll to position [542, 0]
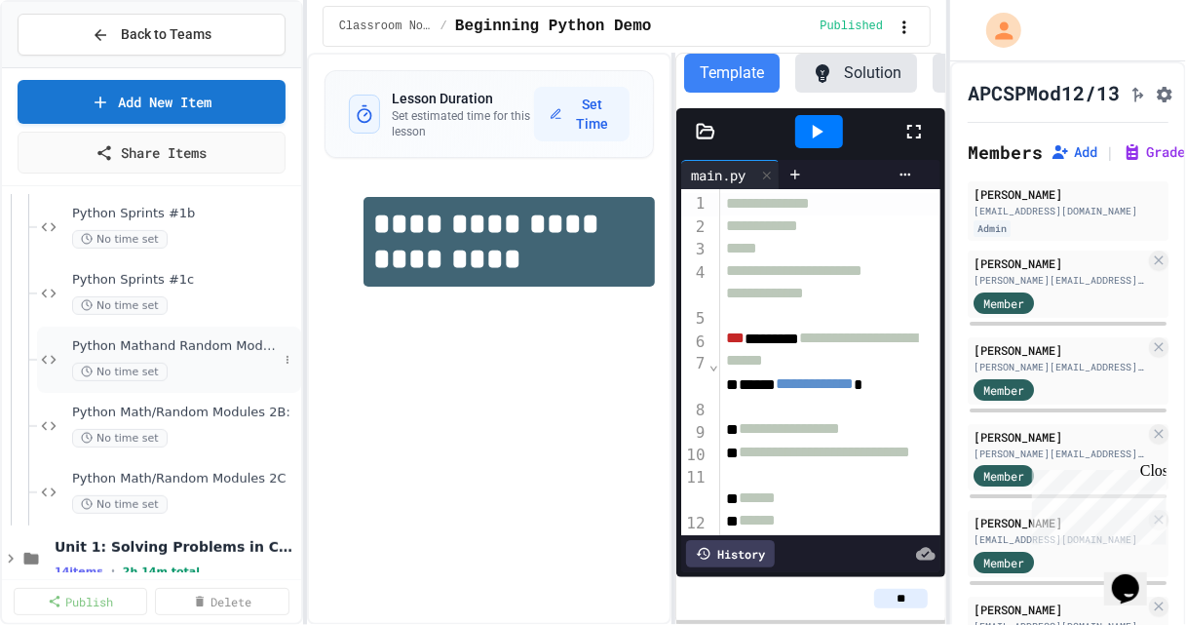
click at [216, 359] on div "Python Mathand Random Module 2A No time set" at bounding box center [175, 359] width 206 height 43
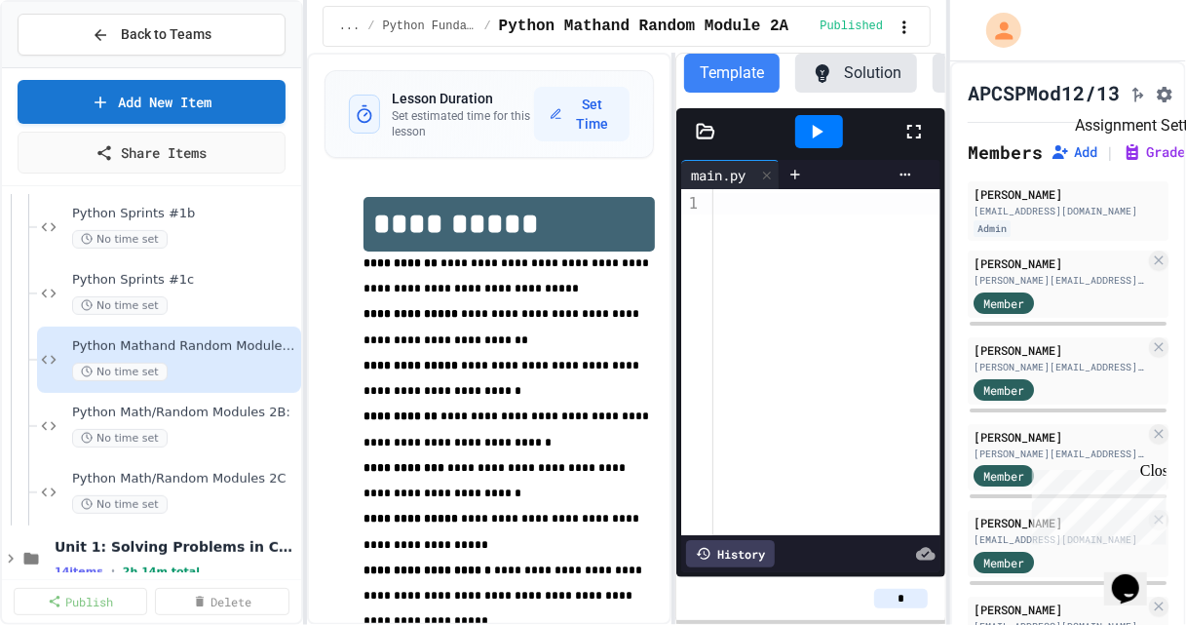
click at [1174, 99] on button "Assignment Settings" at bounding box center [1164, 92] width 19 height 23
click at [208, 413] on span "Python Math/Random Modules 2B:" at bounding box center [175, 412] width 206 height 17
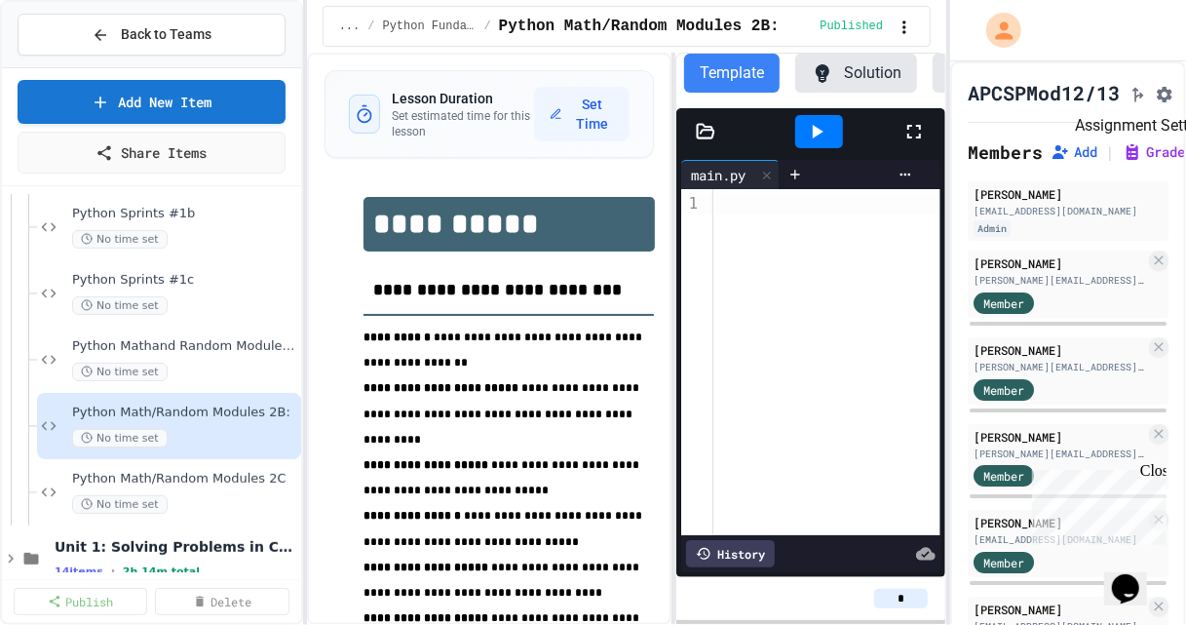
click at [1174, 102] on icon "Assignment Settings" at bounding box center [1164, 94] width 19 height 19
click at [208, 501] on div "No time set" at bounding box center [175, 504] width 206 height 19
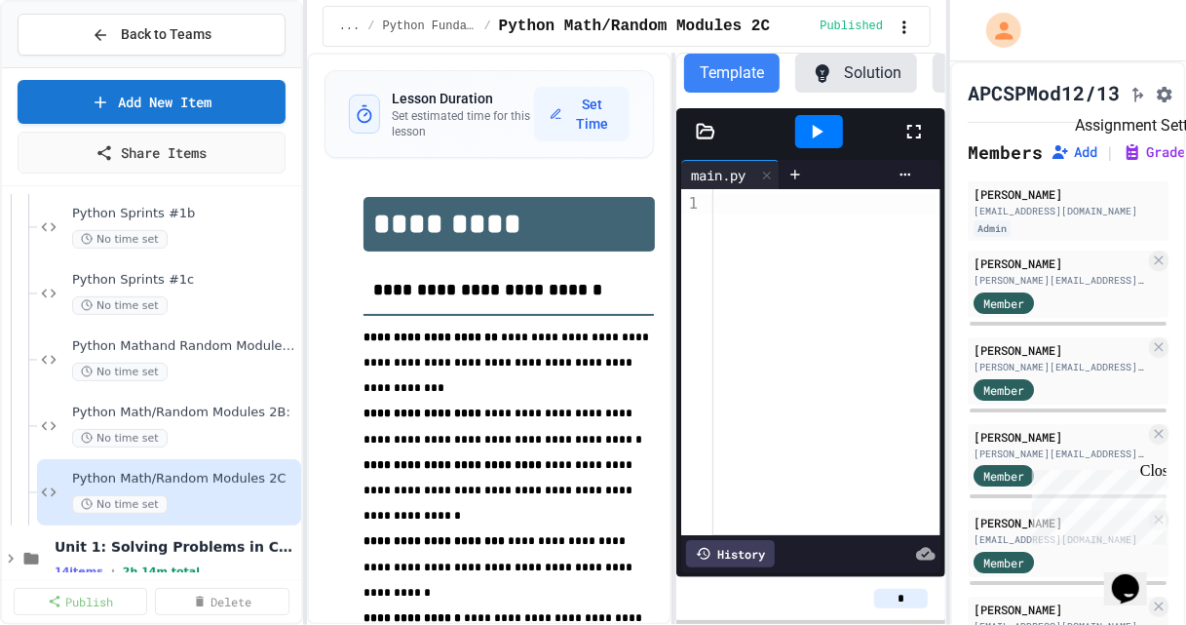
click at [1173, 103] on button "Assignment Settings" at bounding box center [1164, 92] width 19 height 23
click at [174, 31] on span "Back to Teams" at bounding box center [166, 34] width 91 height 20
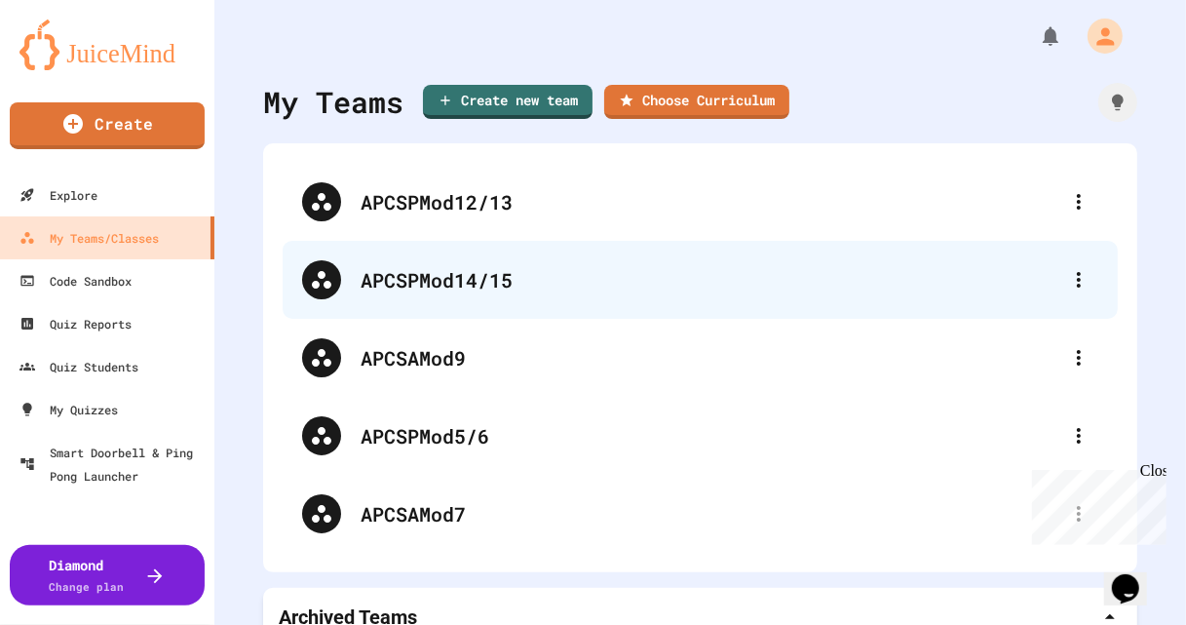
click at [469, 284] on div "APCSPMod14/15" at bounding box center [709, 279] width 699 height 29
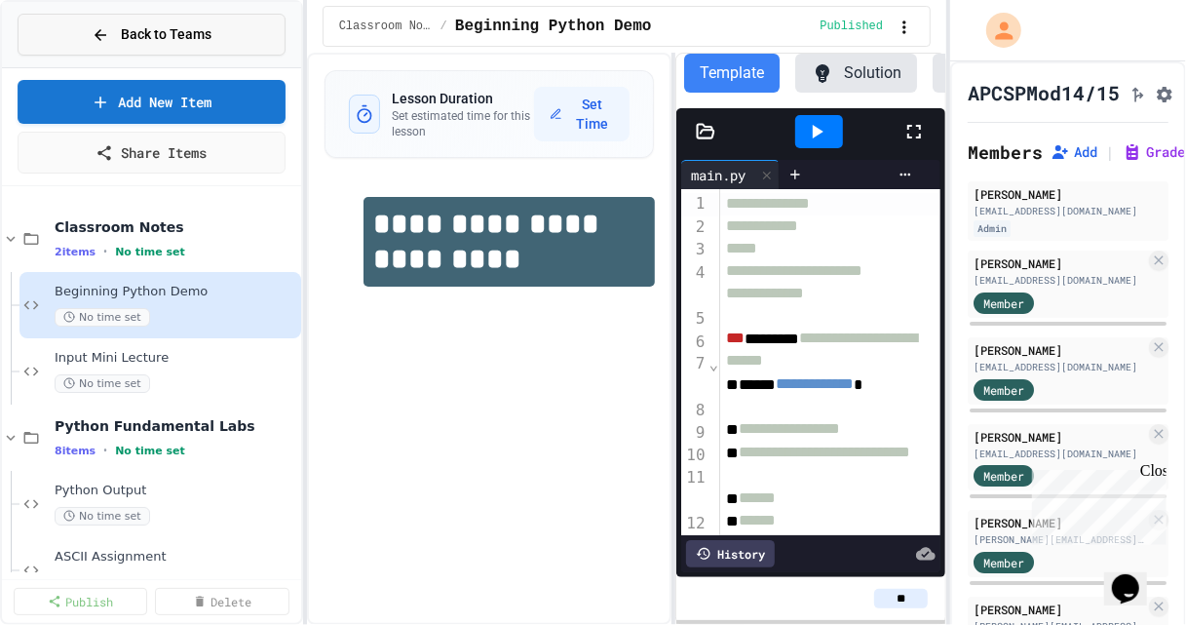
click at [128, 35] on span "Back to Teams" at bounding box center [166, 34] width 91 height 20
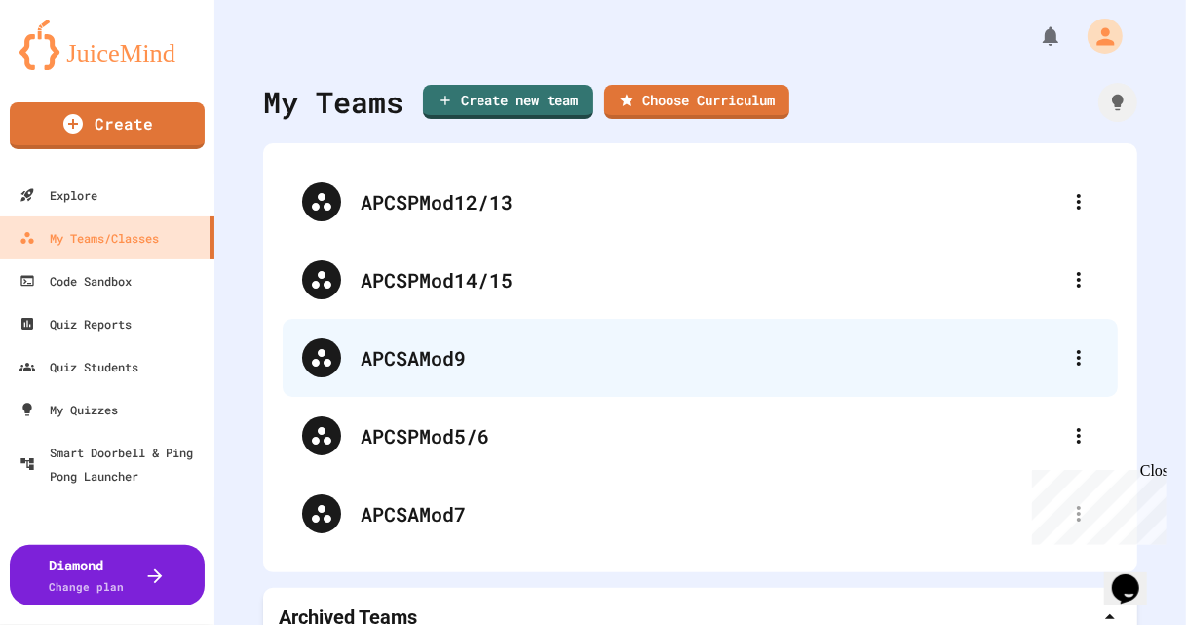
scroll to position [21, 0]
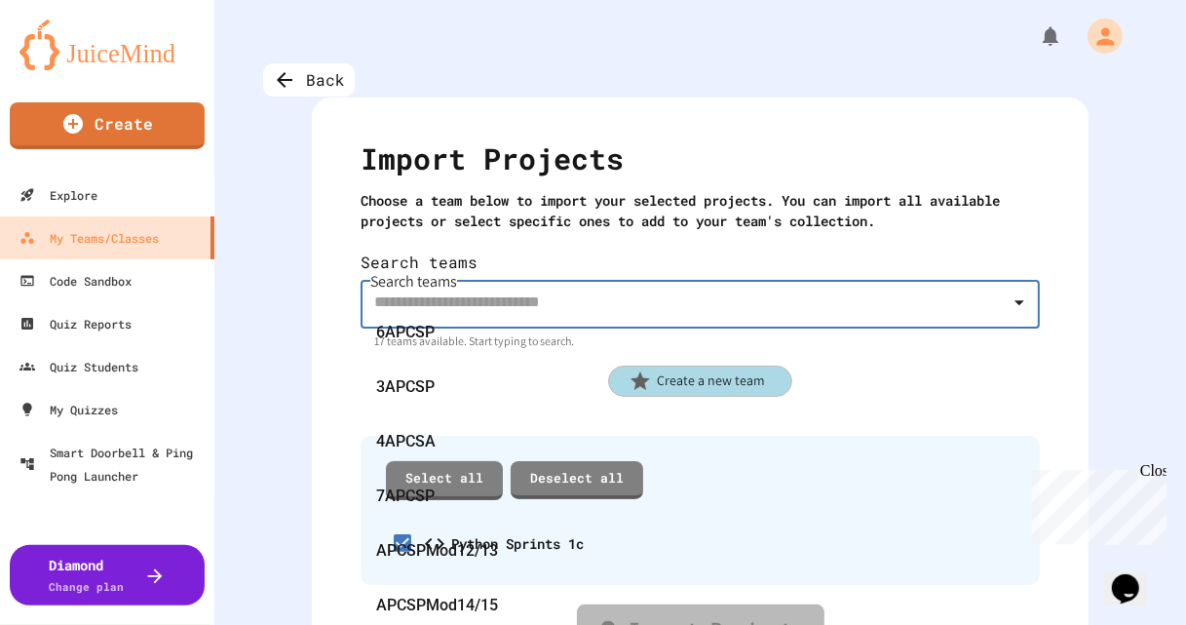
click at [507, 292] on input "Search teams" at bounding box center [685, 301] width 632 height 37
click at [465, 589] on span "APCSPMod14/15" at bounding box center [437, 604] width 122 height 31
type input "**********"
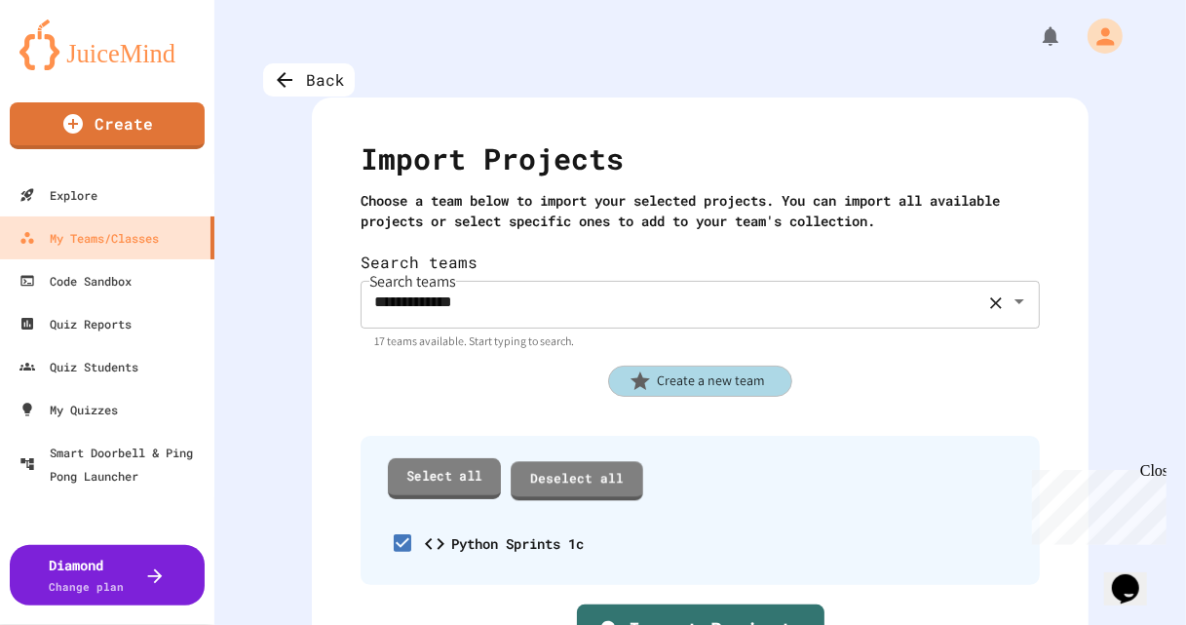
click at [439, 467] on link "Select all" at bounding box center [444, 478] width 113 height 40
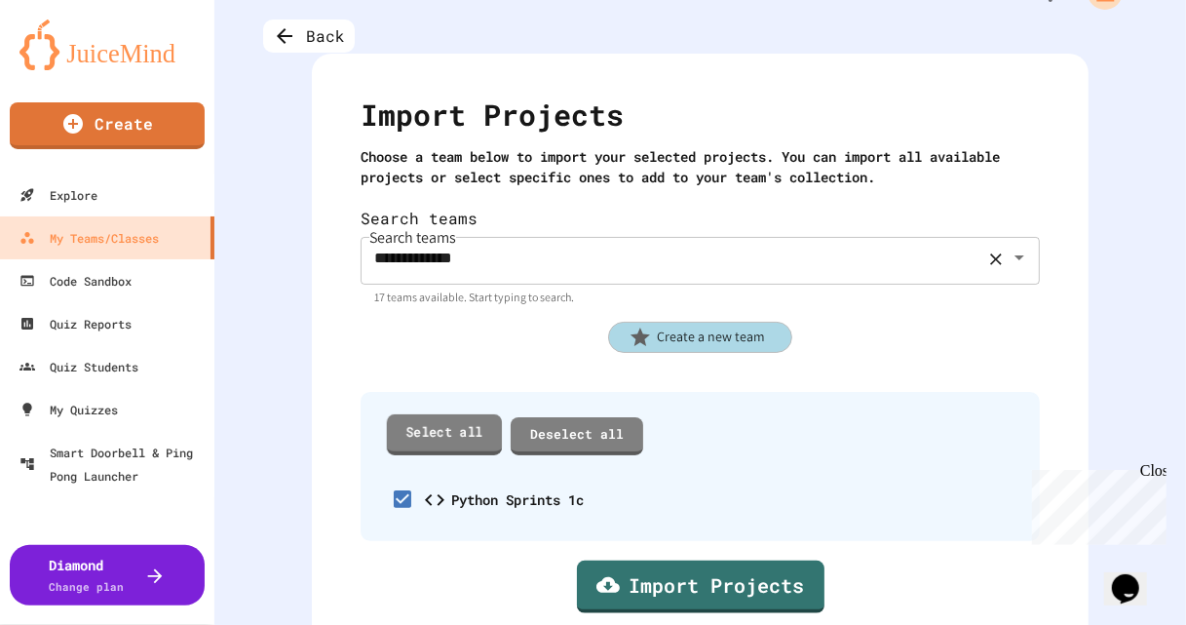
scroll to position [47, 0]
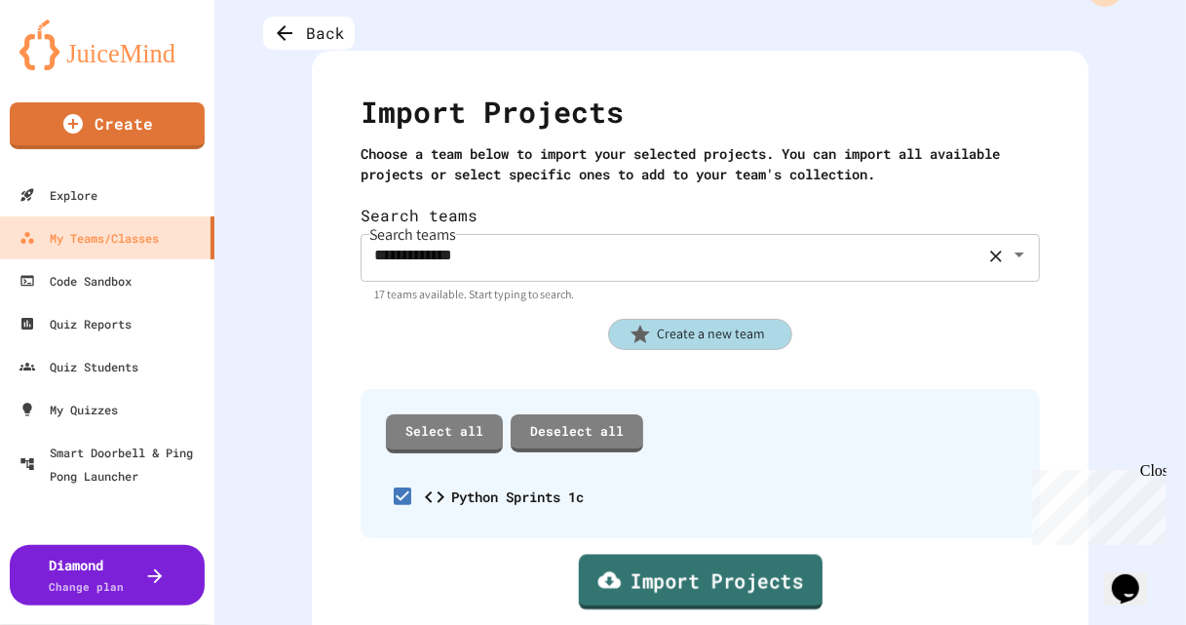
click at [694, 554] on link "Import Projects" at bounding box center [700, 582] width 244 height 56
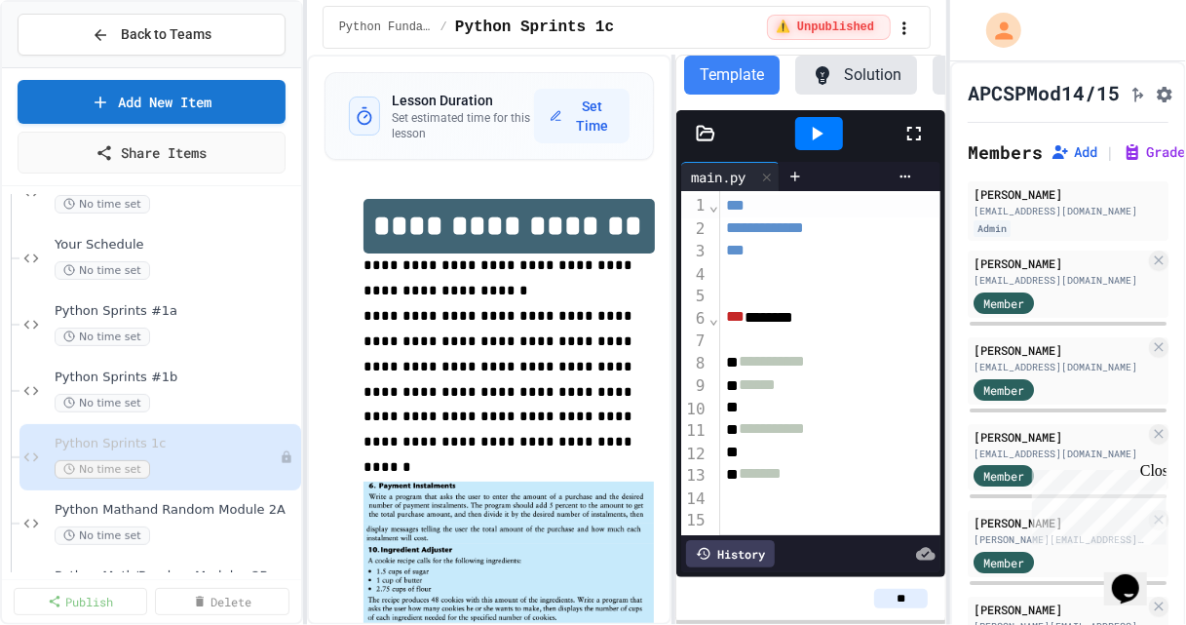
scroll to position [410, 0]
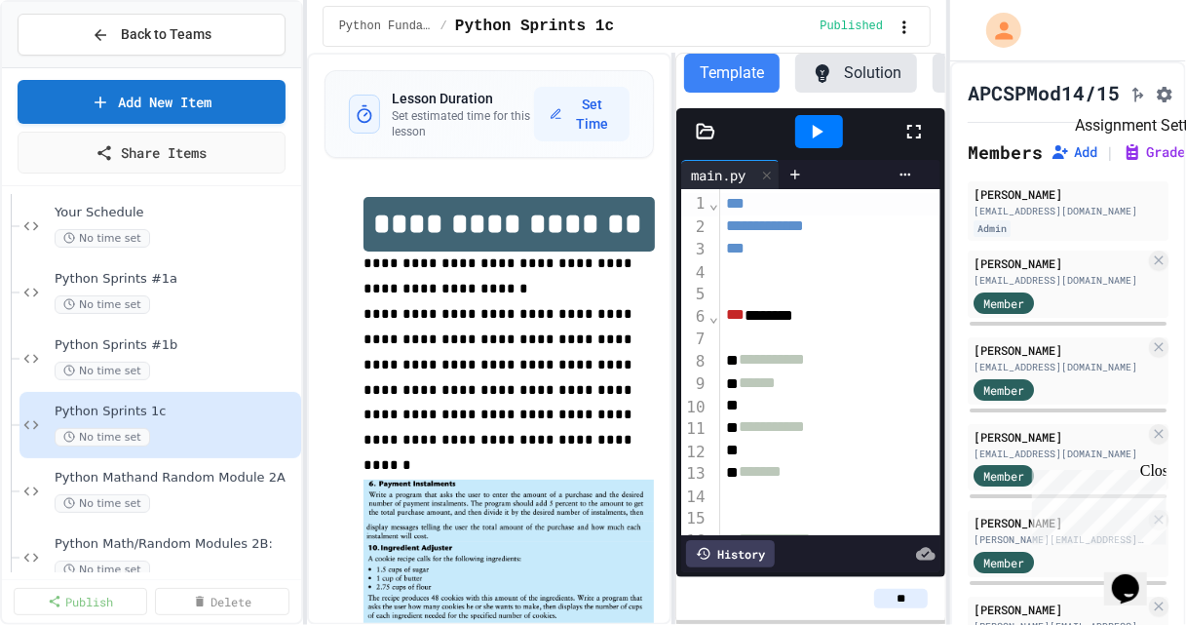
click at [1174, 100] on icon "Assignment Settings" at bounding box center [1164, 94] width 19 height 19
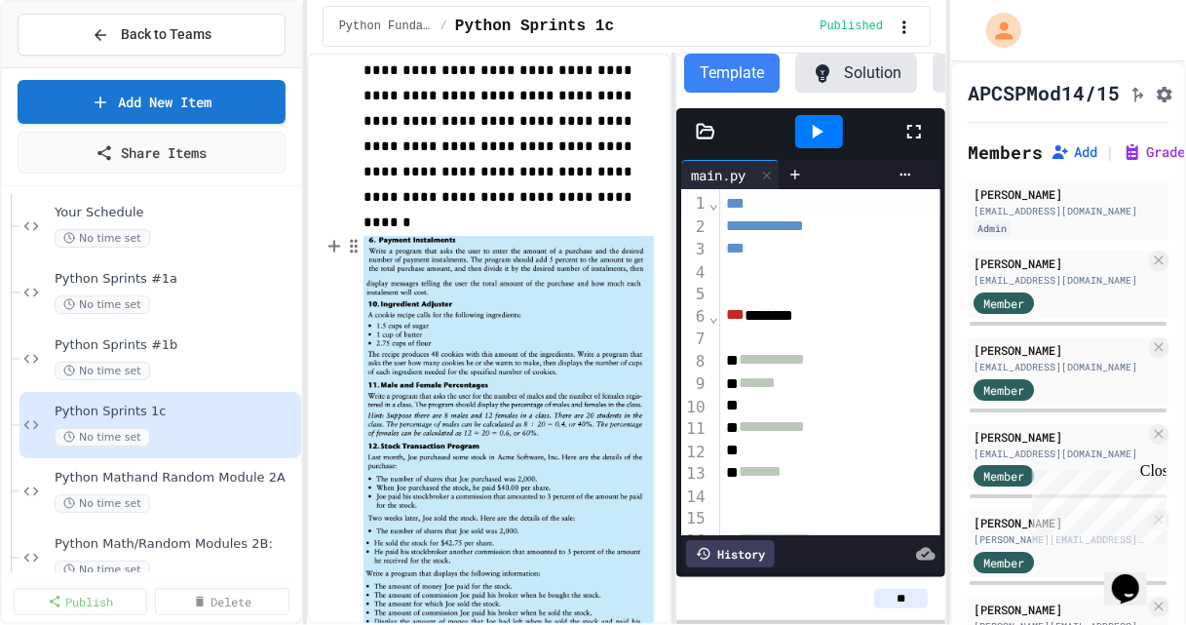
scroll to position [244, 0]
click at [1174, 95] on button "Assignment Settings" at bounding box center [1164, 92] width 19 height 23
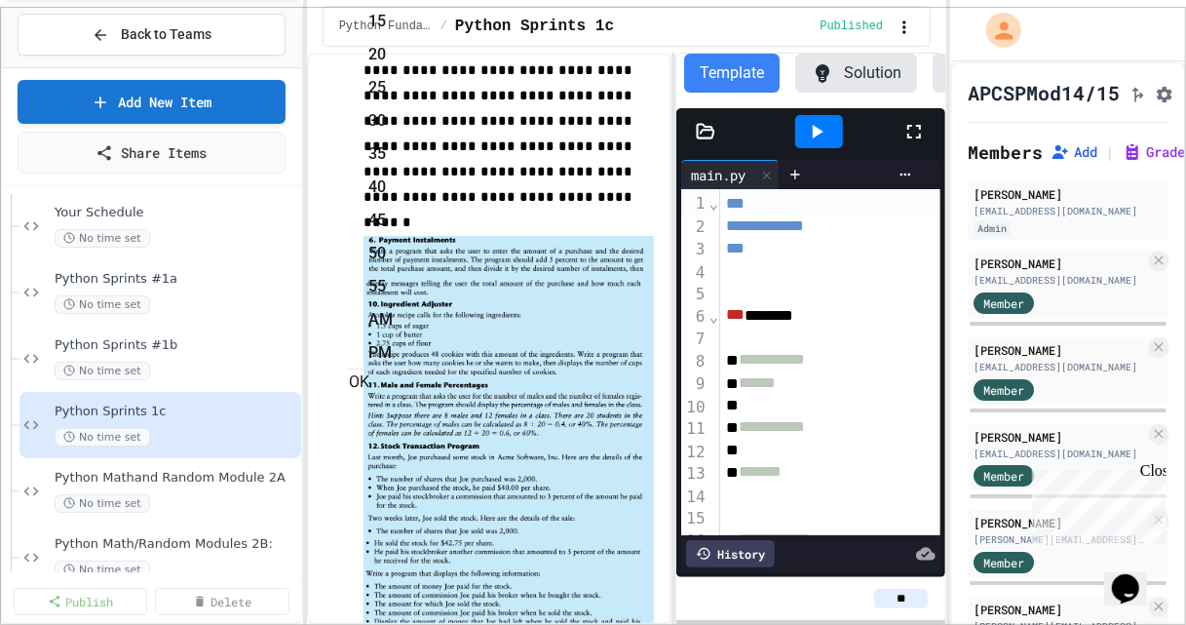
type input "**********"
click at [369, 373] on button "OK" at bounding box center [359, 381] width 20 height 23
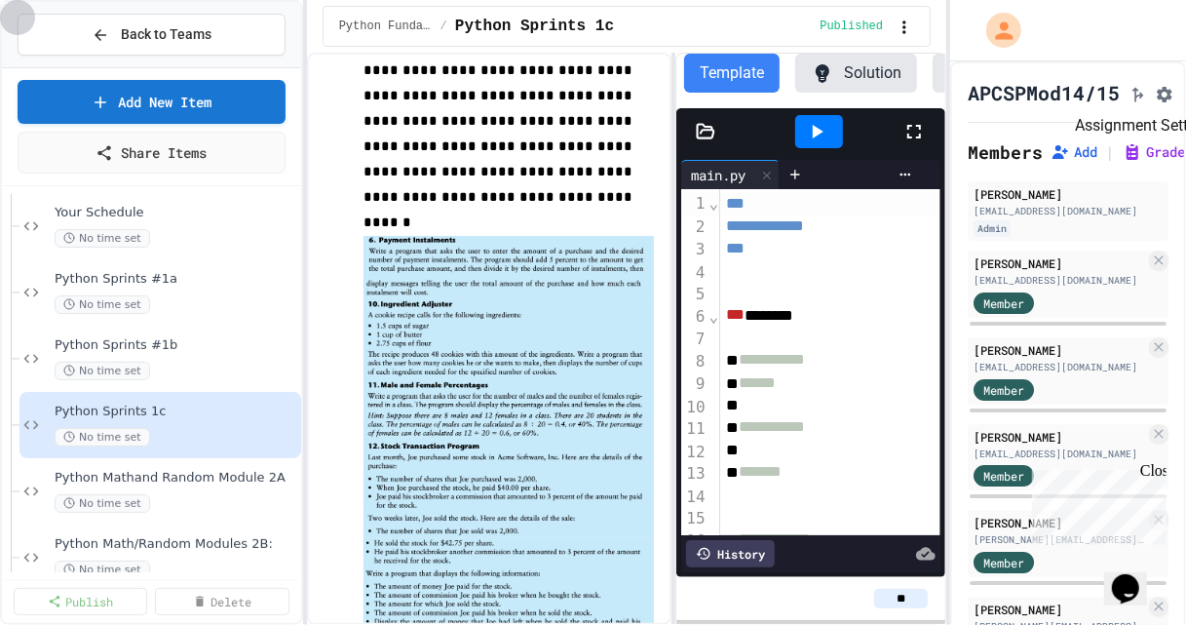
click at [1174, 96] on icon "Assignment Settings" at bounding box center [1164, 94] width 19 height 19
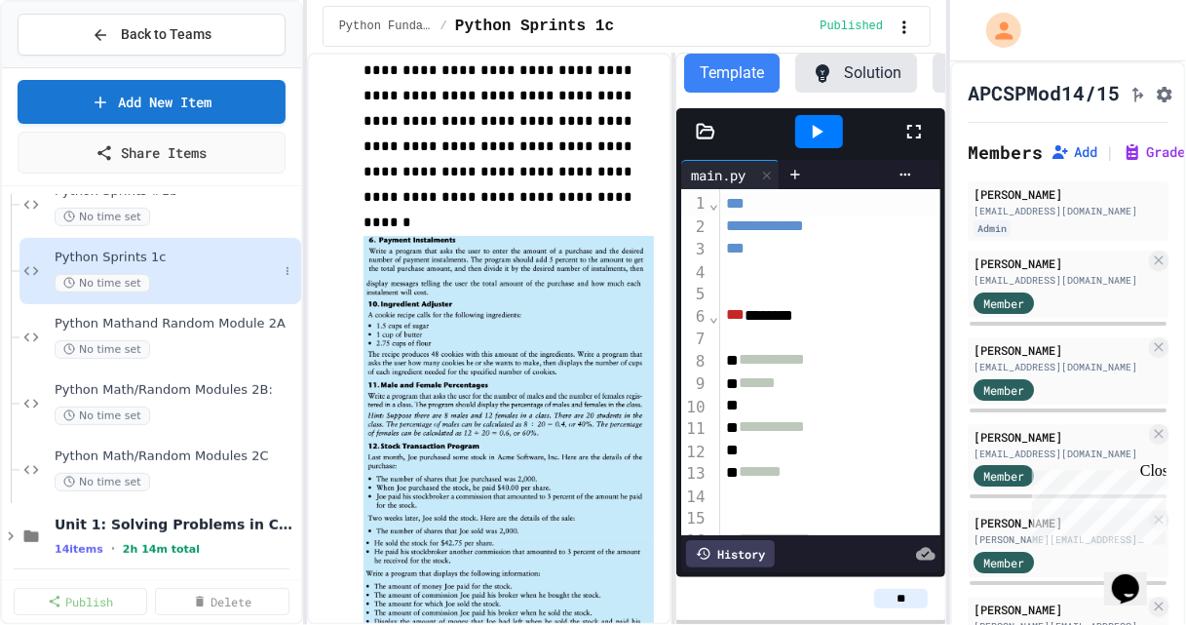
scroll to position [697, 0]
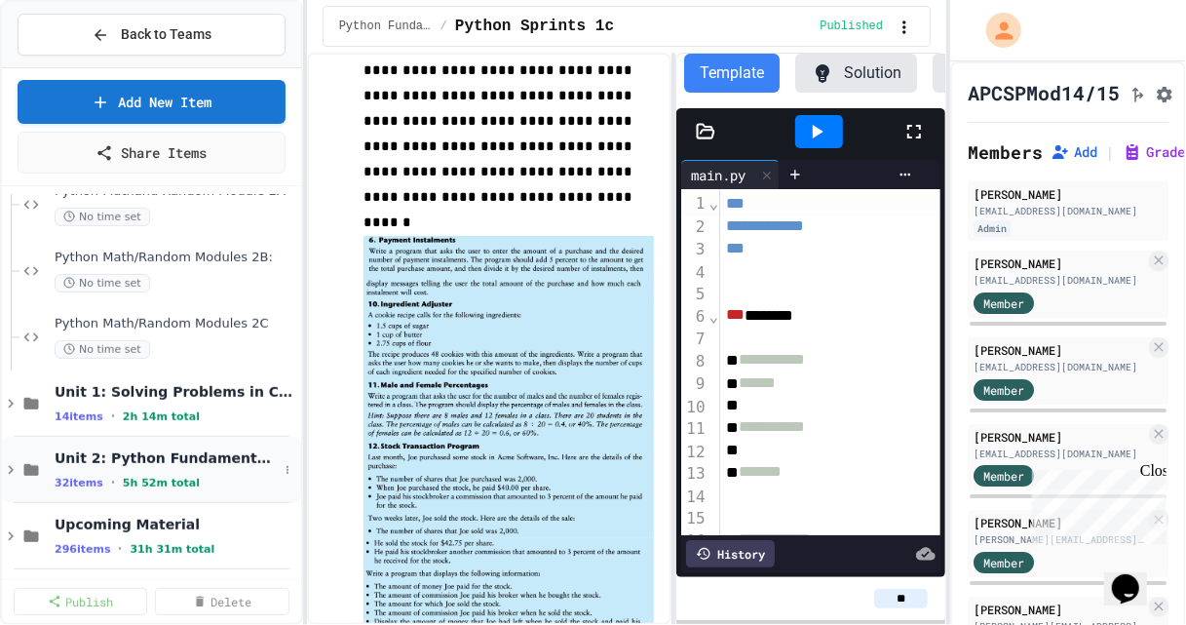
click at [137, 468] on div "Unit 2: Python Fundamentals 32 items • 5h 52m total" at bounding box center [166, 469] width 223 height 41
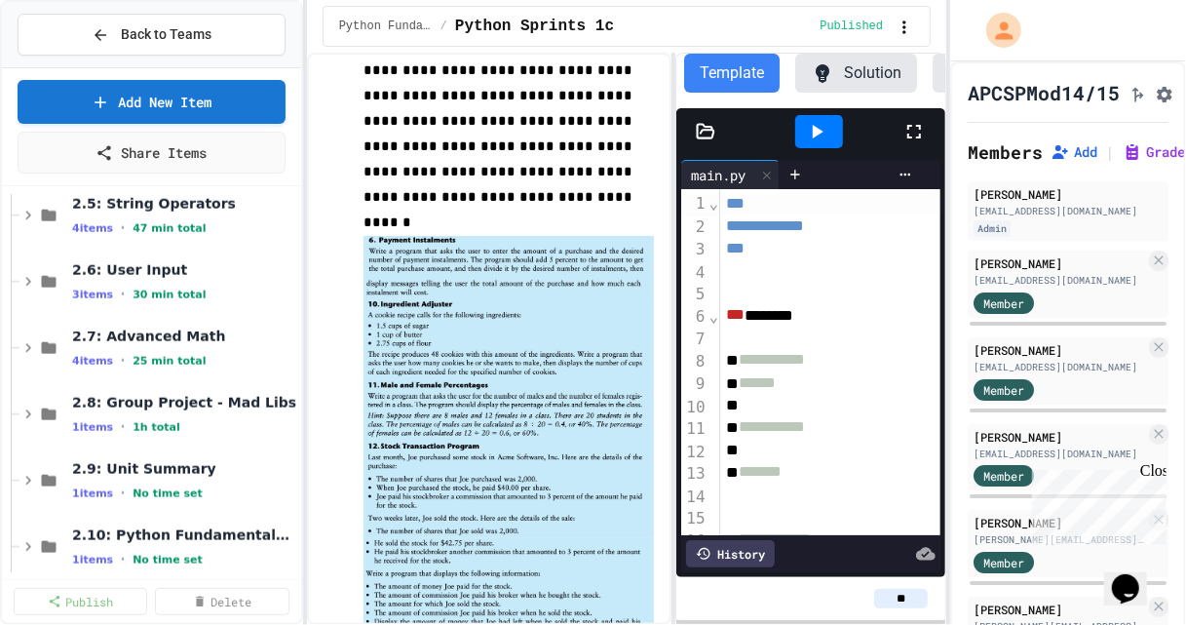
scroll to position [1350, 0]
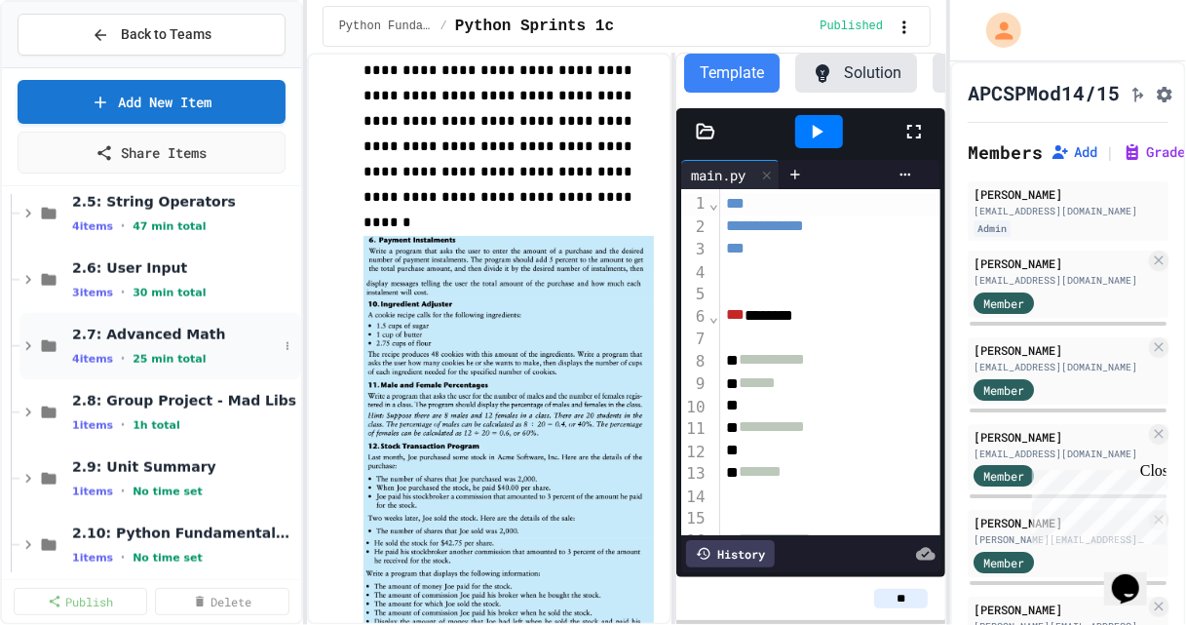
click at [25, 346] on icon at bounding box center [28, 346] width 18 height 18
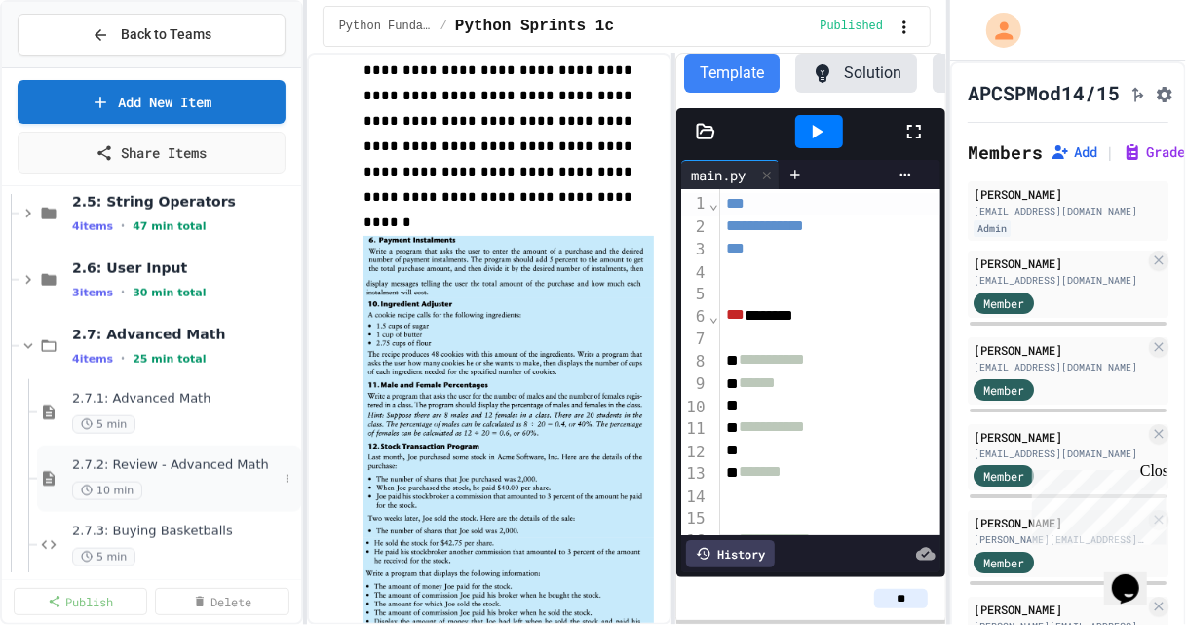
click at [203, 469] on span "2.7.2: Review - Advanced Math" at bounding box center [175, 465] width 206 height 17
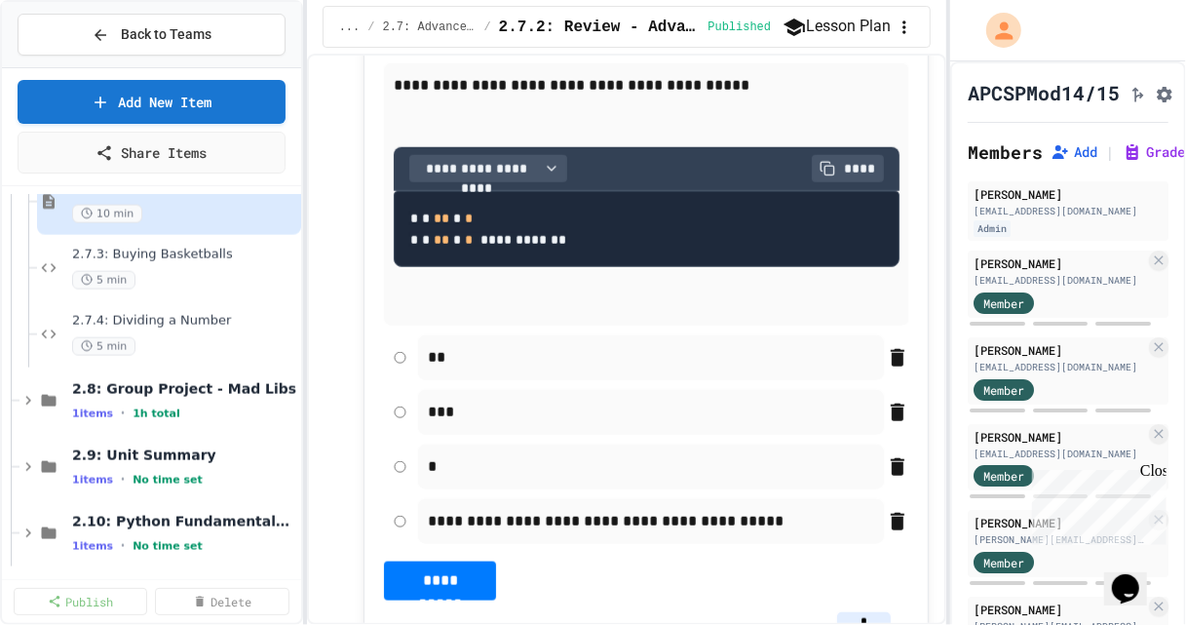
scroll to position [1622, 0]
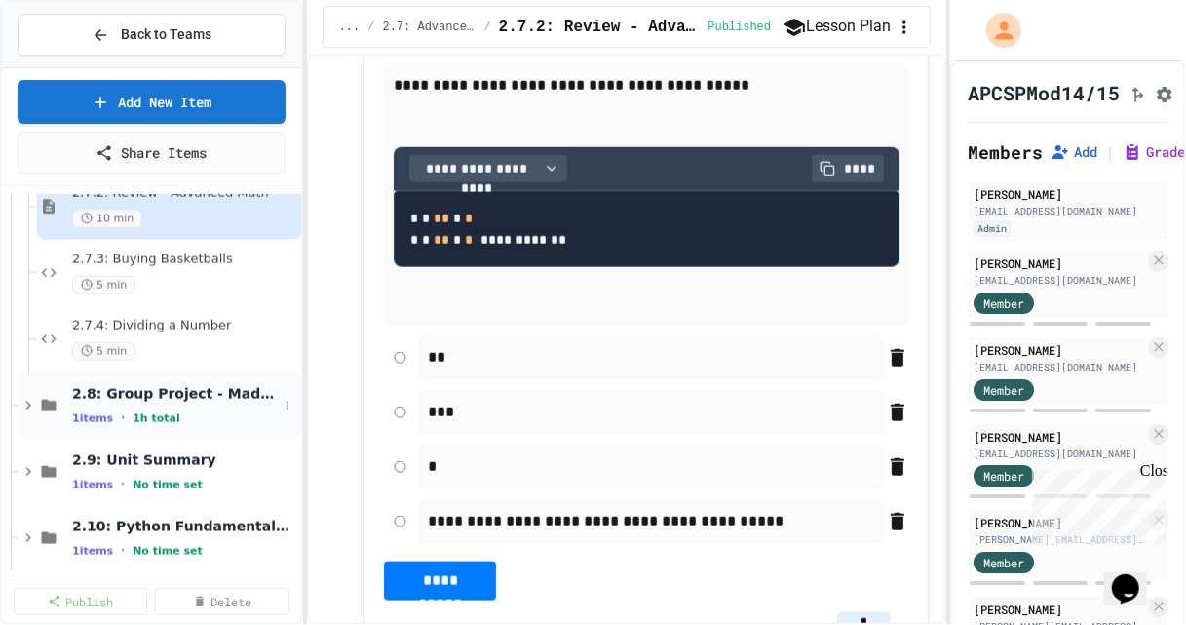
click at [149, 412] on span "1h total" at bounding box center [157, 418] width 48 height 13
click at [118, 523] on span "2.9: Unit Summary" at bounding box center [175, 526] width 206 height 18
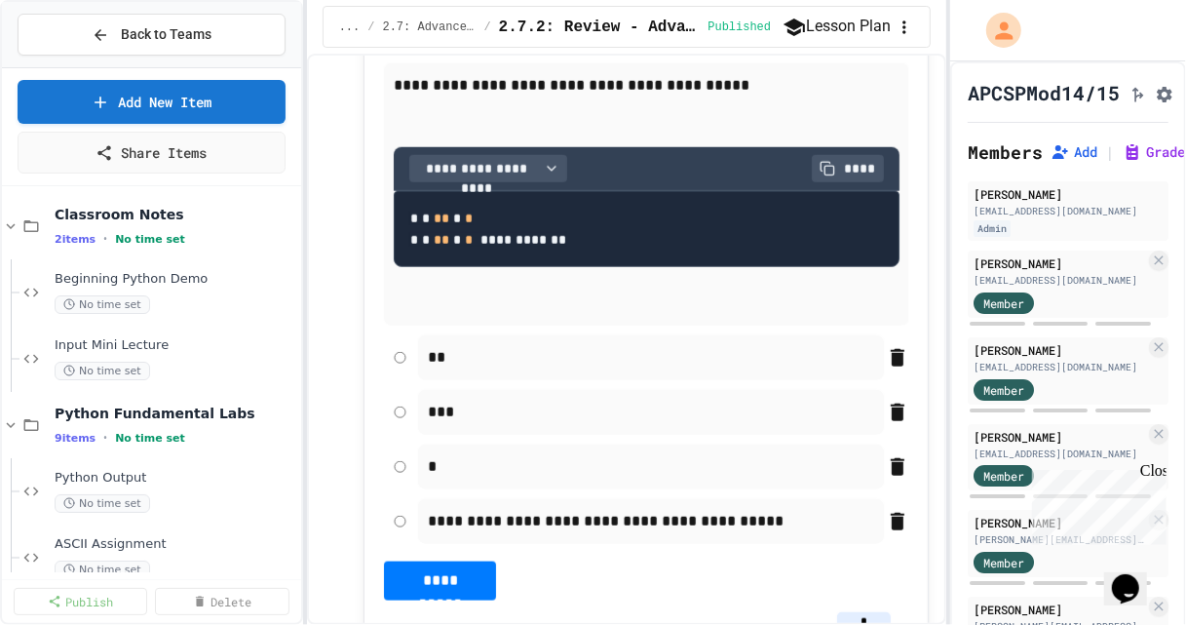
scroll to position [8, 0]
